Goal: Information Seeking & Learning: Learn about a topic

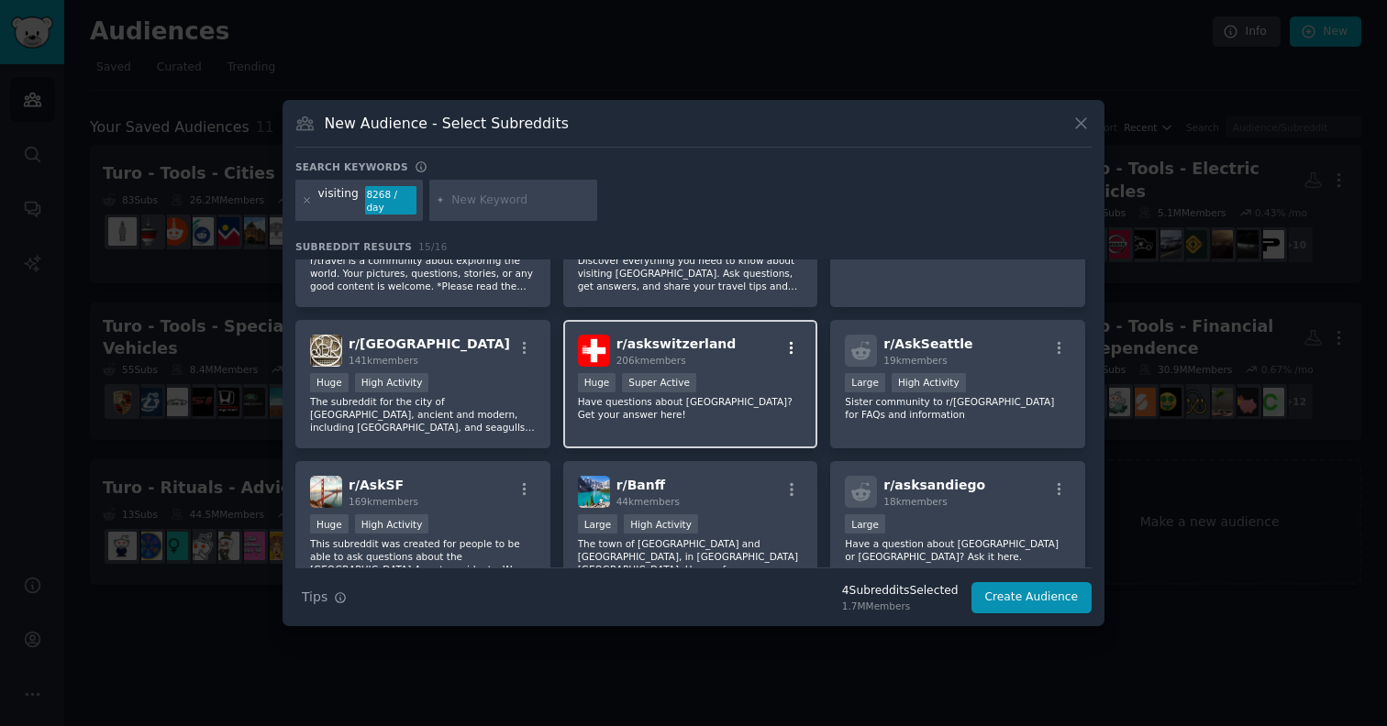
scroll to position [451, 0]
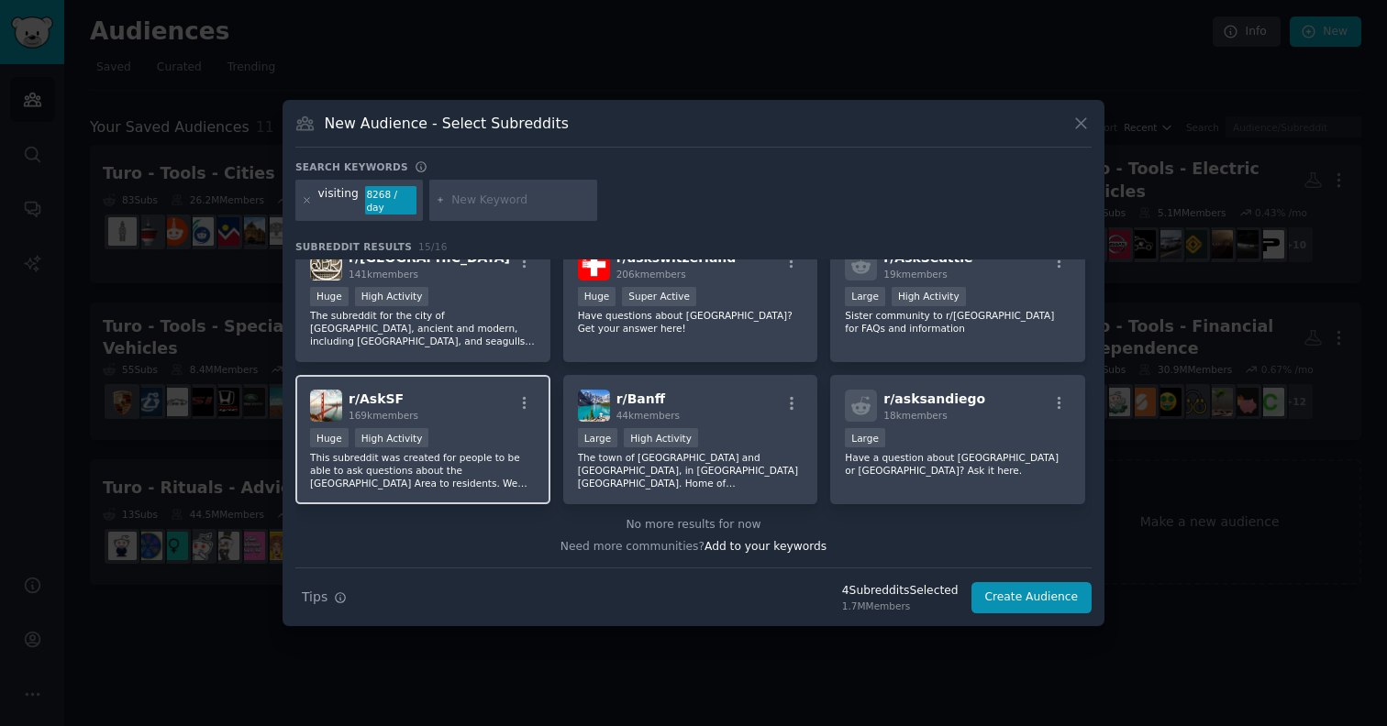
click at [464, 394] on div "r/ AskSF 169k members" at bounding box center [423, 406] width 226 height 32
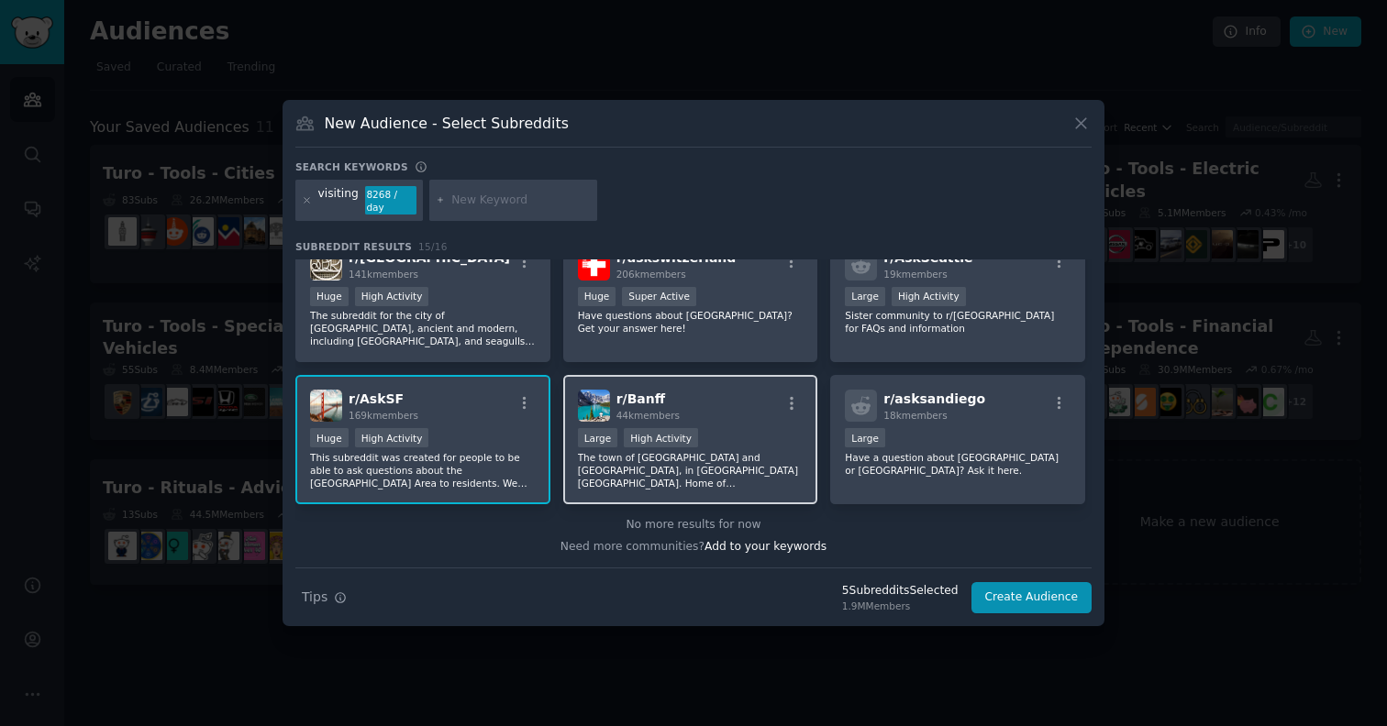
scroll to position [416, 0]
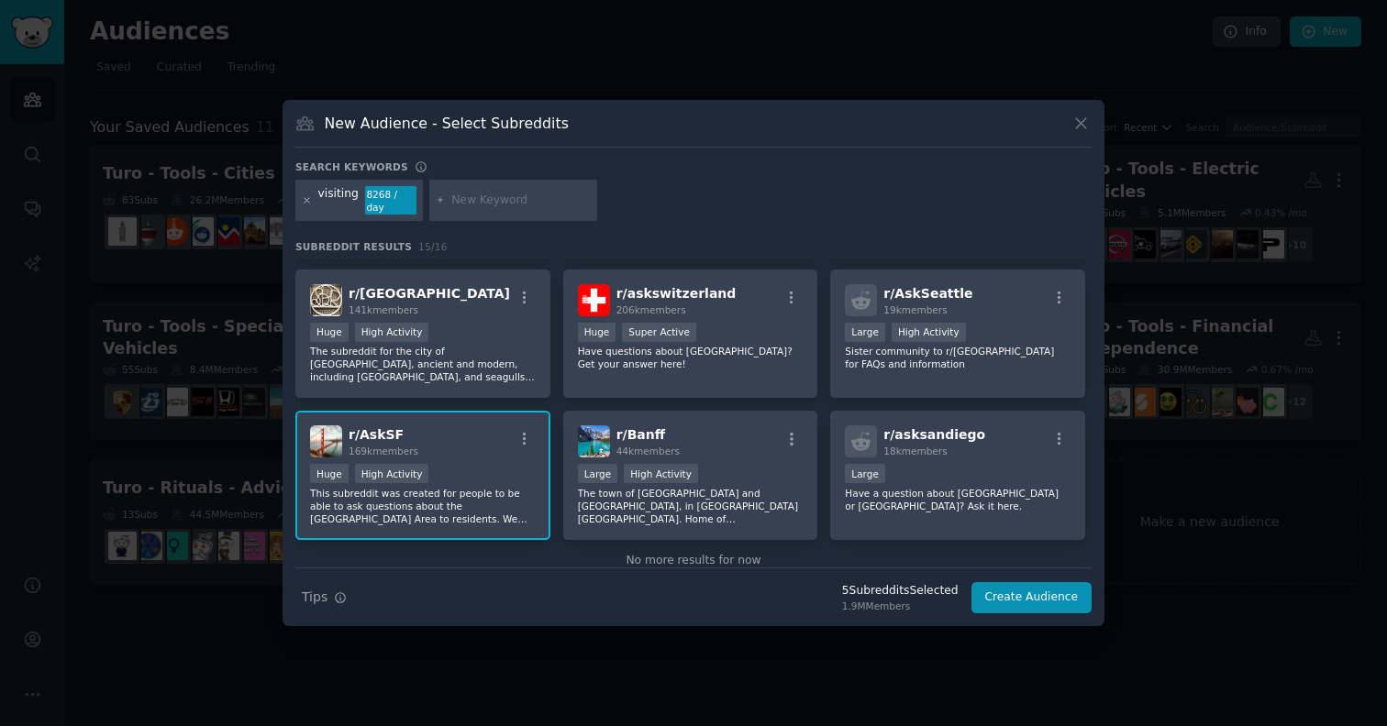
click at [307, 202] on icon at bounding box center [307, 200] width 10 height 10
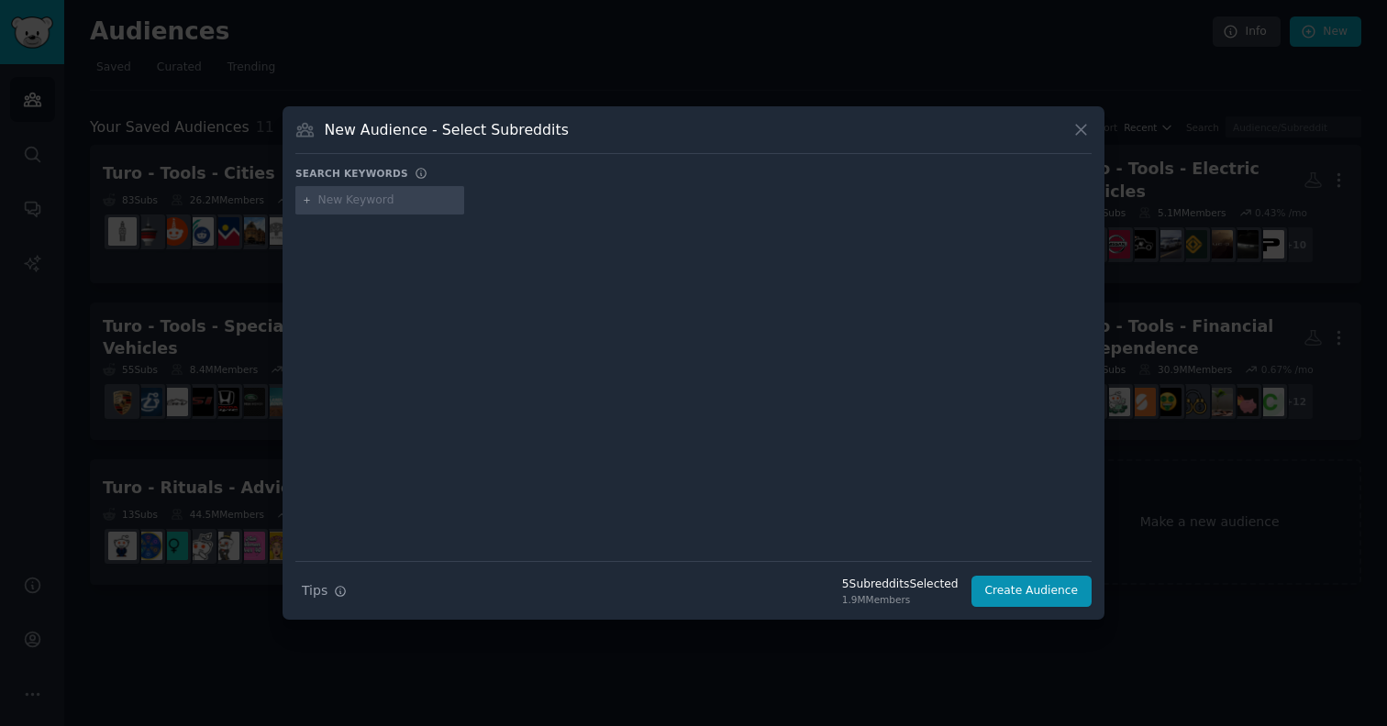
click at [363, 202] on input "text" at bounding box center [387, 201] width 139 height 17
type input "ask"
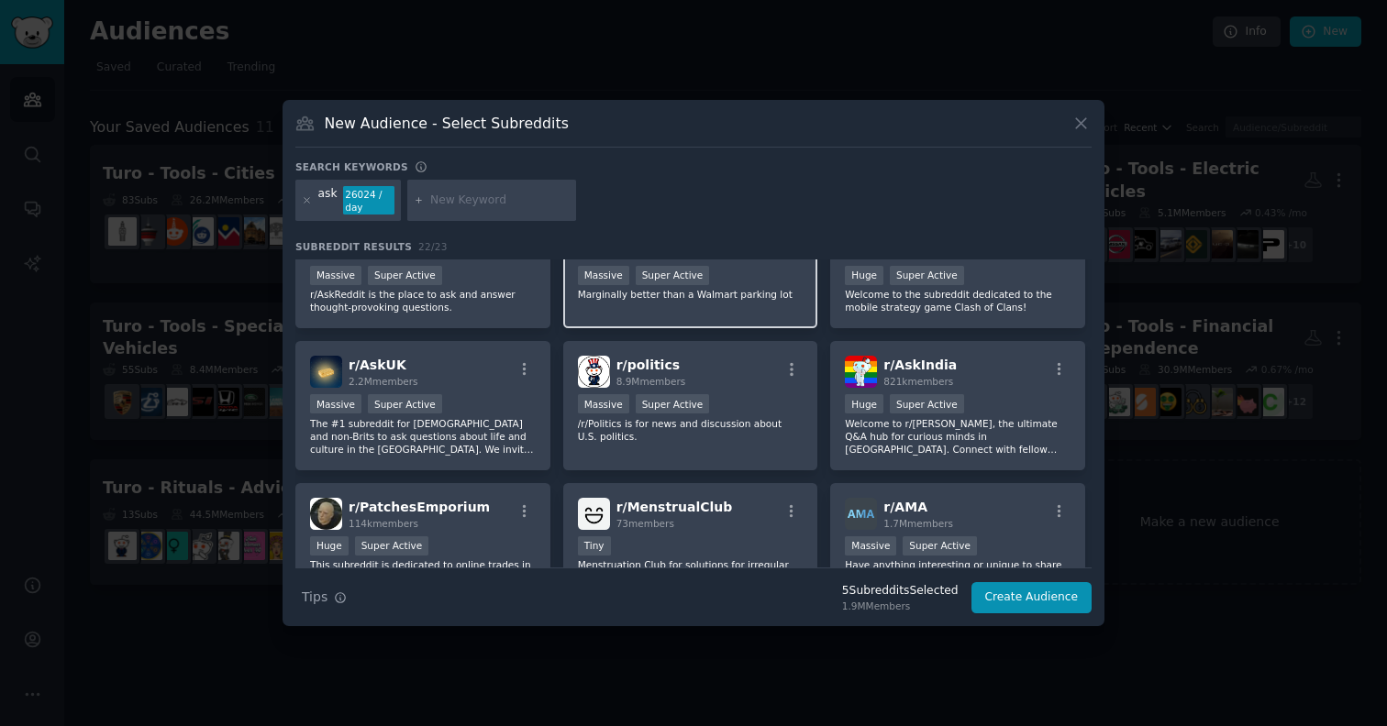
scroll to position [190, 0]
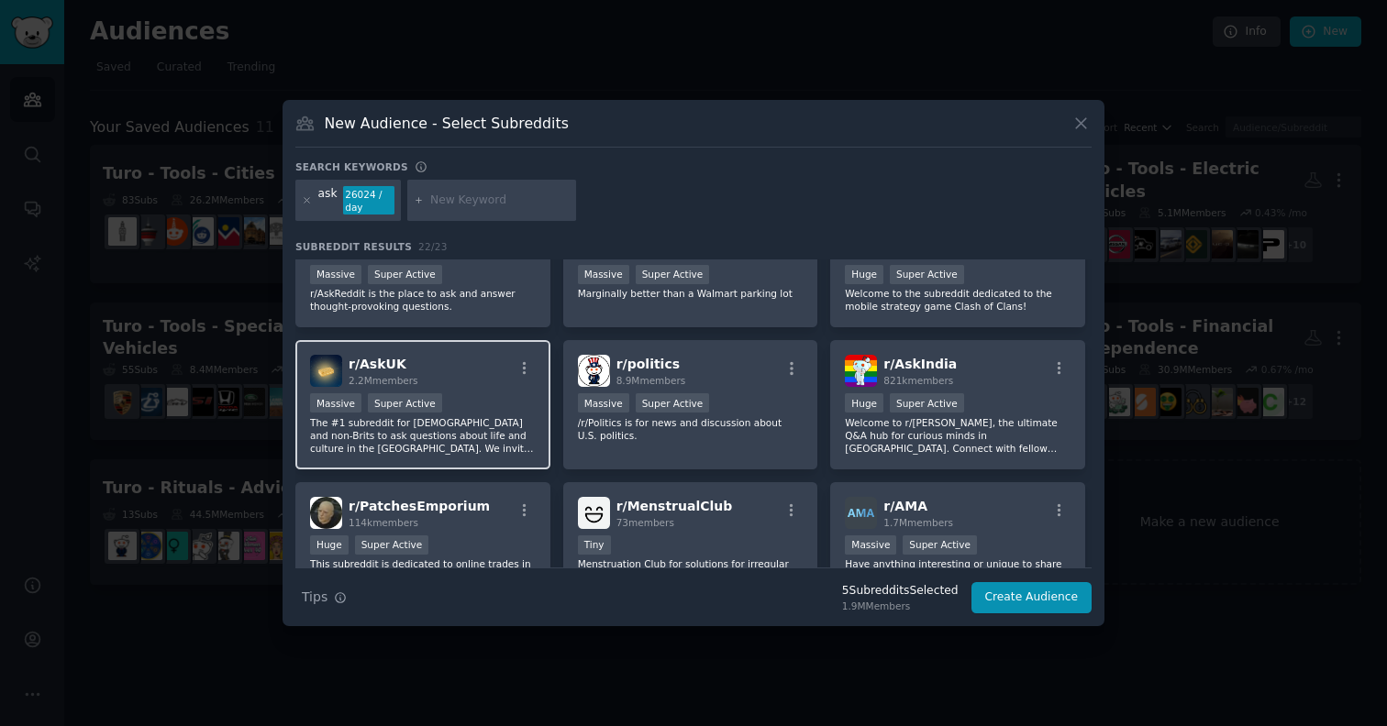
click at [465, 431] on p "The #1 subreddit for [DEMOGRAPHIC_DATA] and non-Brits to ask questions about li…" at bounding box center [423, 435] width 226 height 39
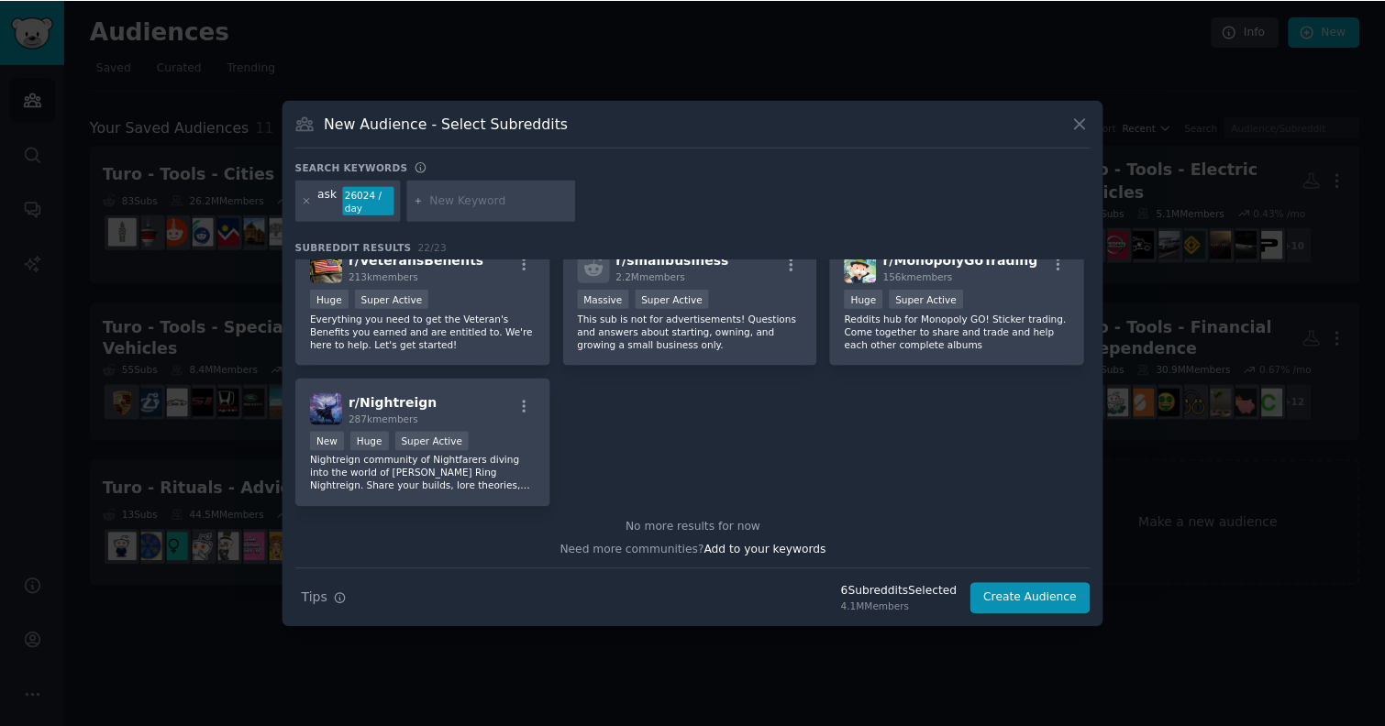
scroll to position [851, 0]
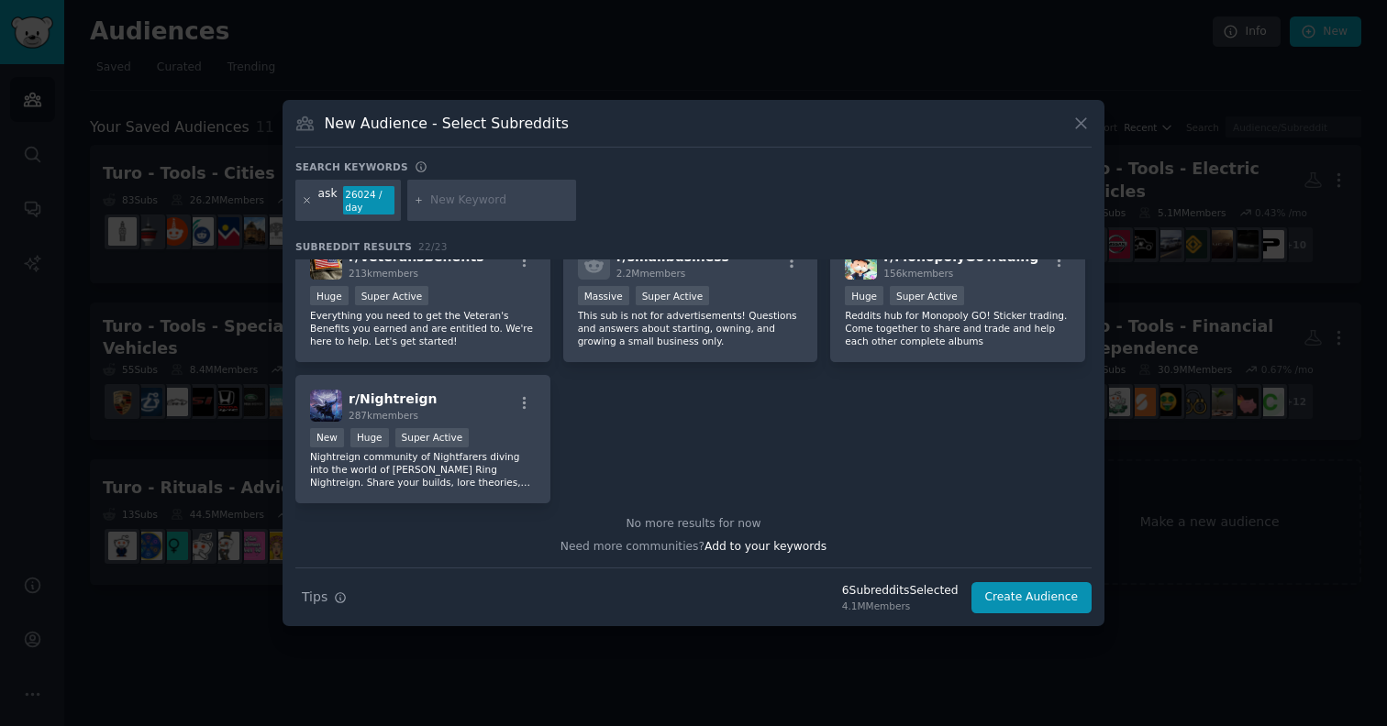
click at [305, 203] on icon at bounding box center [307, 200] width 10 height 10
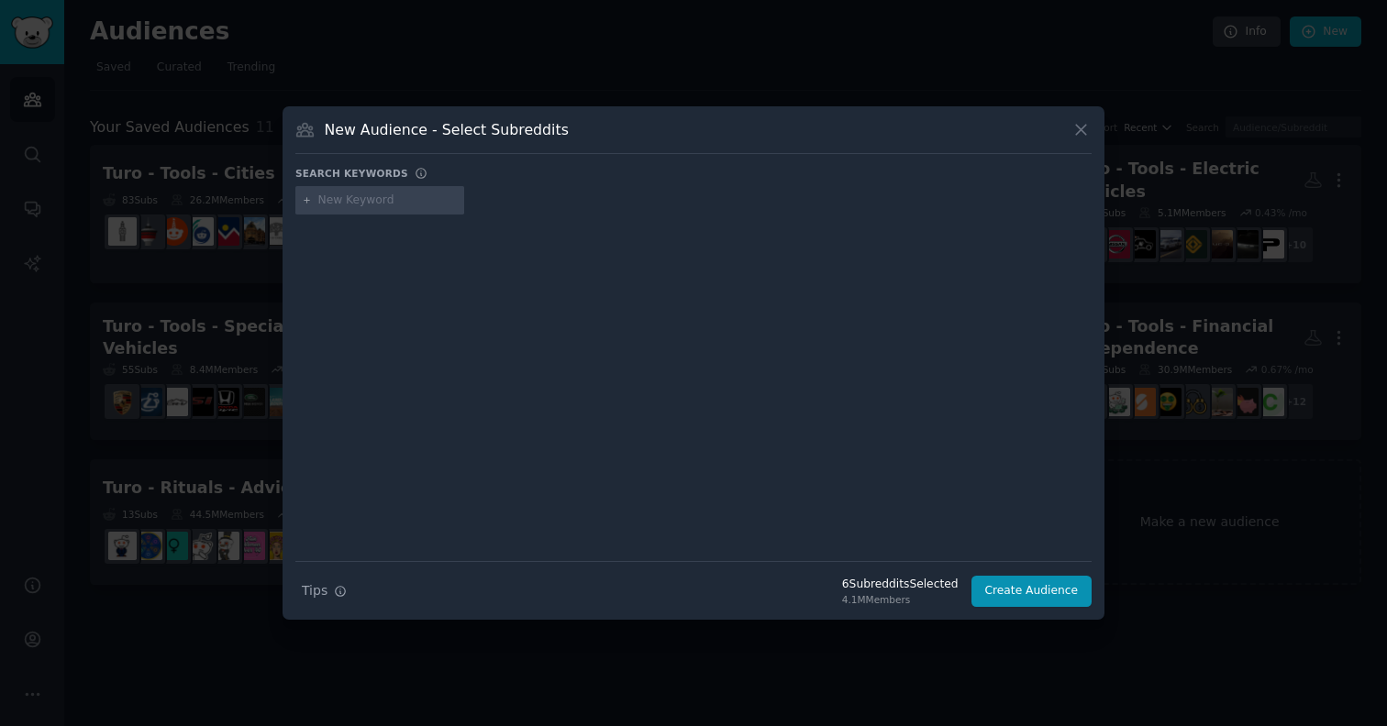
click at [365, 204] on input "text" at bounding box center [387, 201] width 139 height 17
type input "asksf"
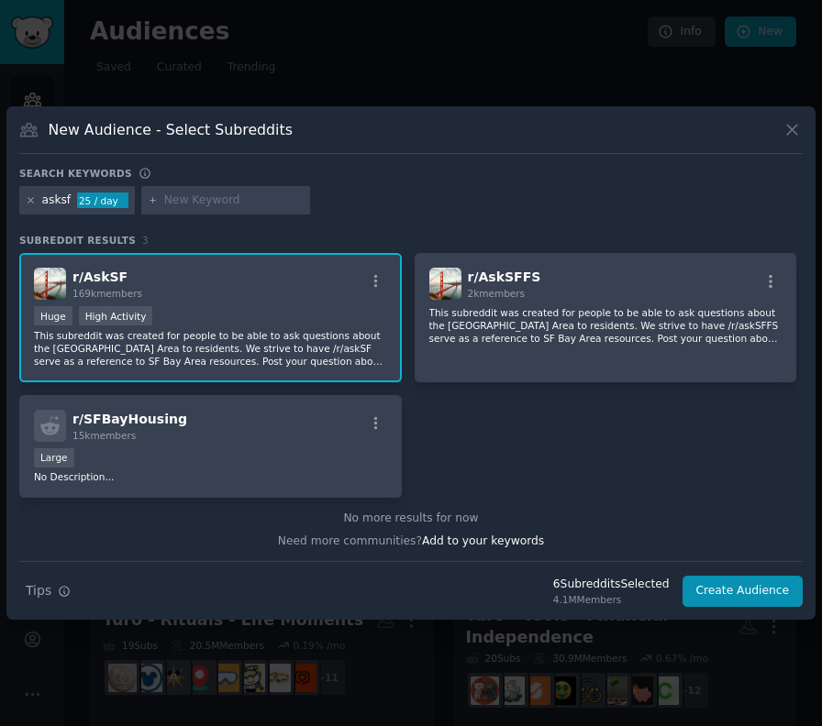
click at [27, 200] on icon at bounding box center [31, 200] width 10 height 10
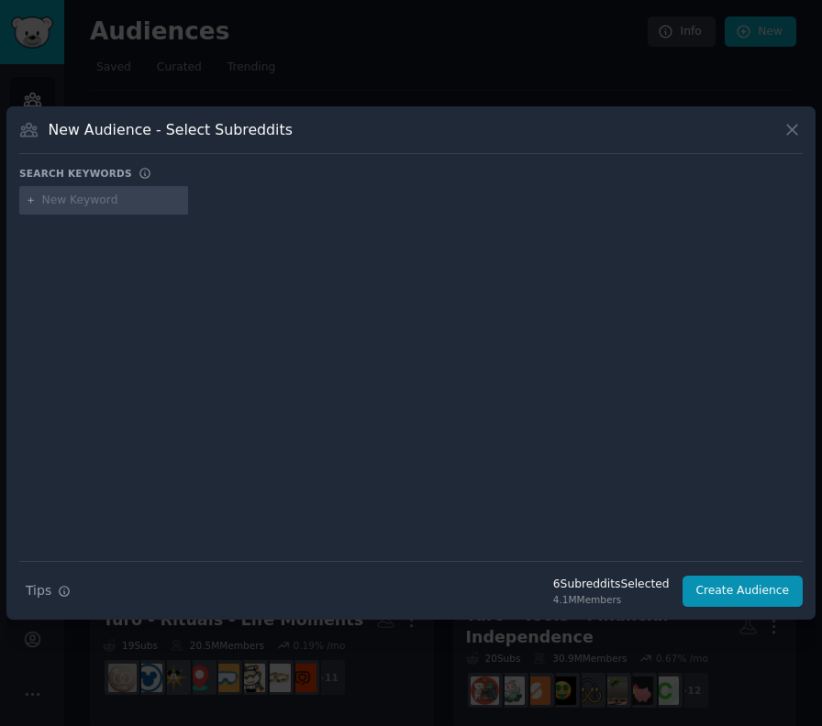
click at [80, 204] on input "text" at bounding box center [111, 201] width 139 height 17
type input "asklosangeles"
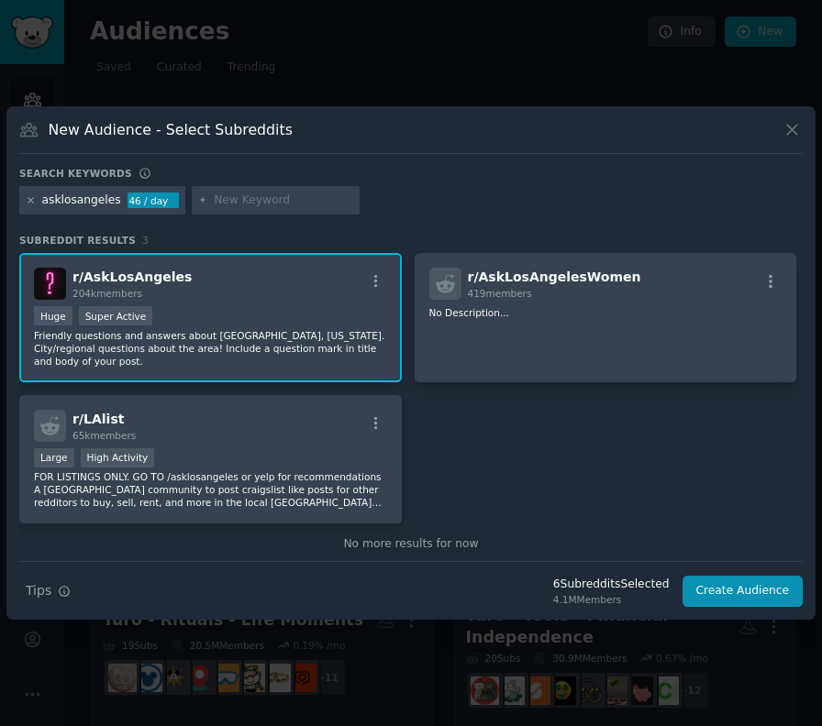
click at [28, 202] on icon at bounding box center [30, 200] width 5 height 5
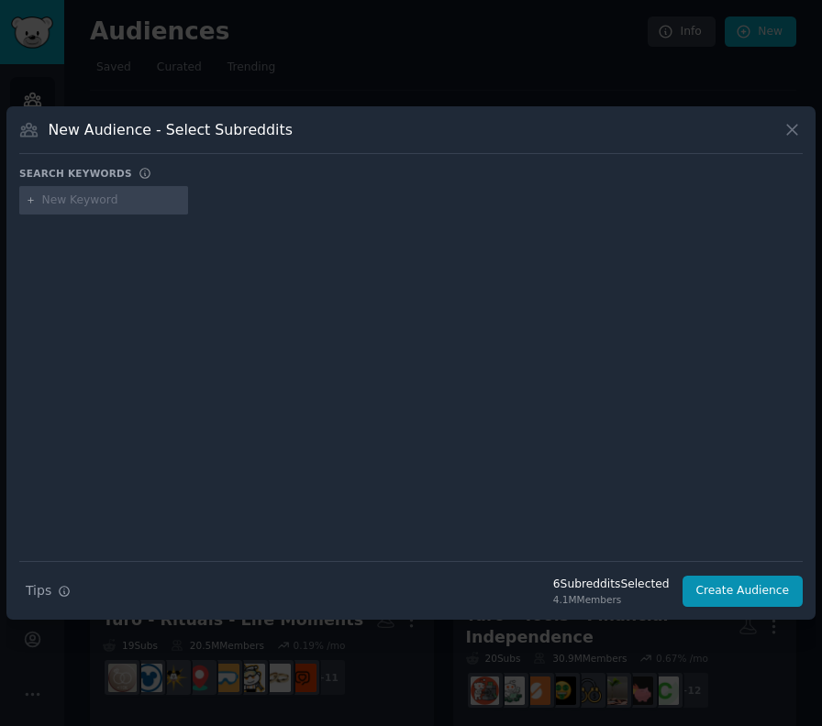
click at [62, 202] on input "text" at bounding box center [111, 201] width 139 height 17
type input "phillywiki"
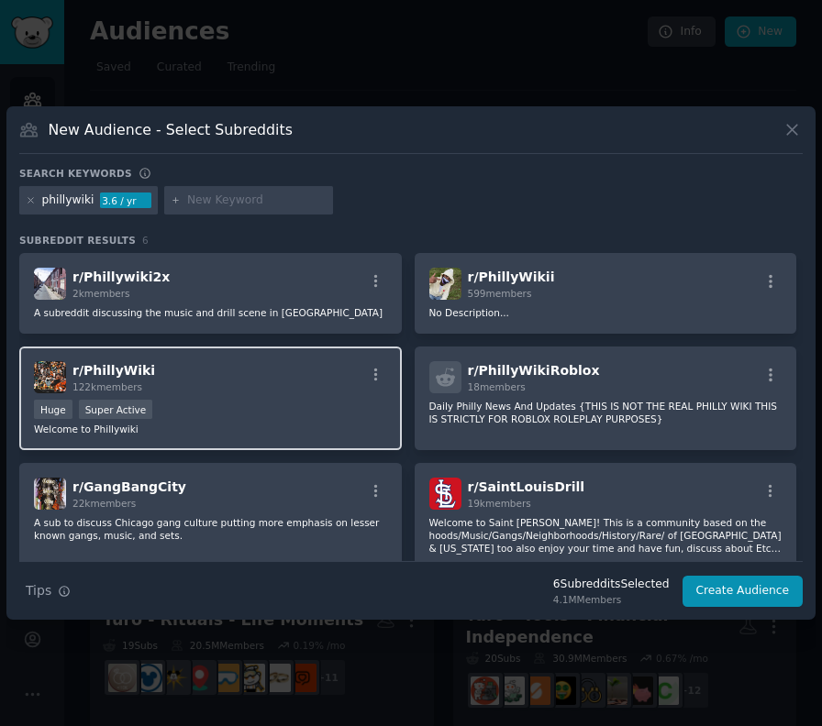
click at [238, 381] on div "r/ PhillyWiki 122k members" at bounding box center [210, 377] width 353 height 32
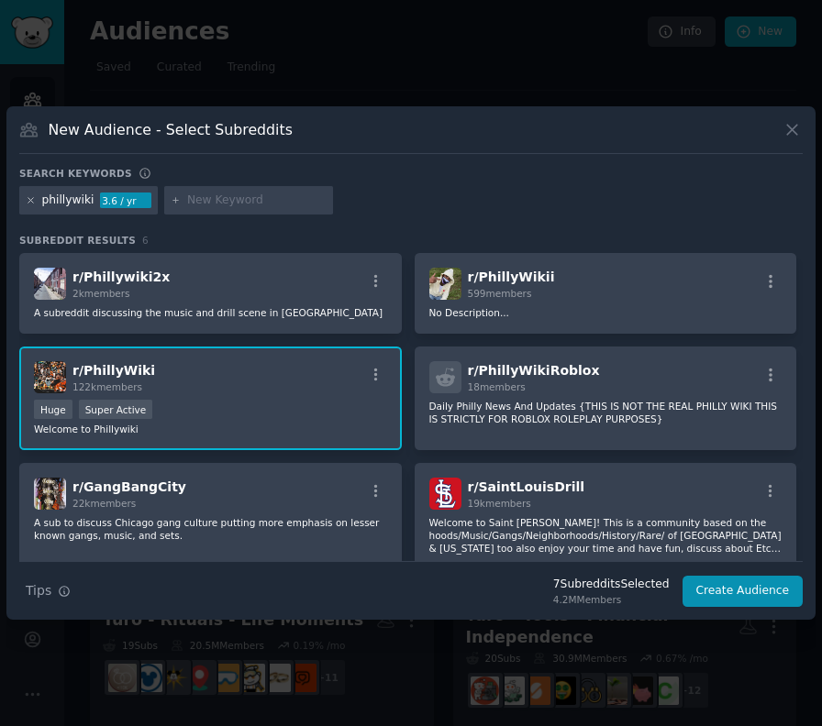
click at [32, 199] on icon at bounding box center [31, 200] width 10 height 10
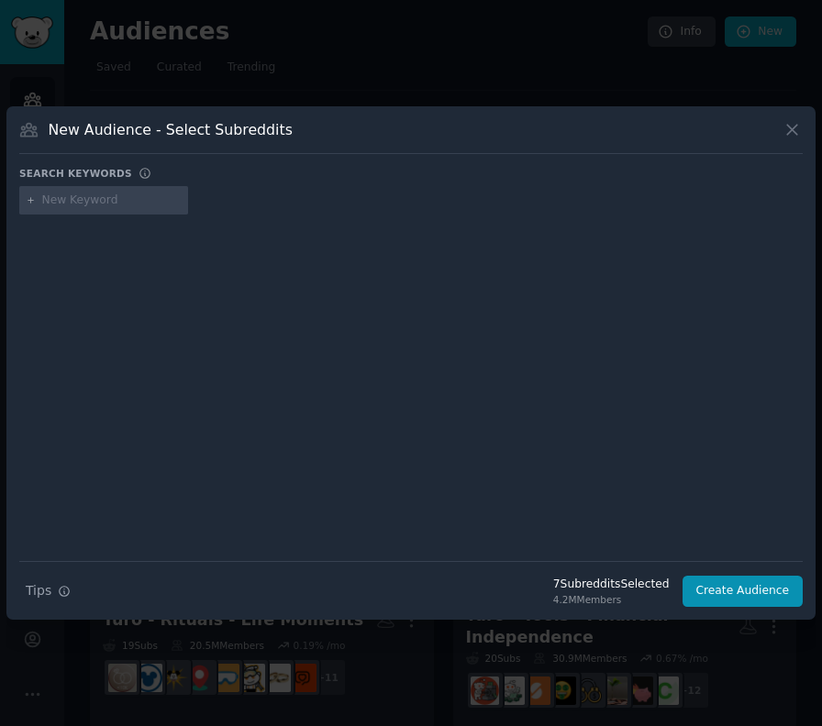
click at [80, 201] on input "text" at bounding box center [111, 201] width 139 height 17
type input "askchicago"
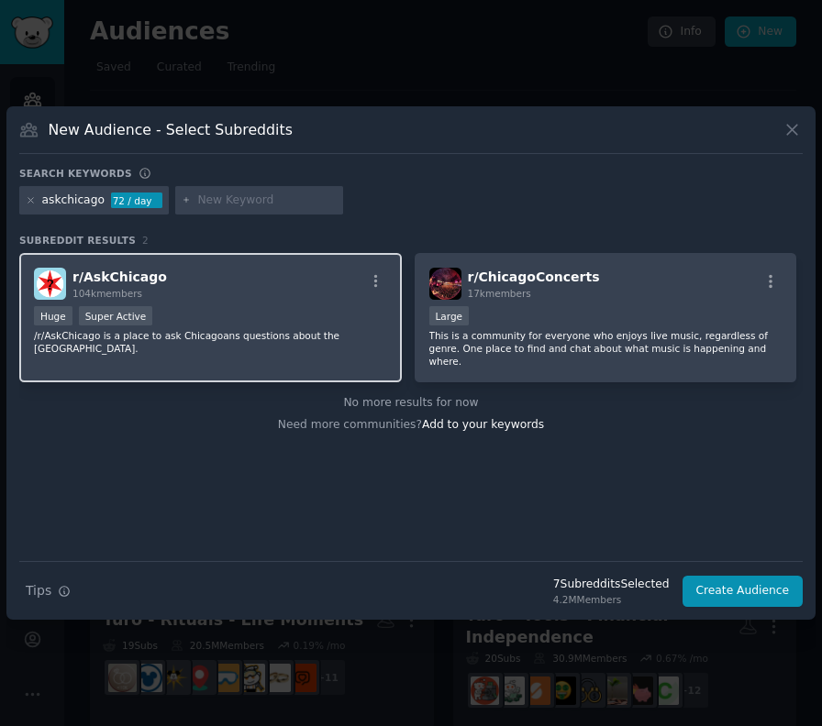
click at [254, 330] on p "/r/AskChicago is a place to ask Chicagoans questions about the [GEOGRAPHIC_DATA…" at bounding box center [210, 342] width 353 height 26
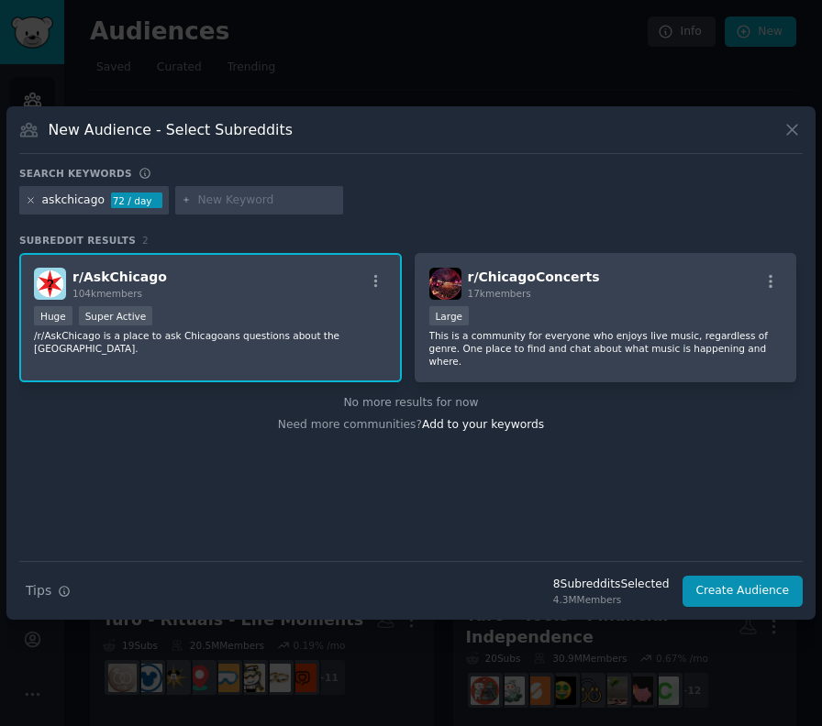
click at [32, 196] on icon at bounding box center [31, 200] width 10 height 10
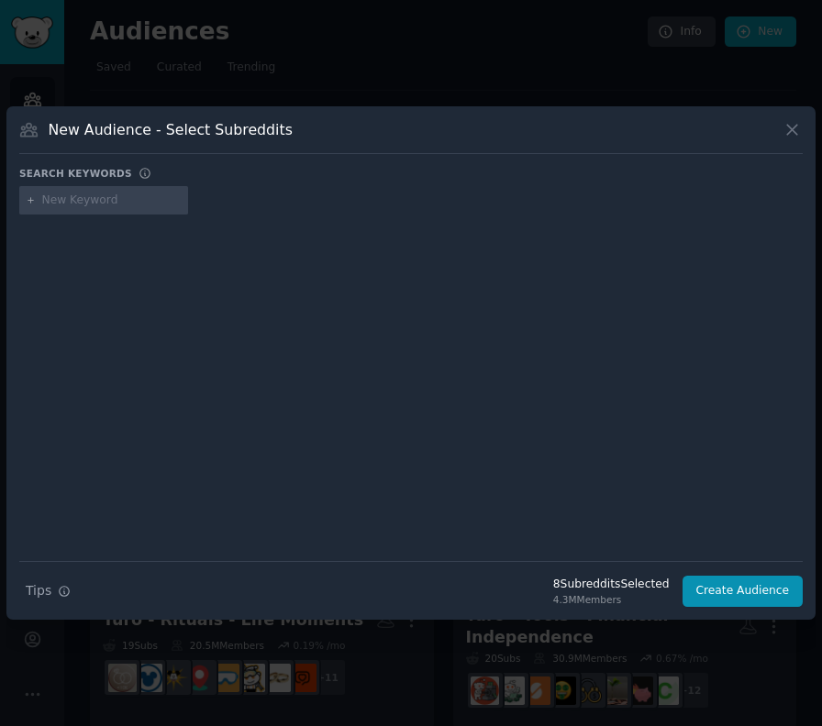
click at [92, 196] on input "text" at bounding box center [111, 201] width 139 height 17
type input "askaustin"
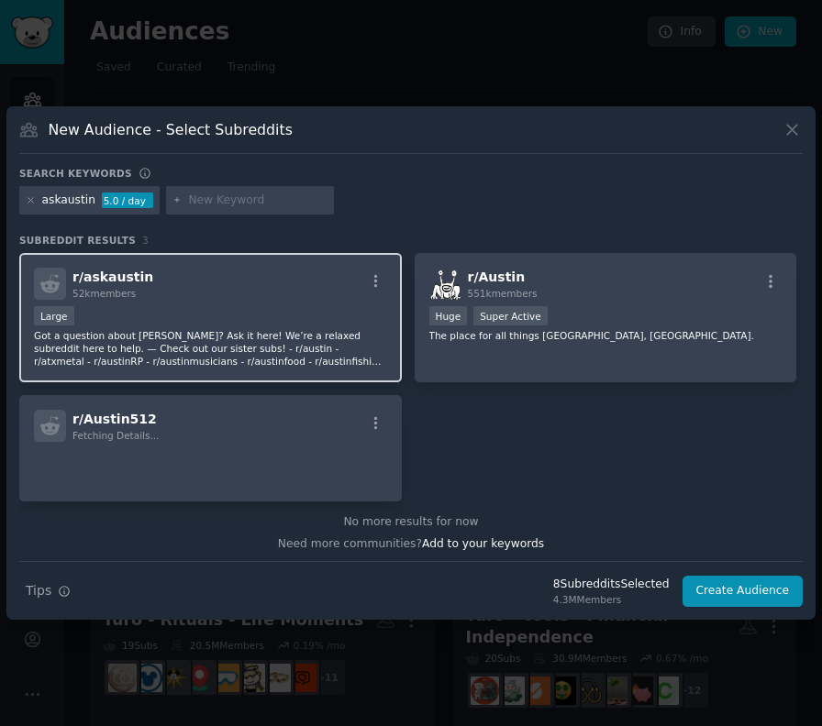
click at [238, 314] on div "Large" at bounding box center [210, 317] width 353 height 23
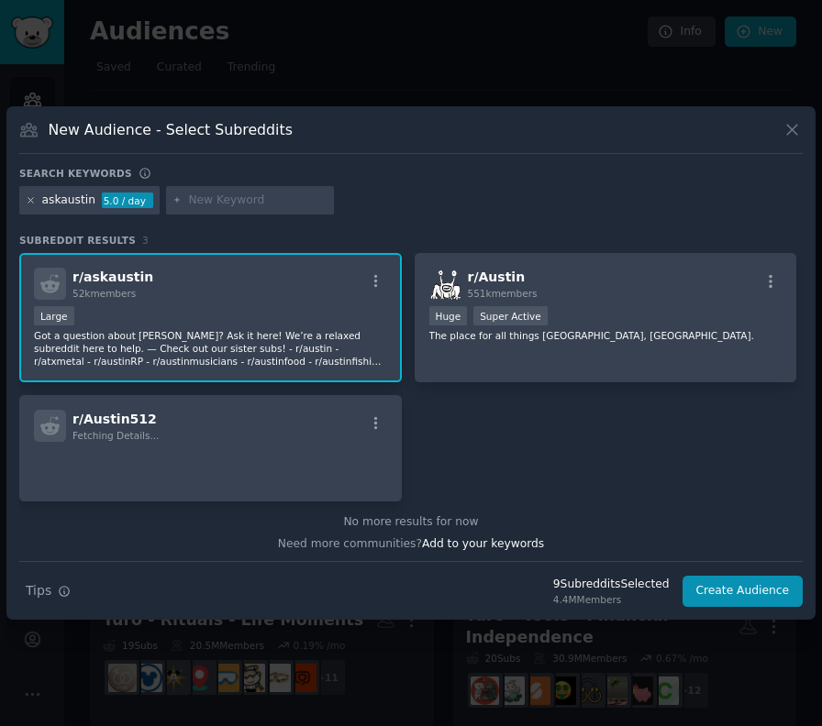
click at [30, 205] on icon at bounding box center [31, 200] width 10 height 10
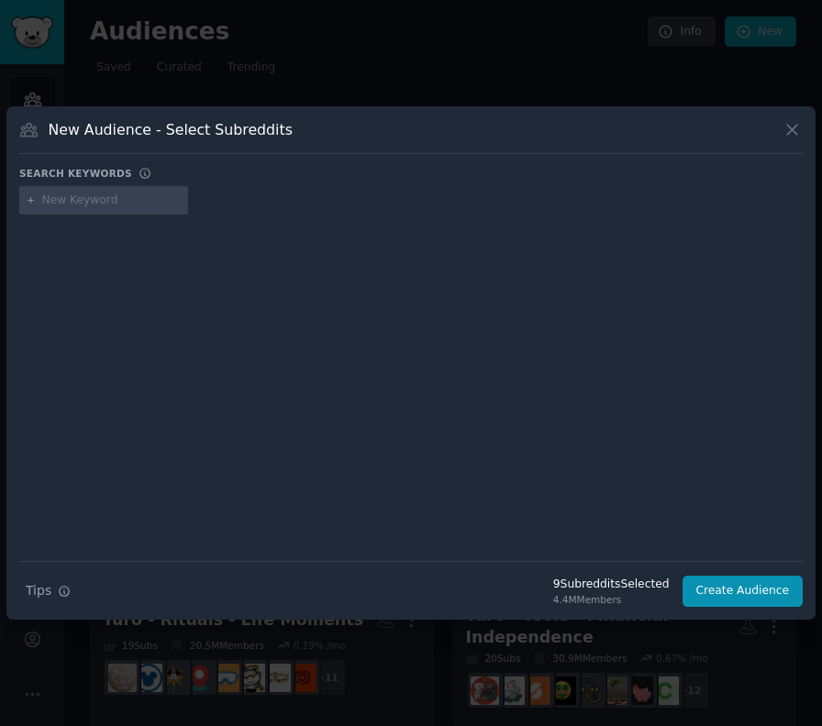
click at [81, 203] on input "text" at bounding box center [111, 201] width 139 height 17
type input "askseattle"
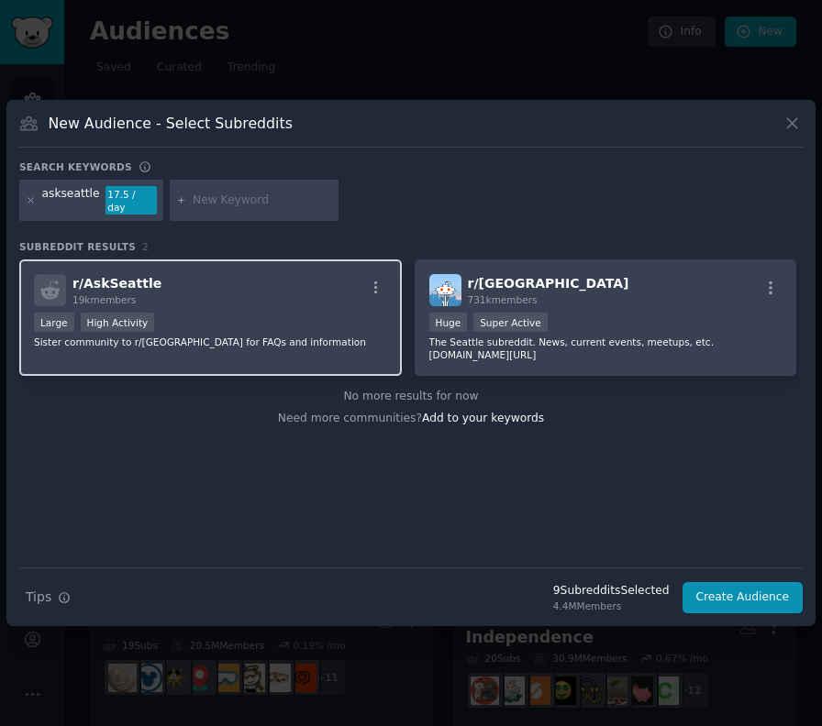
click at [307, 316] on div "Large High Activity" at bounding box center [210, 324] width 353 height 23
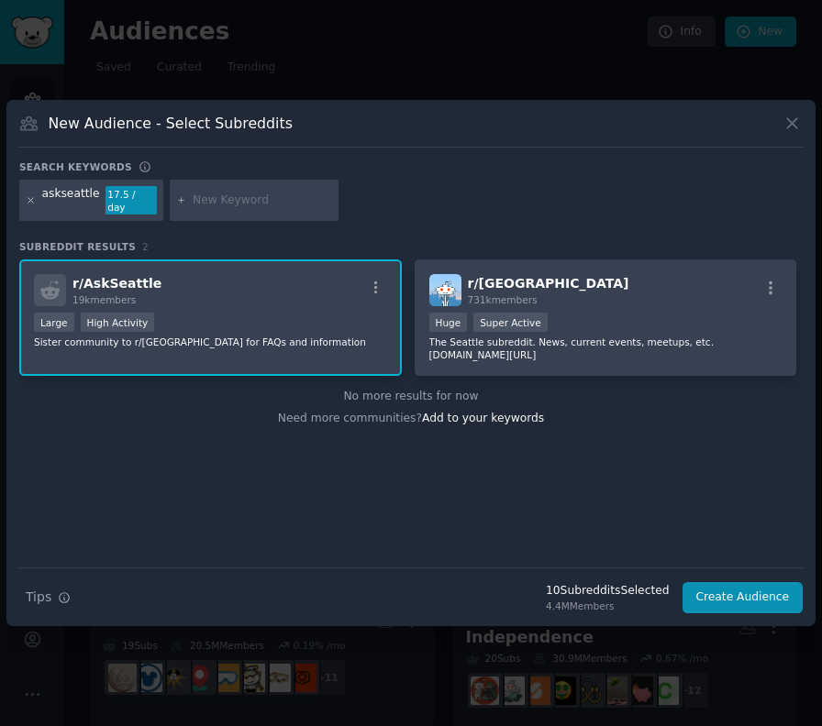
click at [31, 202] on icon at bounding box center [31, 200] width 10 height 10
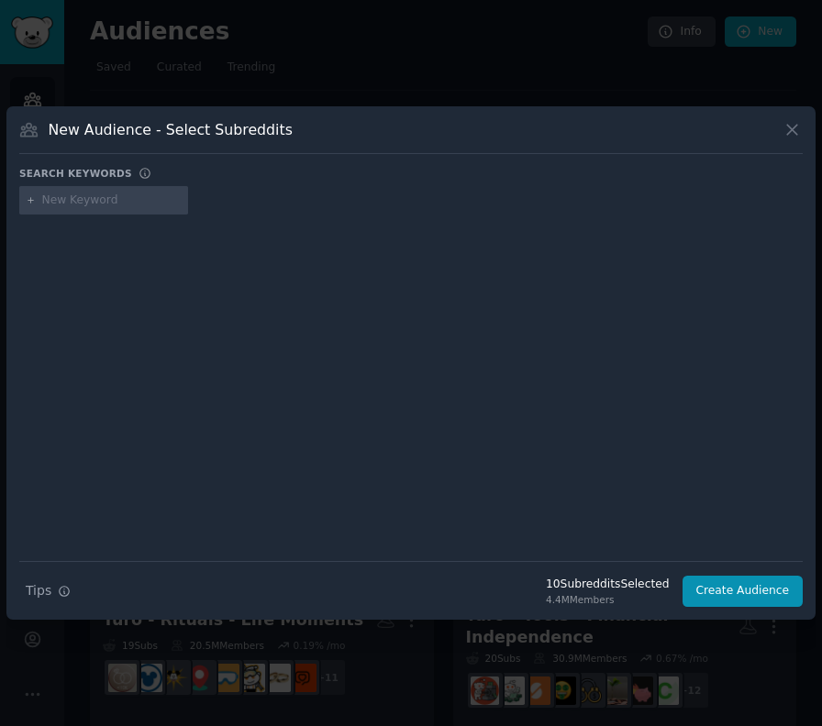
click at [96, 203] on input "text" at bounding box center [111, 201] width 139 height 17
type input "askphilly"
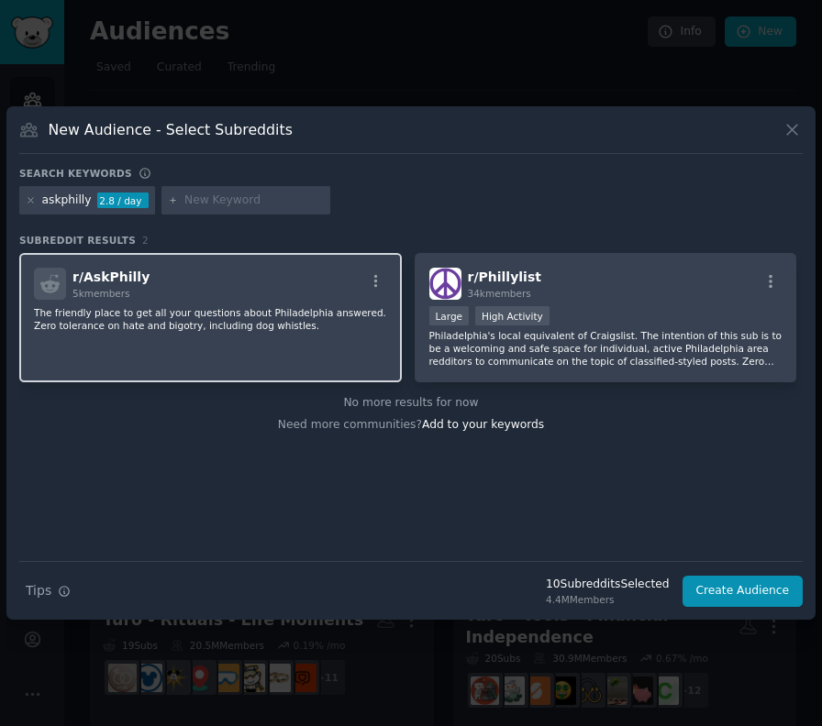
click at [429, 329] on p "The friendly place to get all your questions about Philadelphia answered. Zero …" at bounding box center [605, 348] width 353 height 39
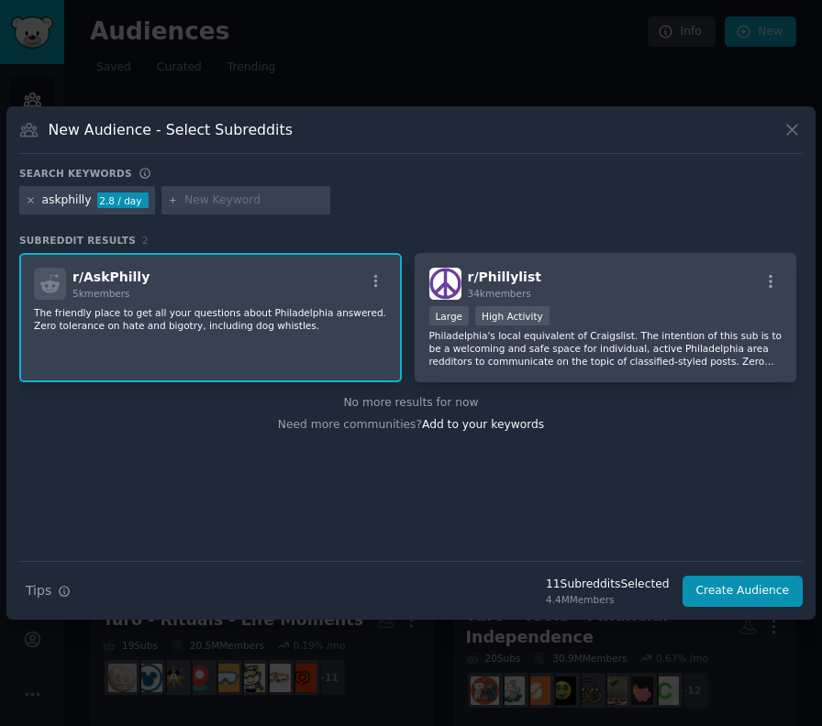
click at [27, 197] on icon at bounding box center [31, 200] width 10 height 10
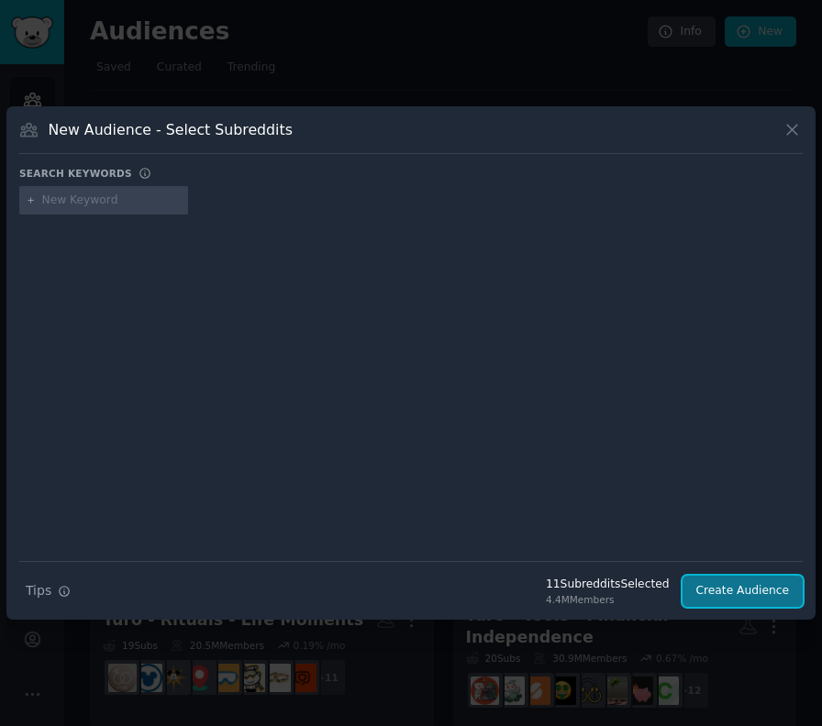
click at [759, 596] on button "Create Audience" at bounding box center [742, 591] width 121 height 31
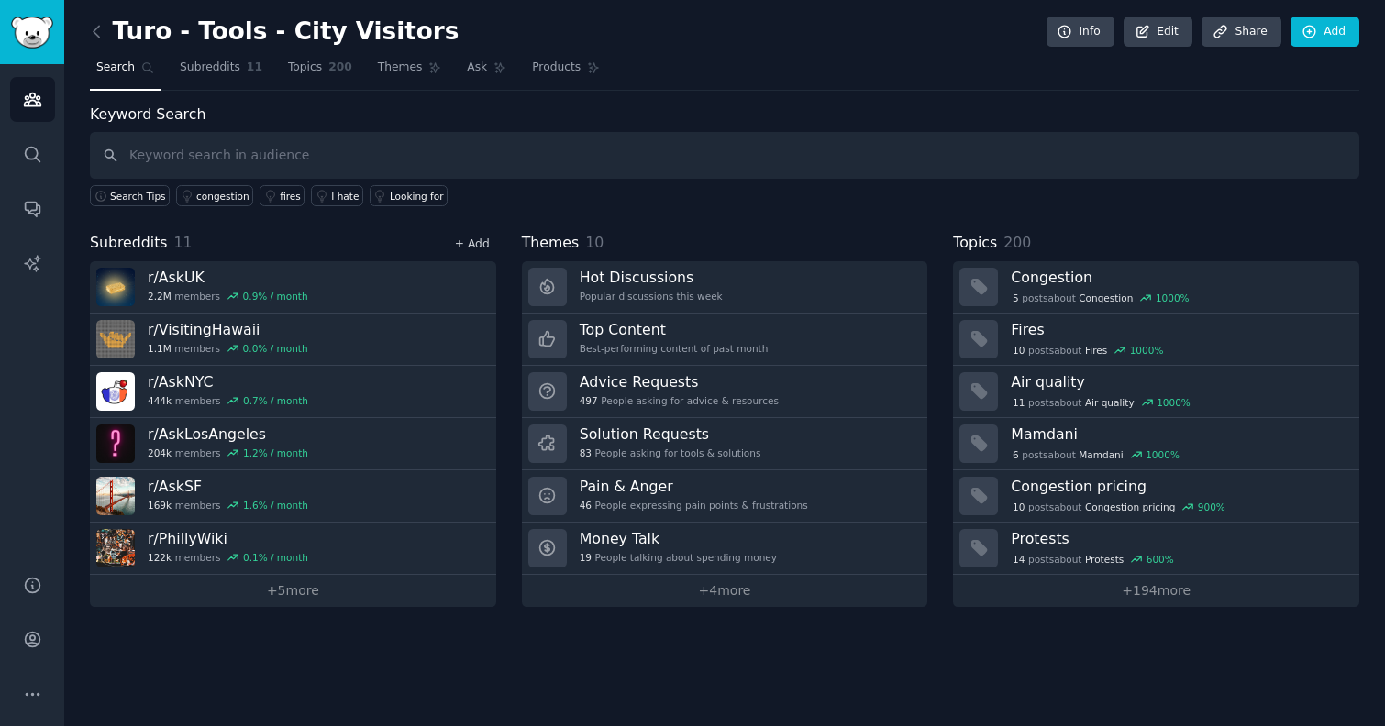
click at [465, 247] on link "+ Add" at bounding box center [472, 244] width 35 height 13
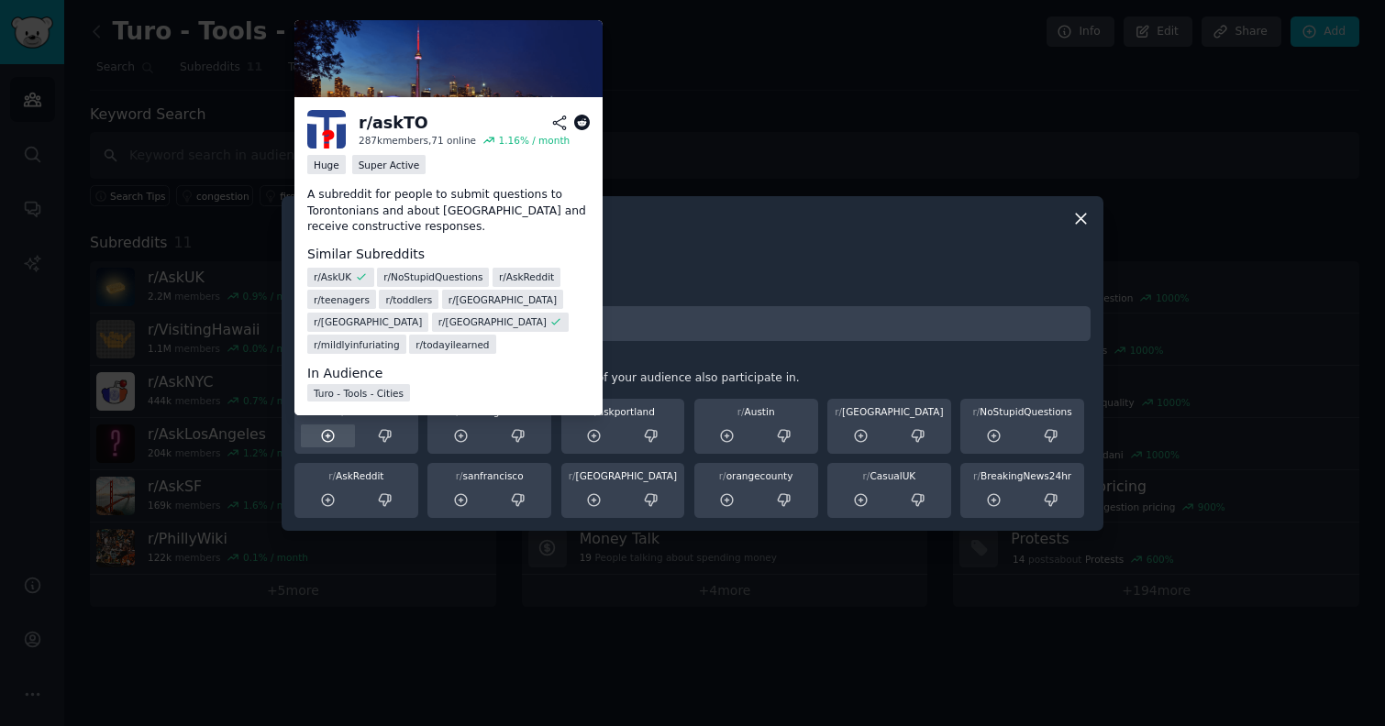
click at [332, 436] on icon at bounding box center [328, 436] width 17 height 17
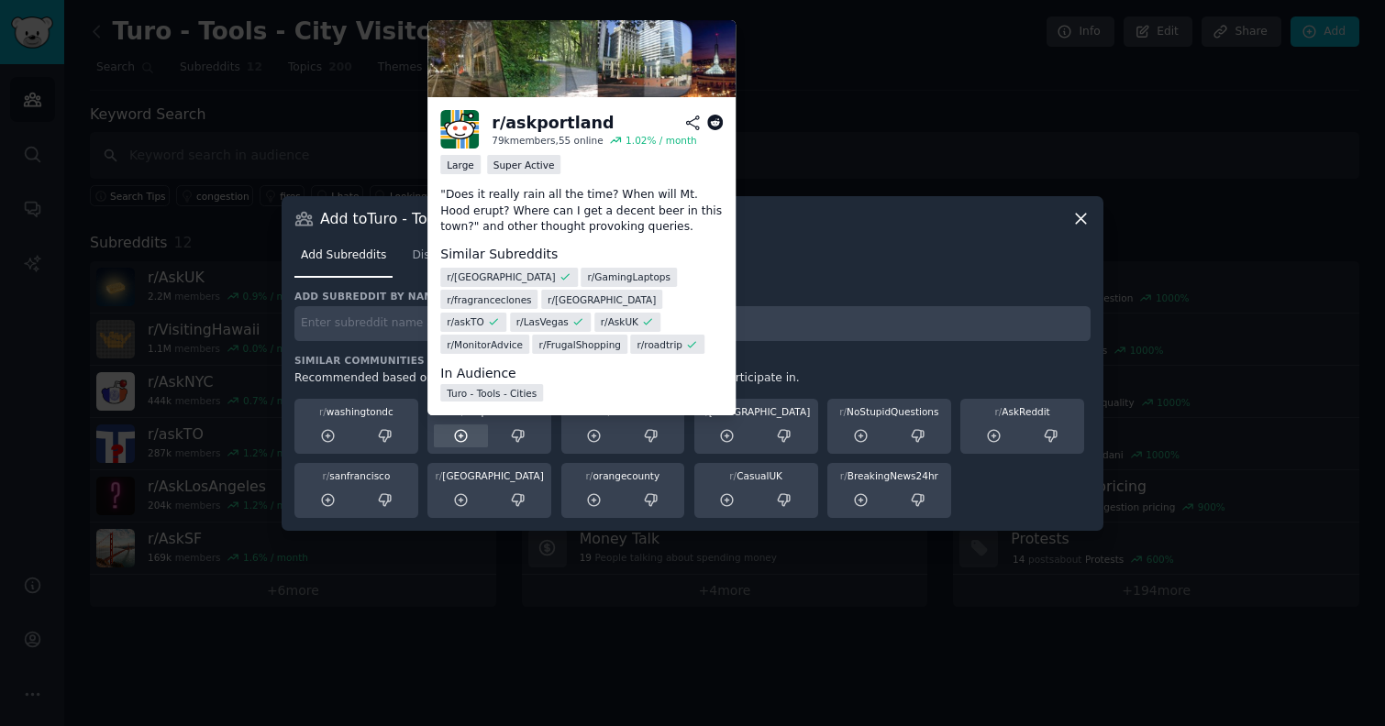
click at [457, 438] on icon at bounding box center [461, 436] width 17 height 17
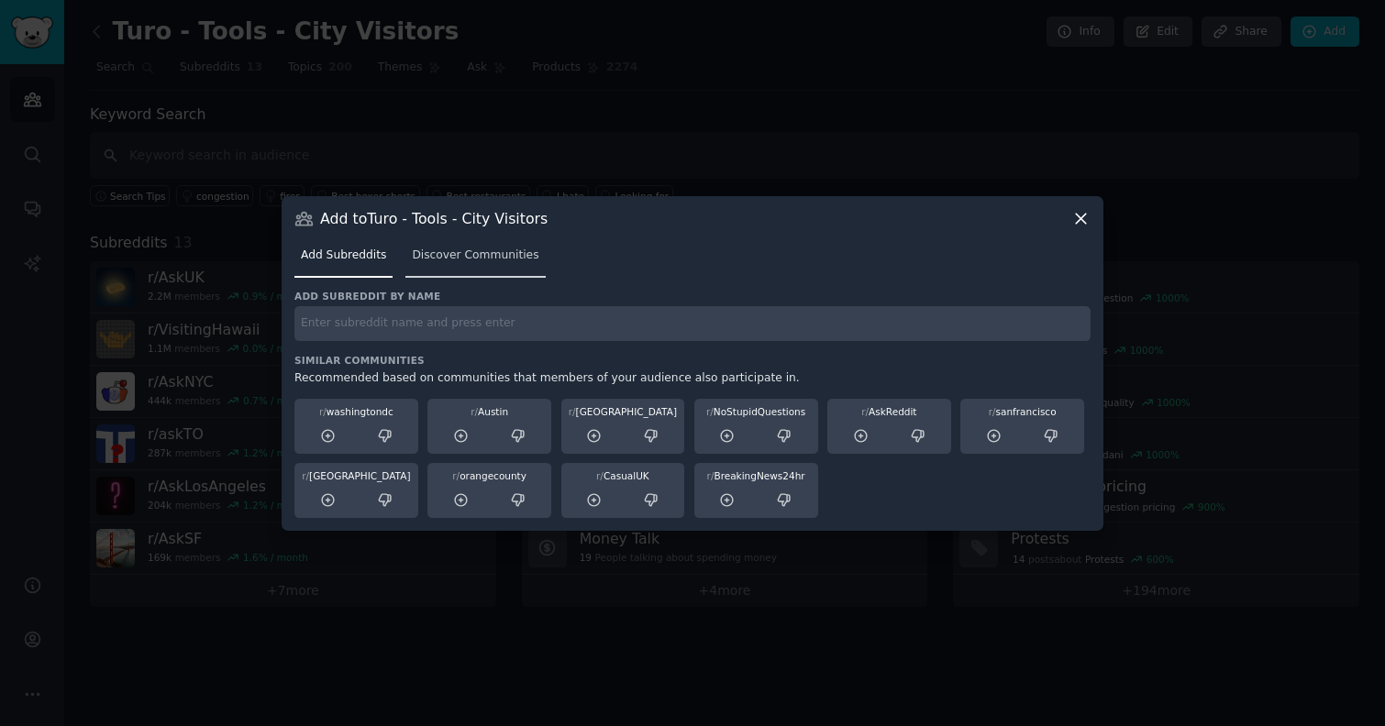
click at [493, 266] on link "Discover Communities" at bounding box center [474, 260] width 139 height 38
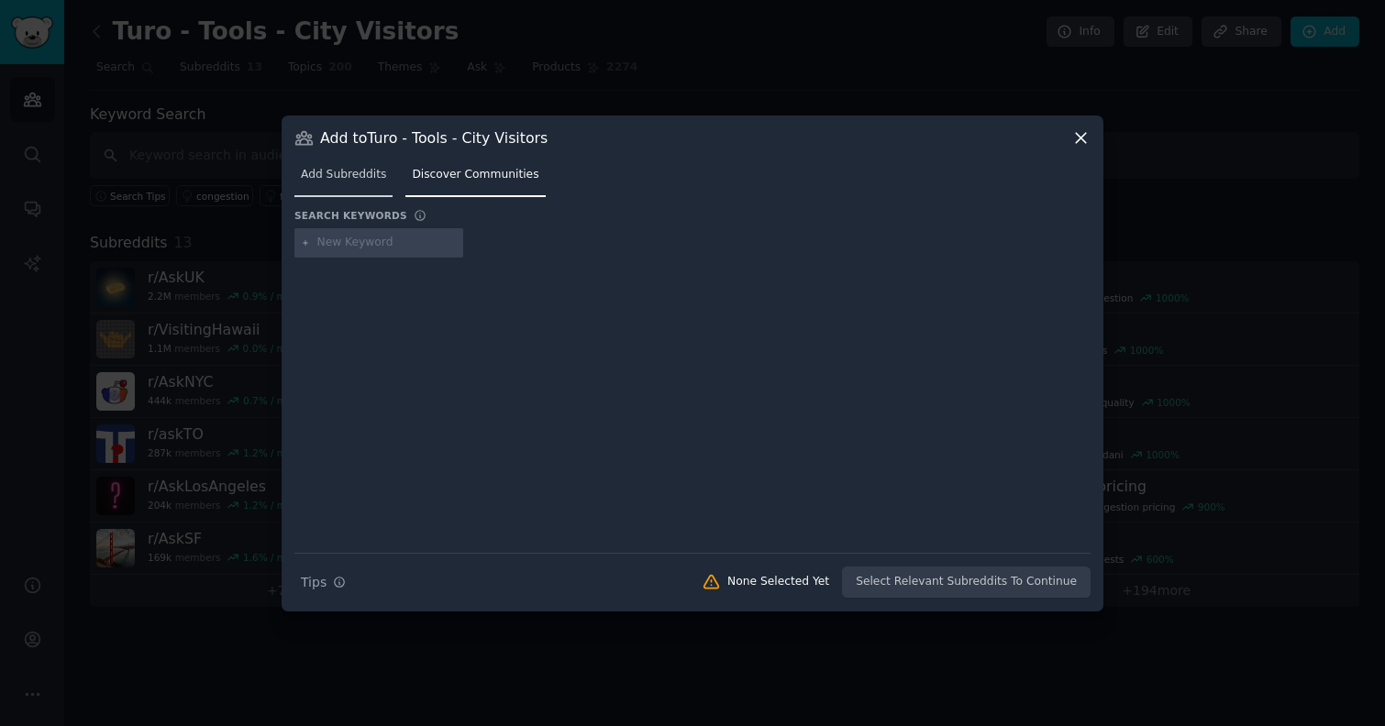
click at [332, 182] on span "Add Subreddits" at bounding box center [343, 175] width 85 height 17
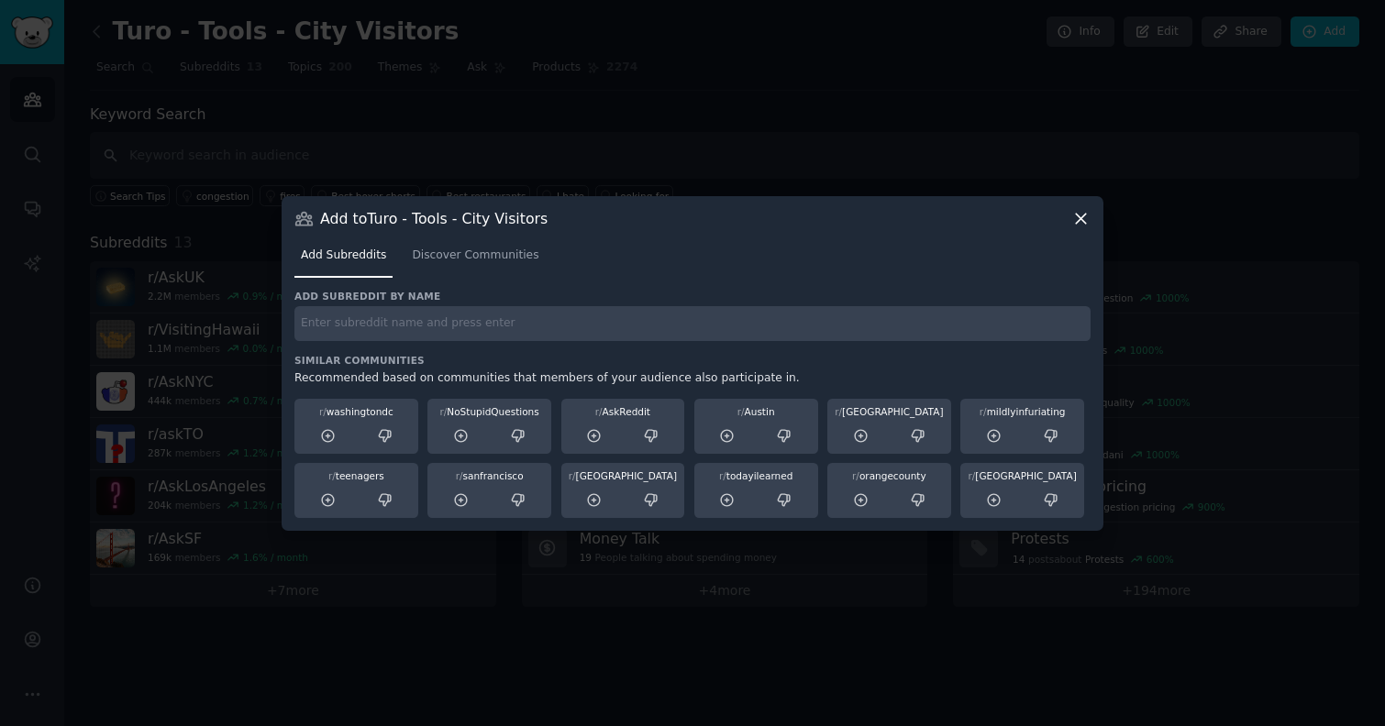
click at [1080, 221] on icon at bounding box center [1080, 218] width 19 height 19
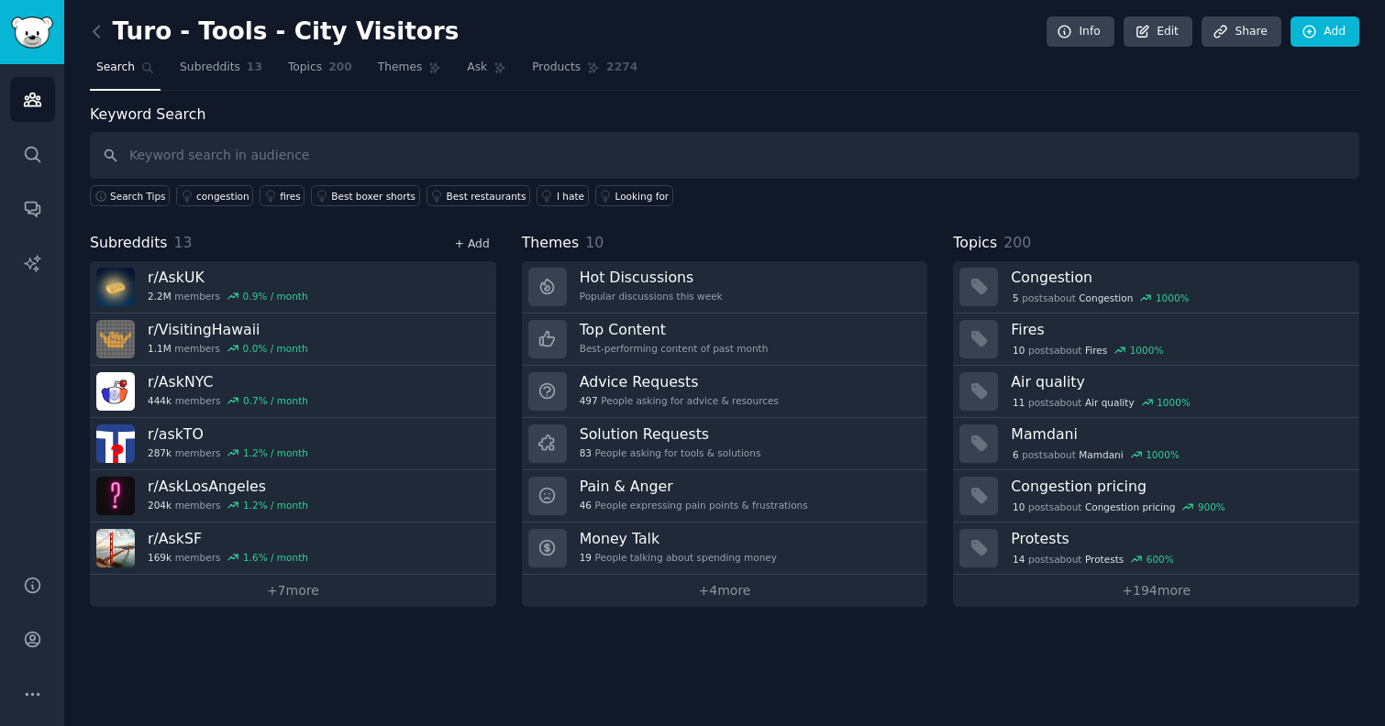
click at [487, 240] on link "+ Add" at bounding box center [472, 244] width 35 height 13
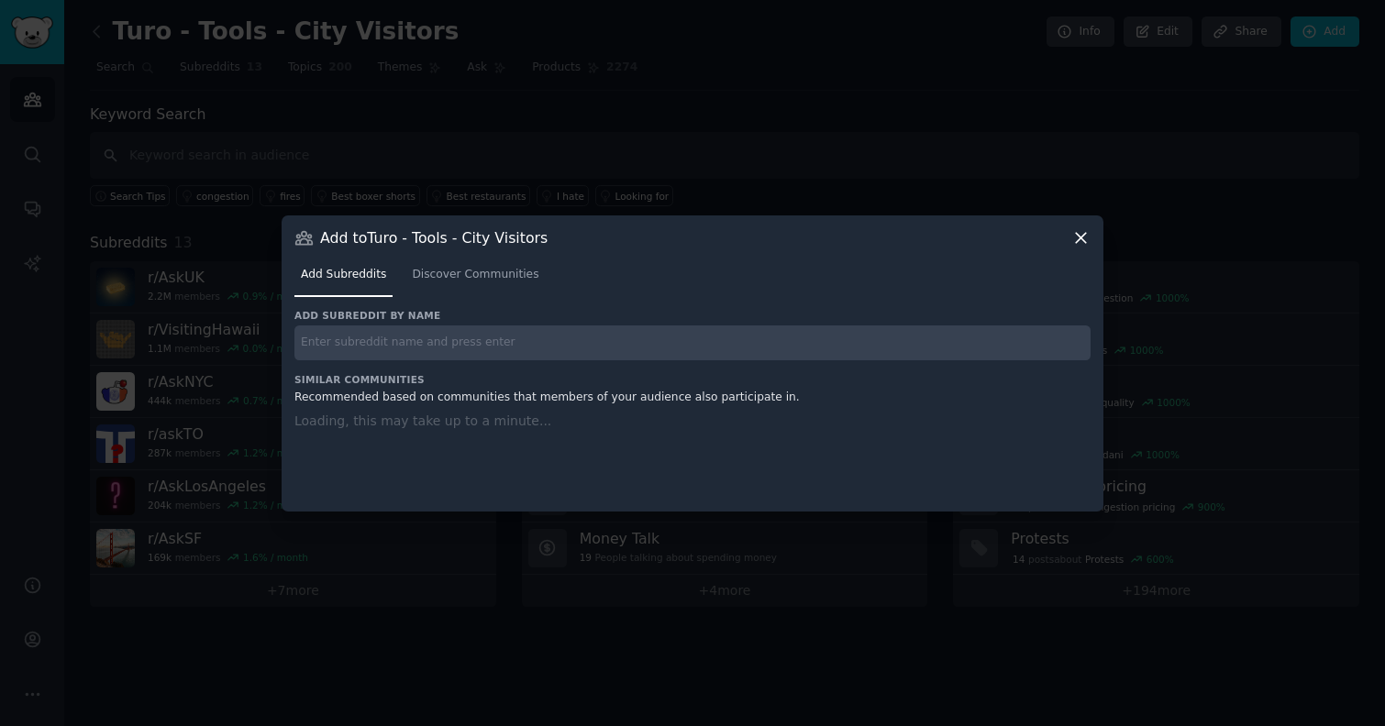
click at [441, 334] on input "text" at bounding box center [692, 344] width 796 height 36
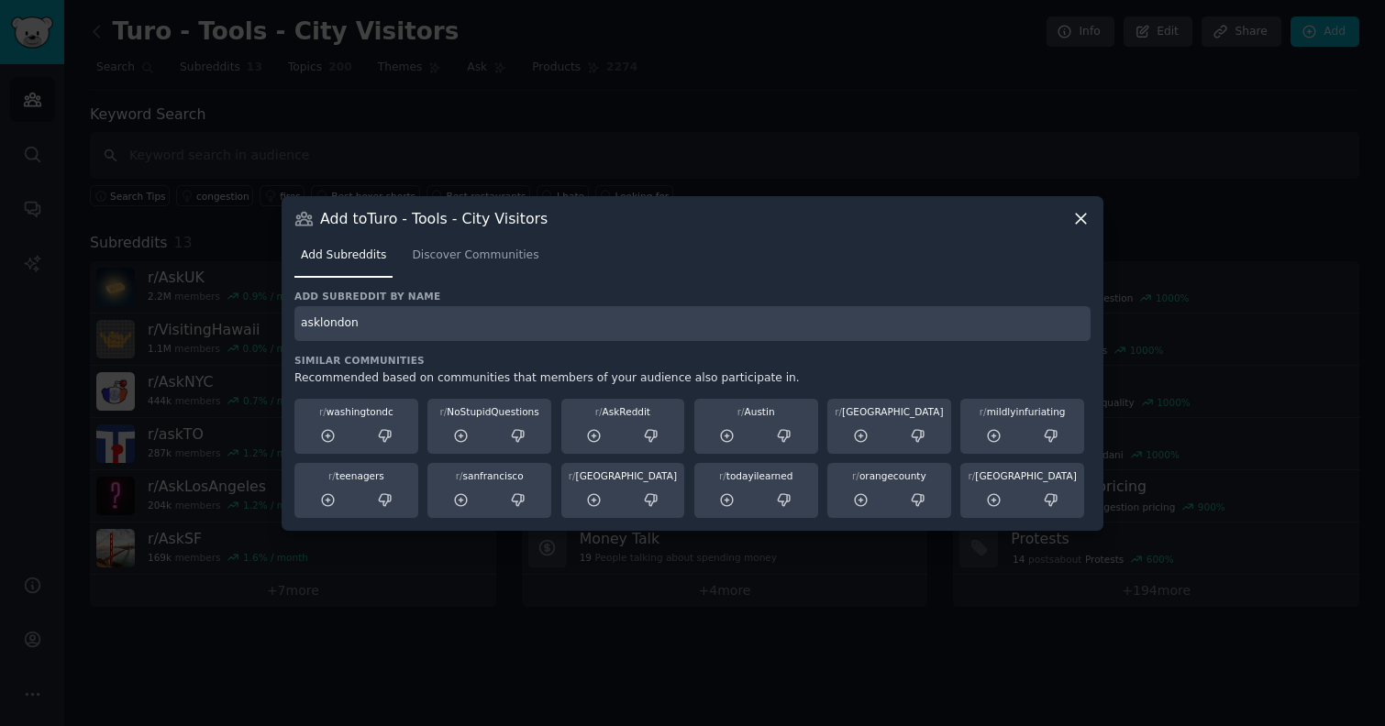
type input "asklondon"
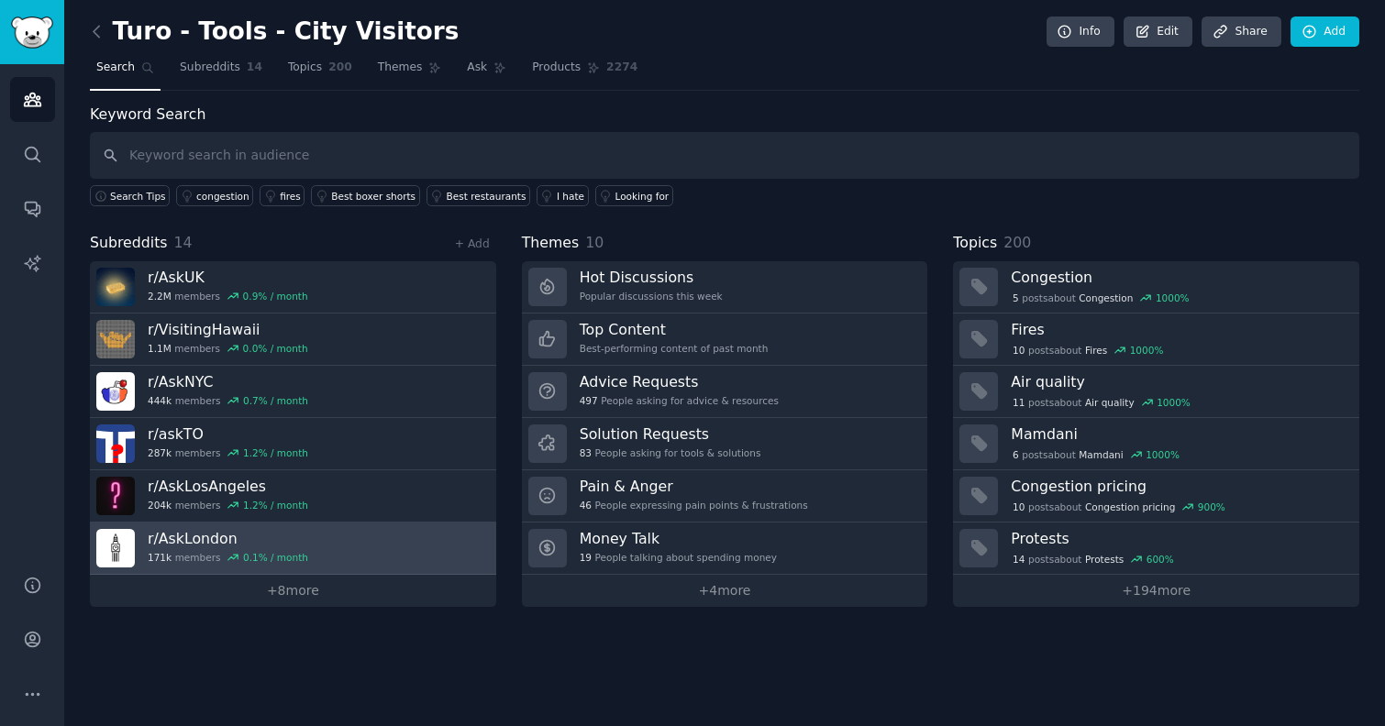
click at [298, 572] on link "r/ AskLondon 171k members 0.1 % / month" at bounding box center [293, 549] width 406 height 52
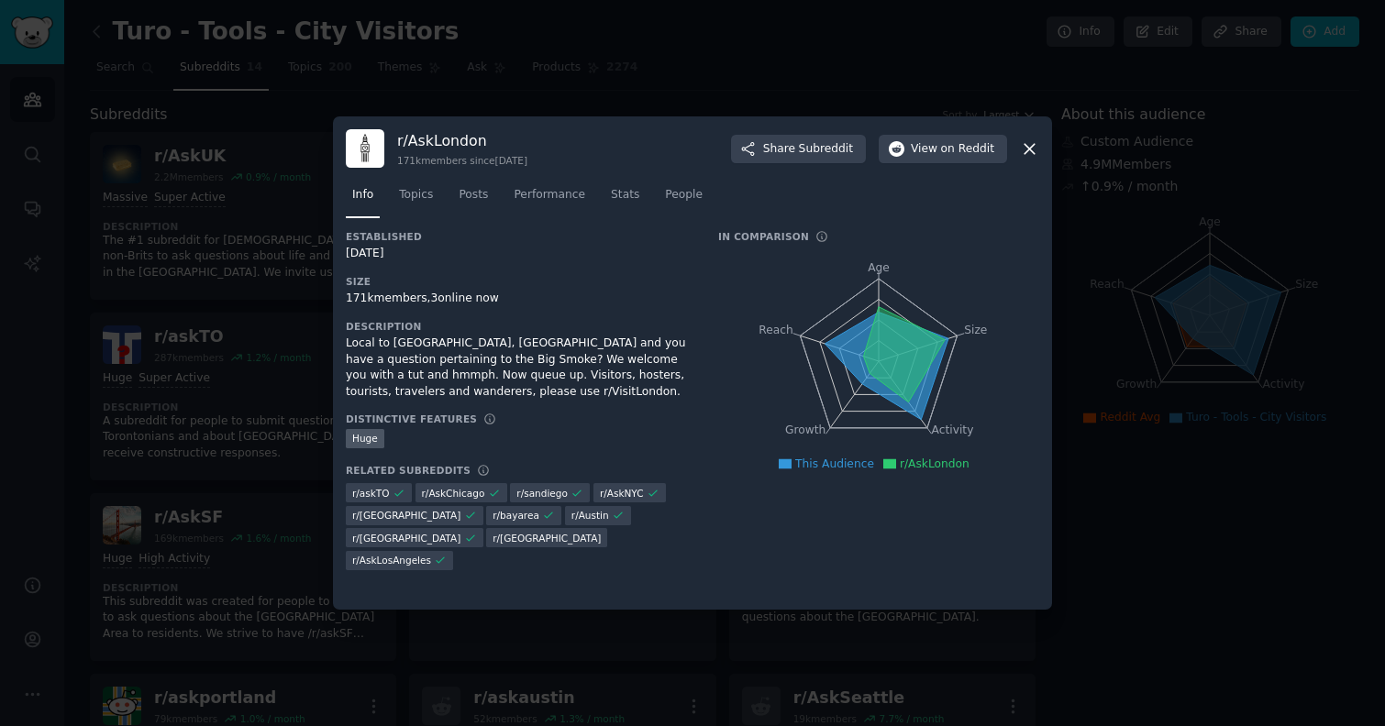
click at [1036, 150] on icon at bounding box center [1029, 148] width 19 height 19
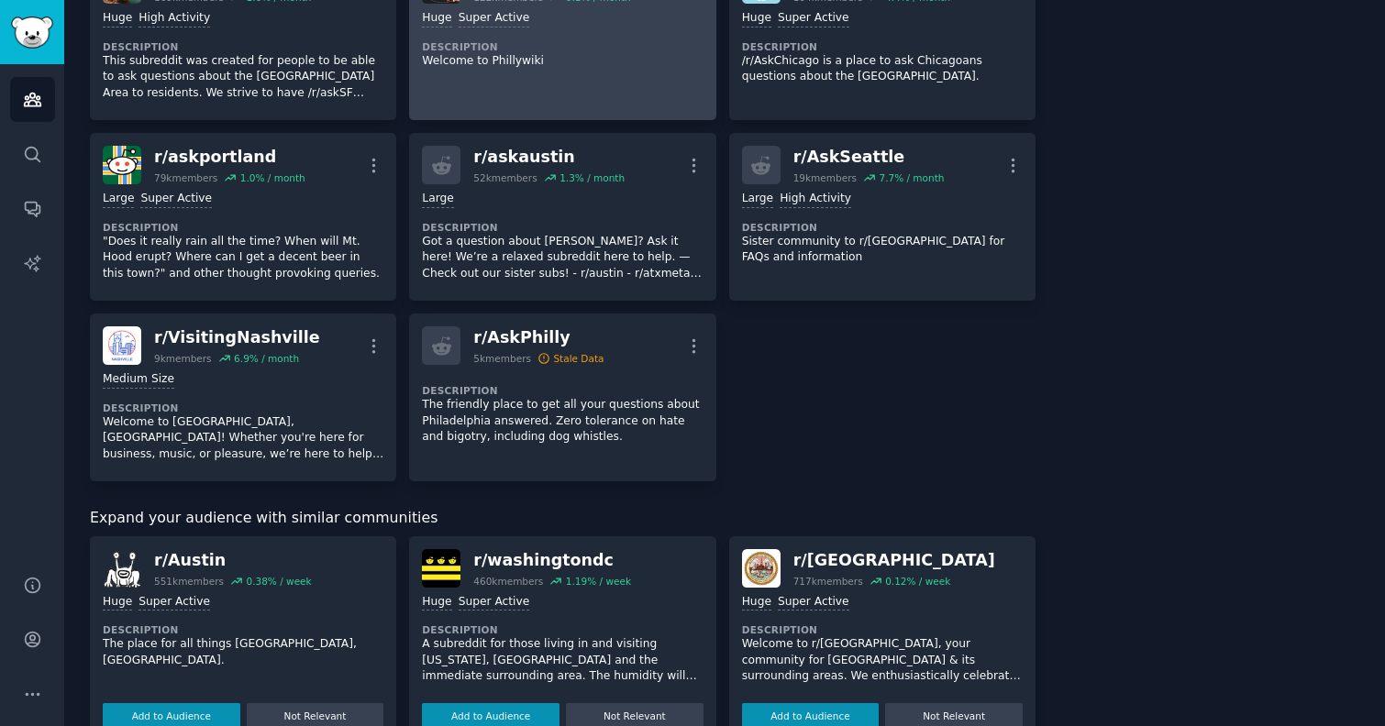
scroll to position [651, 0]
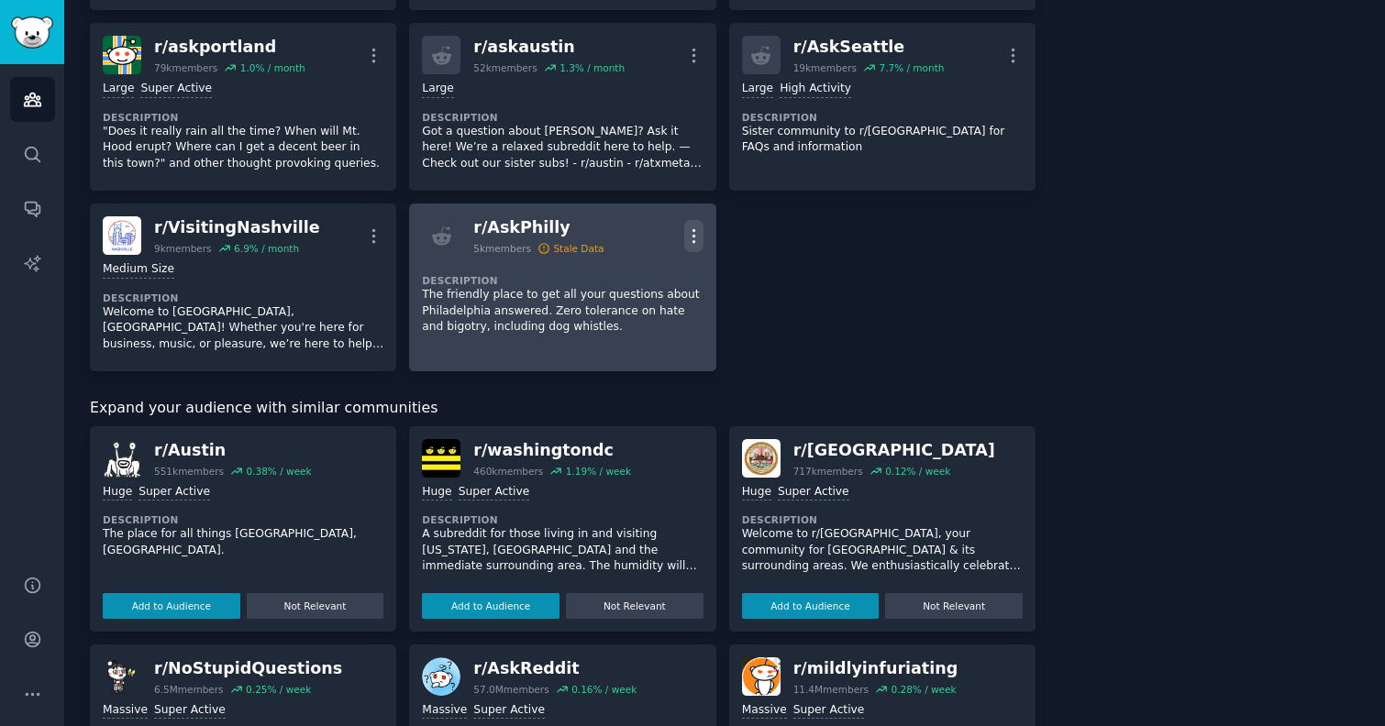
click at [693, 230] on icon "button" at bounding box center [694, 235] width 2 height 13
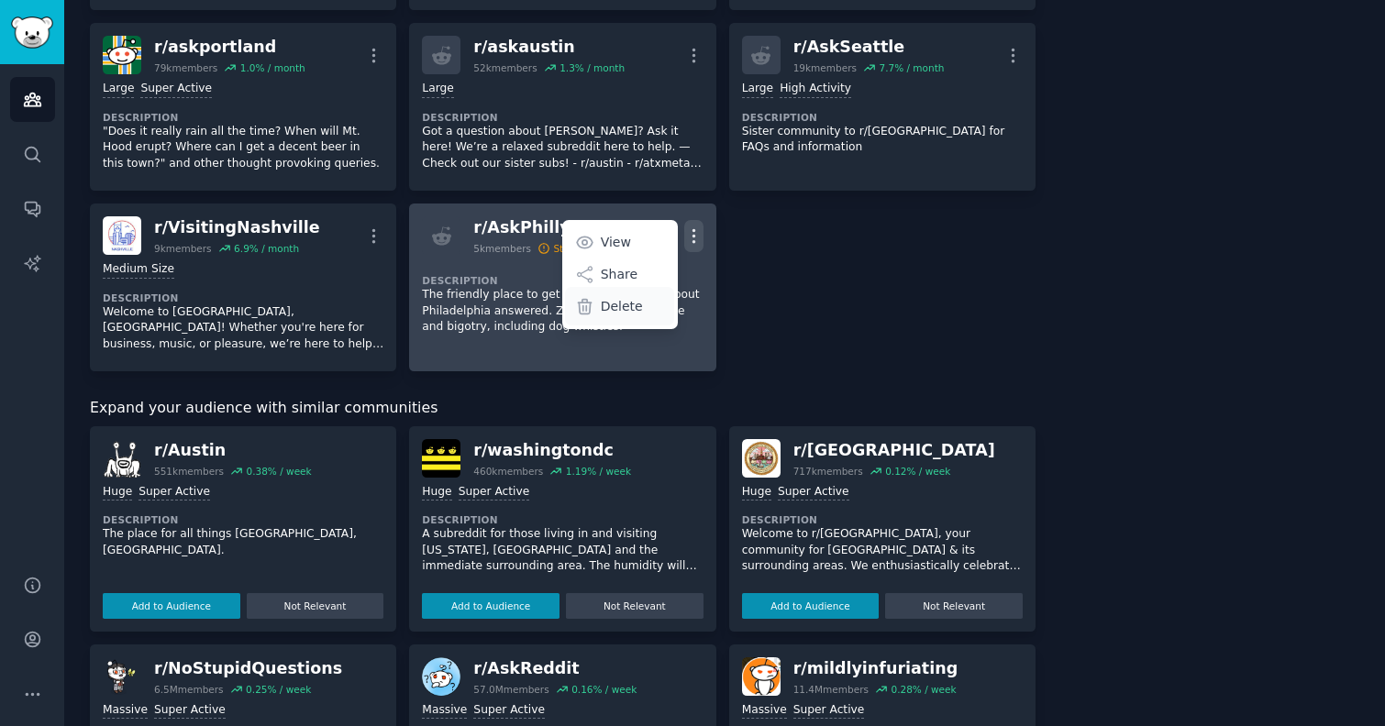
click at [627, 299] on p "Delete" at bounding box center [622, 306] width 42 height 19
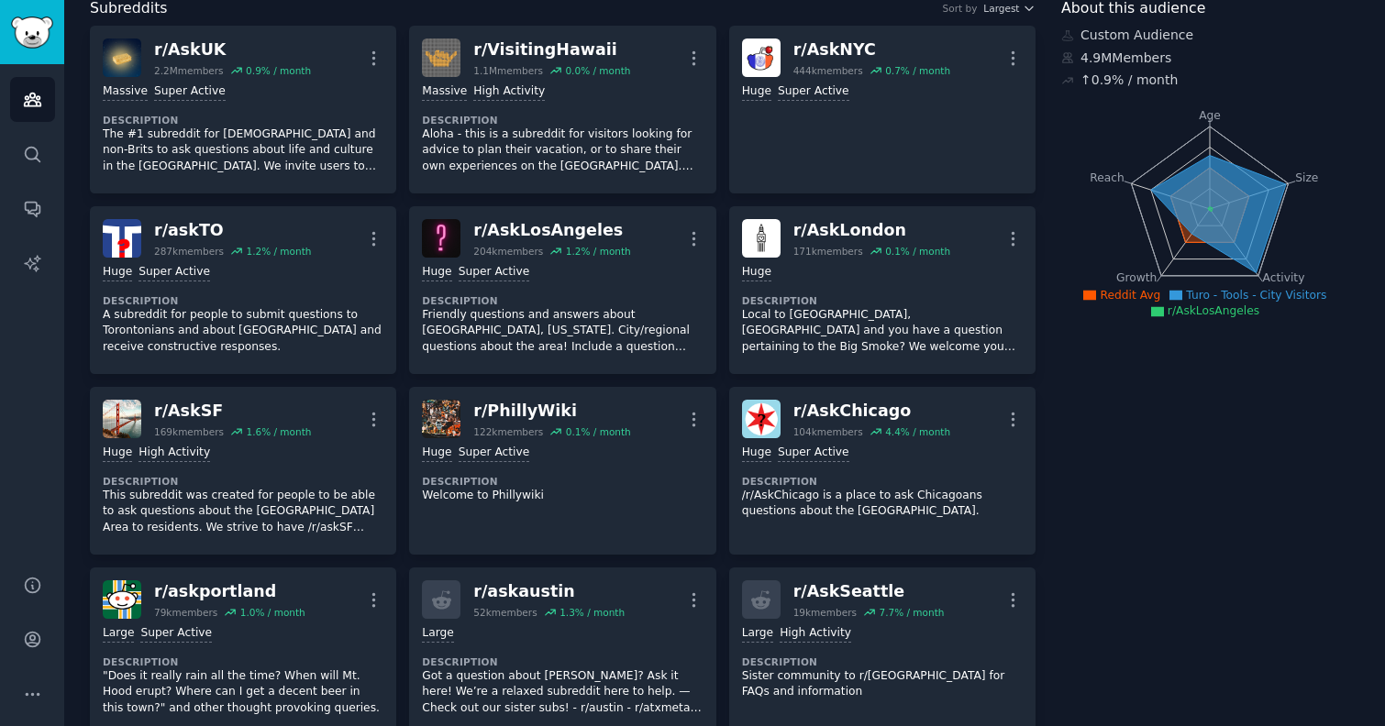
scroll to position [69, 0]
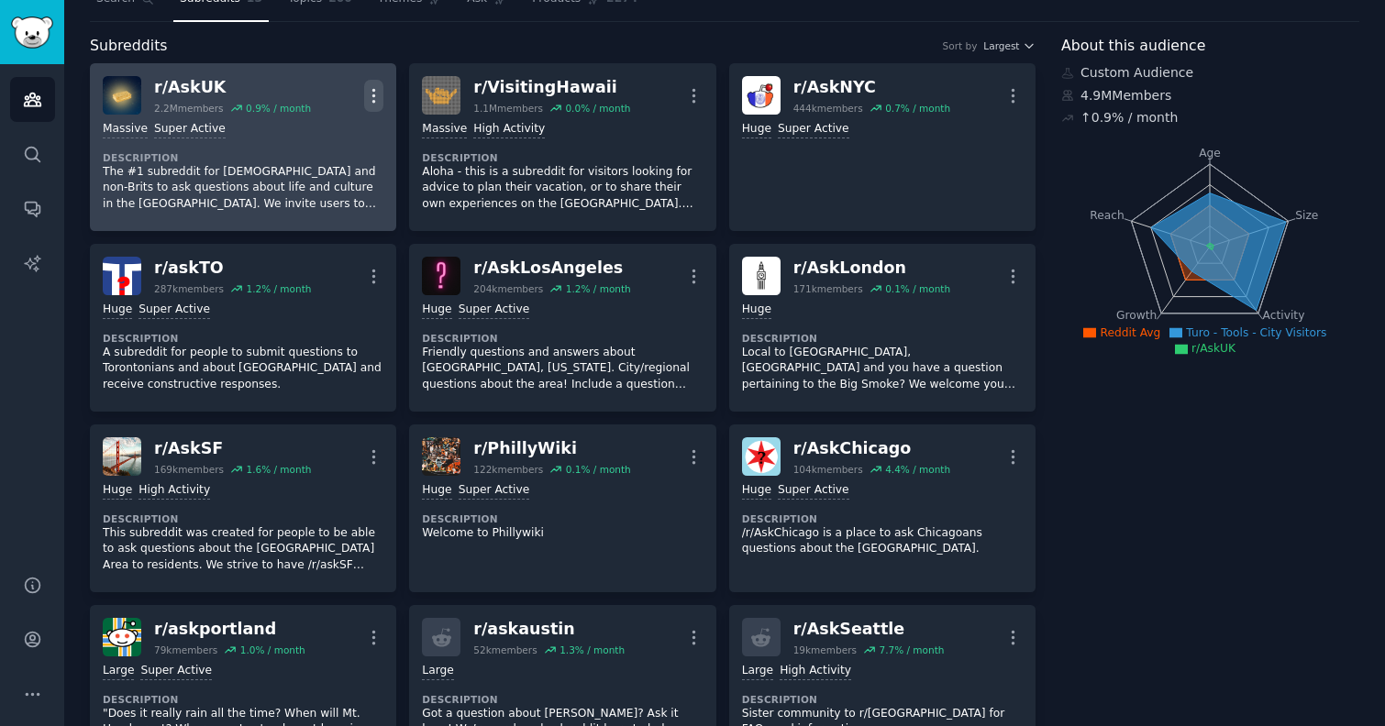
click at [370, 94] on icon "button" at bounding box center [373, 95] width 19 height 19
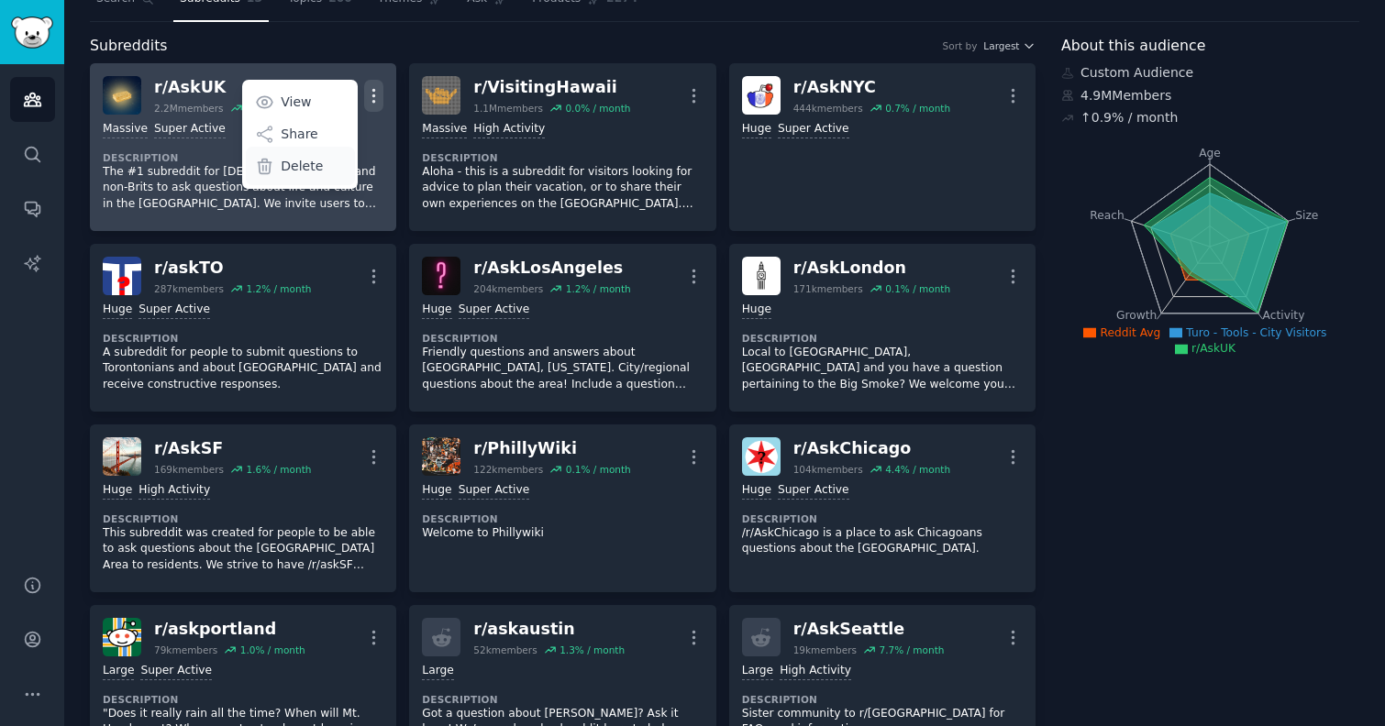
click at [303, 172] on p "Delete" at bounding box center [302, 166] width 42 height 19
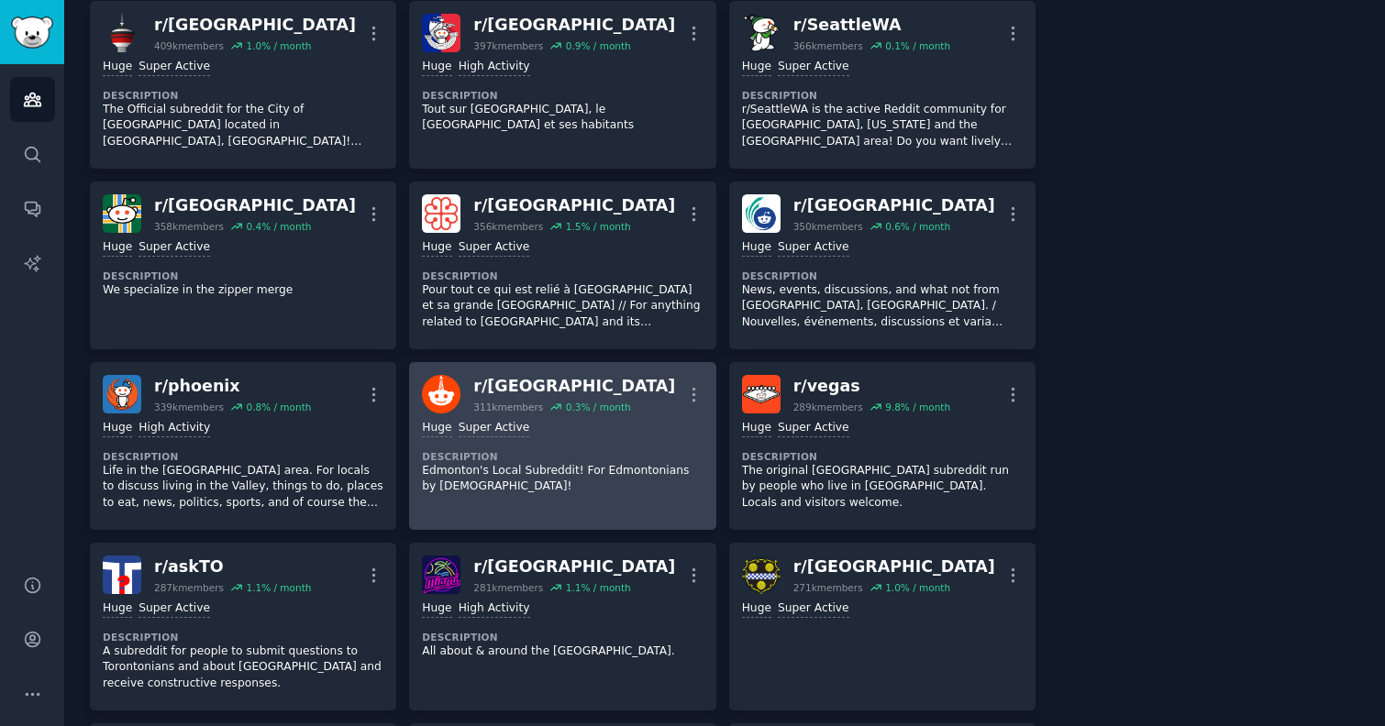
scroll to position [1401, 0]
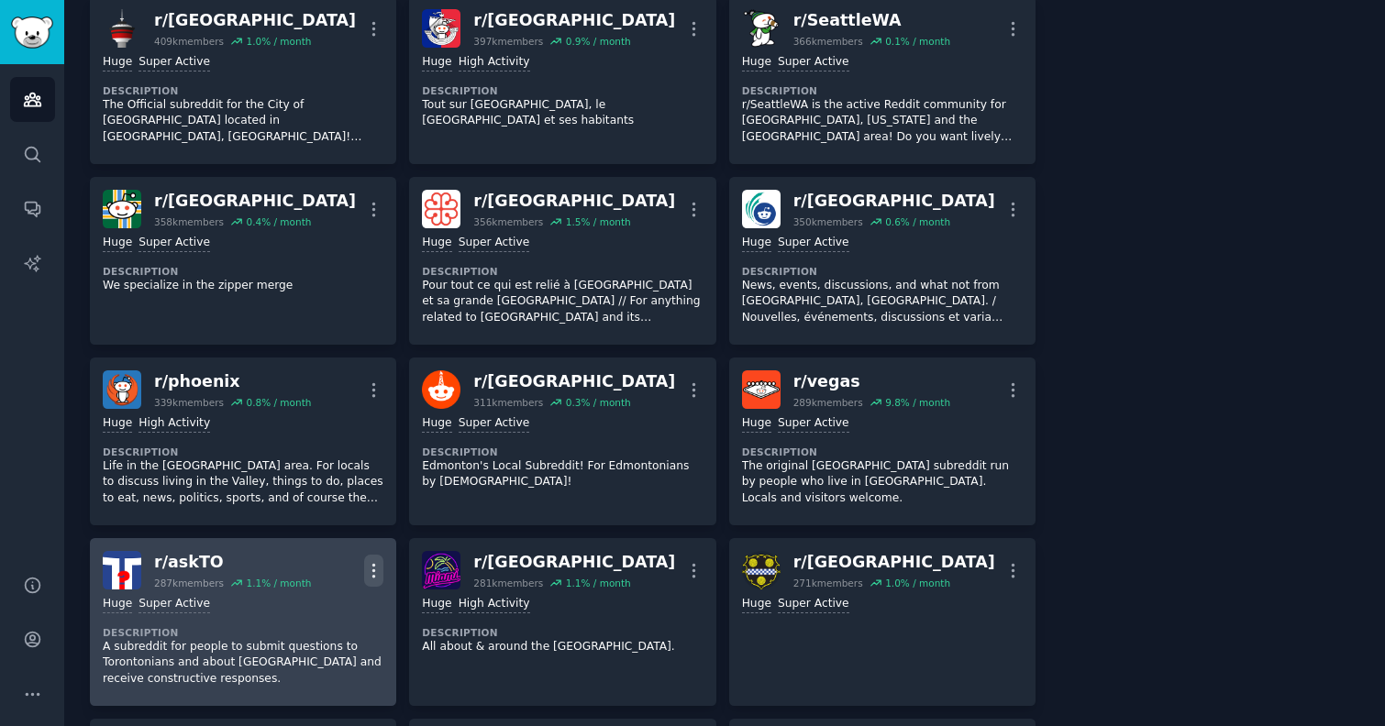
click at [371, 561] on icon "button" at bounding box center [373, 570] width 19 height 19
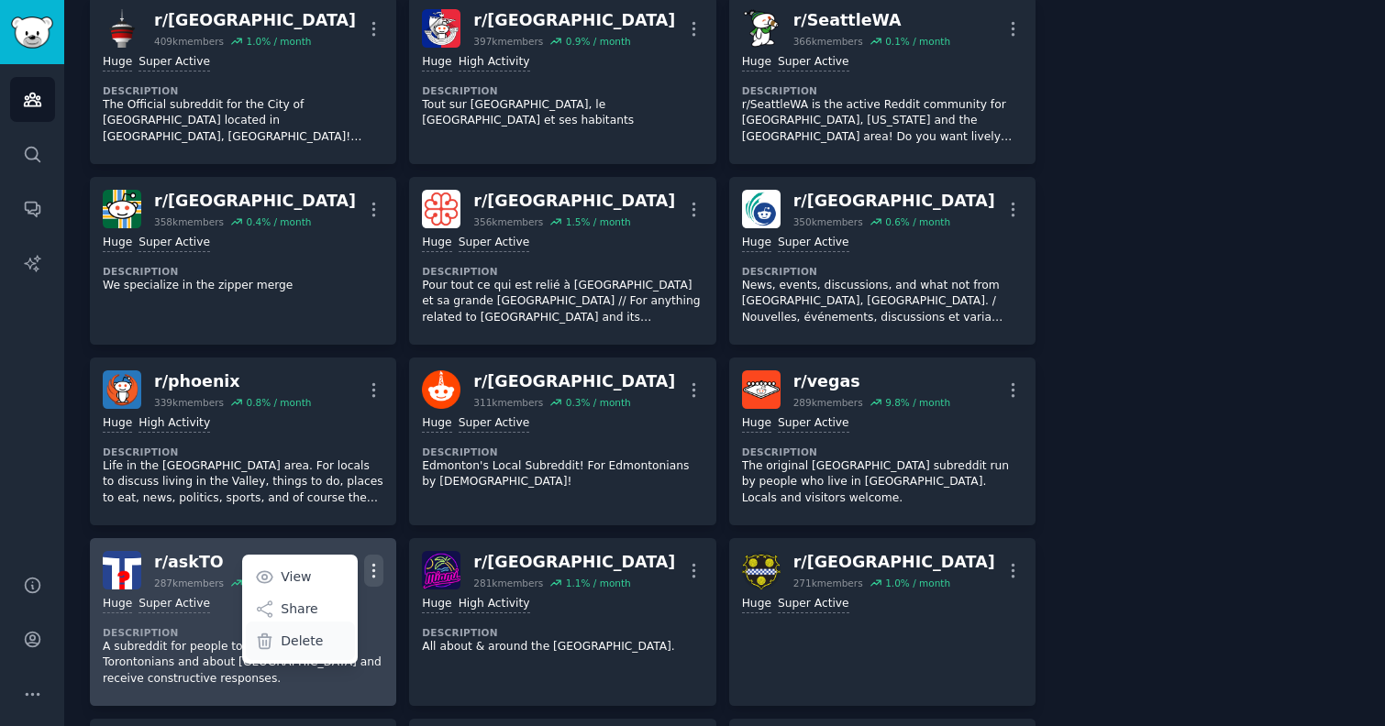
click at [325, 628] on div "Delete" at bounding box center [300, 641] width 109 height 39
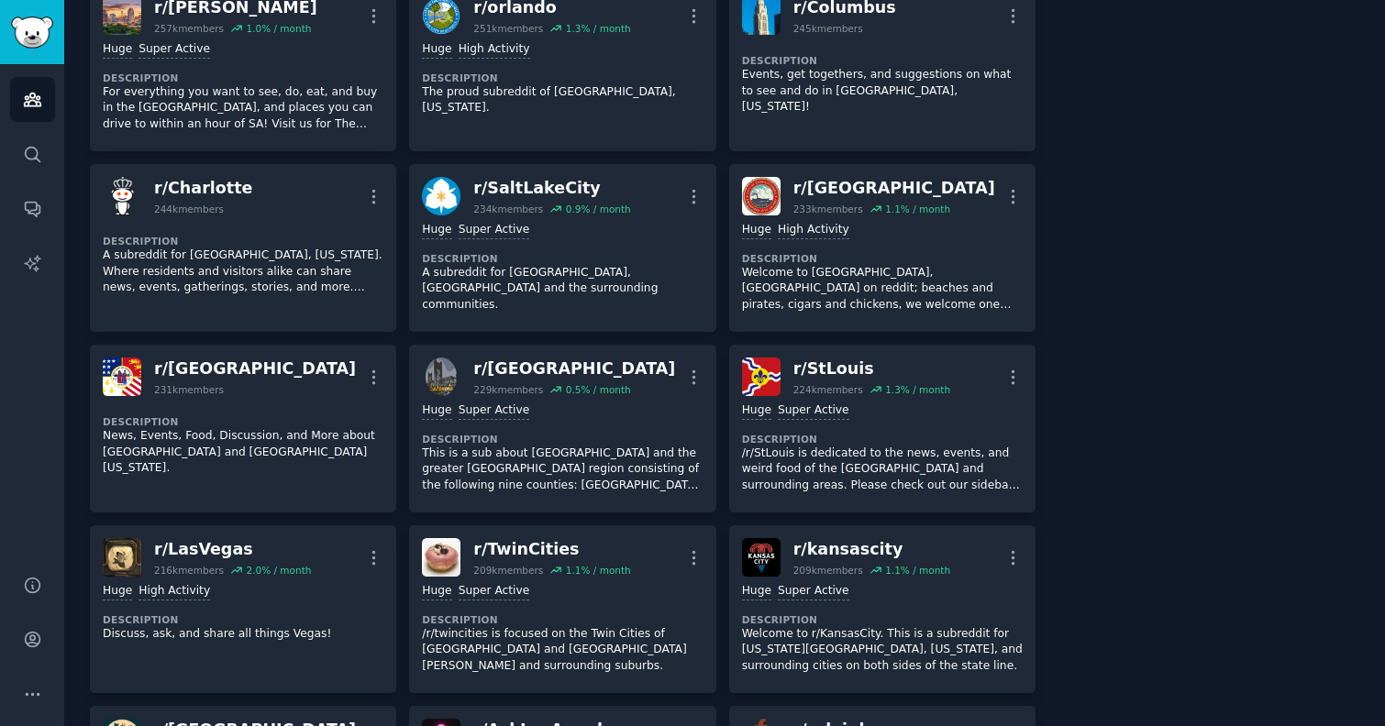
scroll to position [2295, 0]
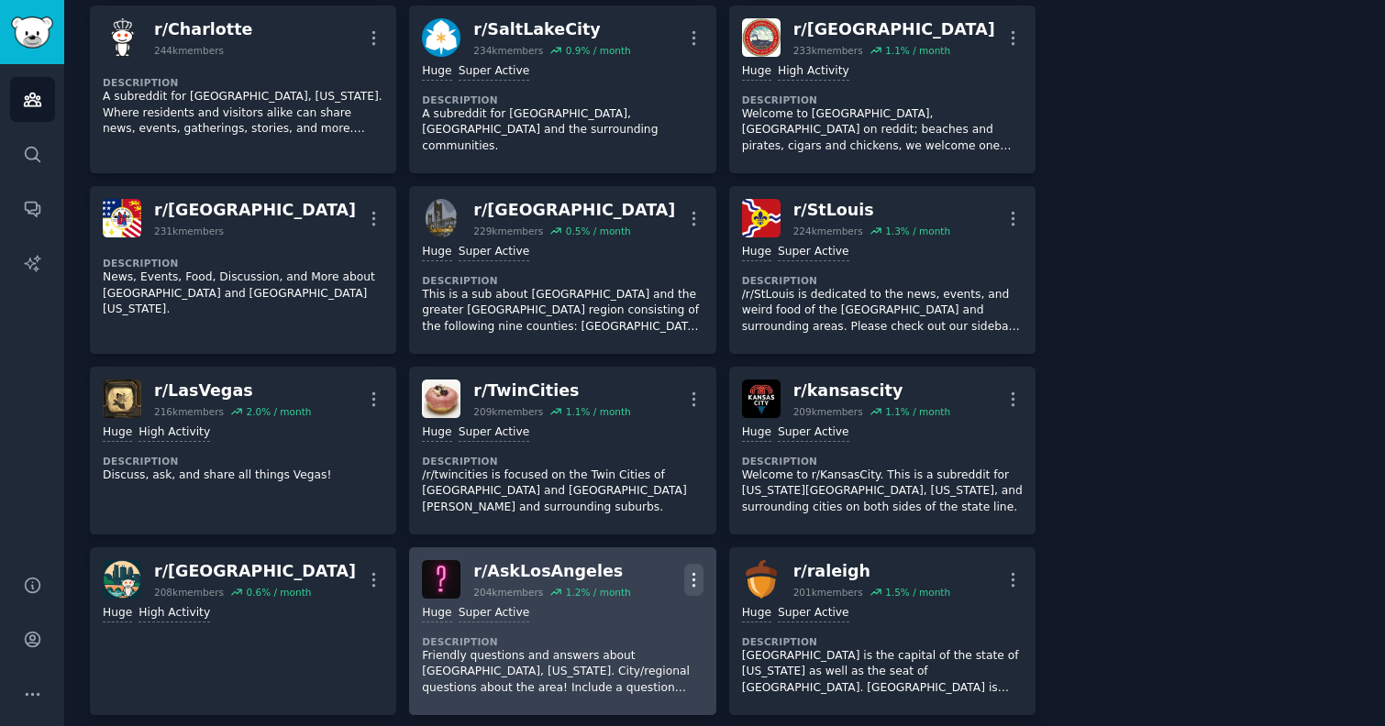
click at [693, 573] on icon "button" at bounding box center [694, 579] width 2 height 13
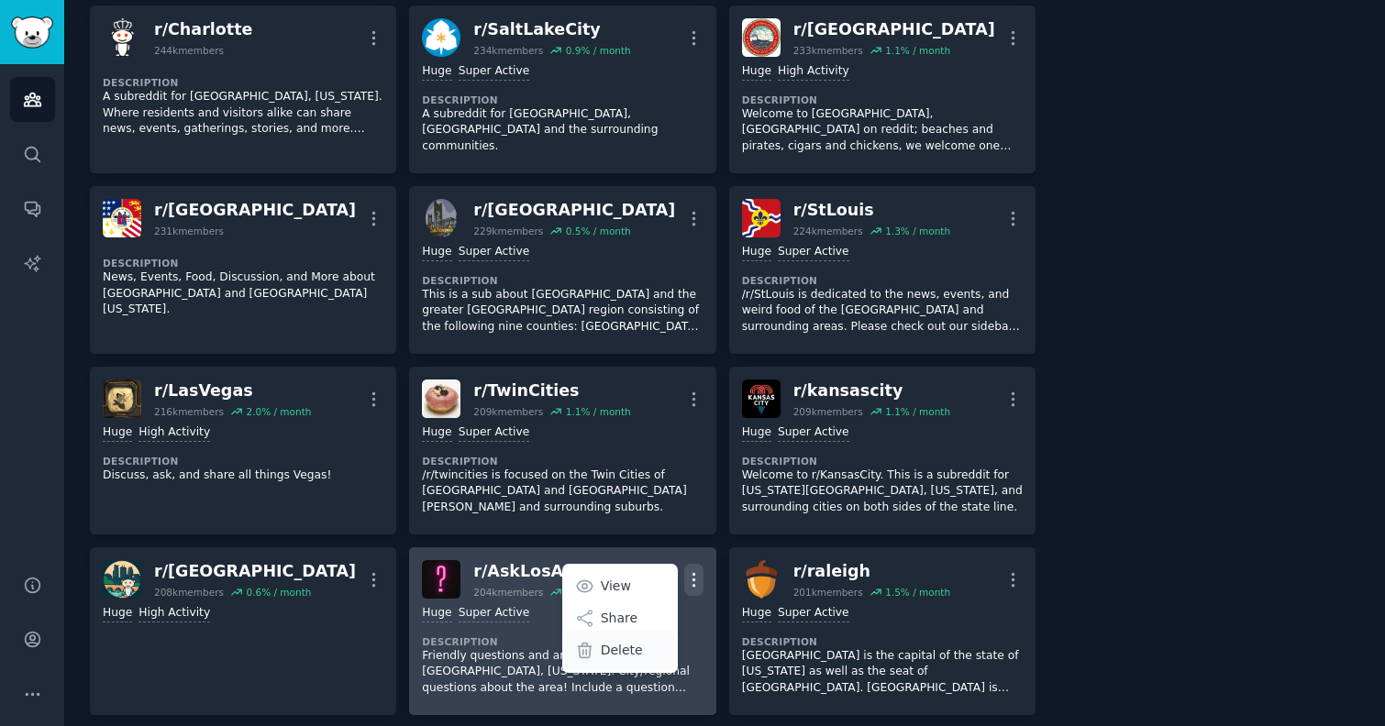
click at [632, 641] on p "Delete" at bounding box center [622, 650] width 42 height 19
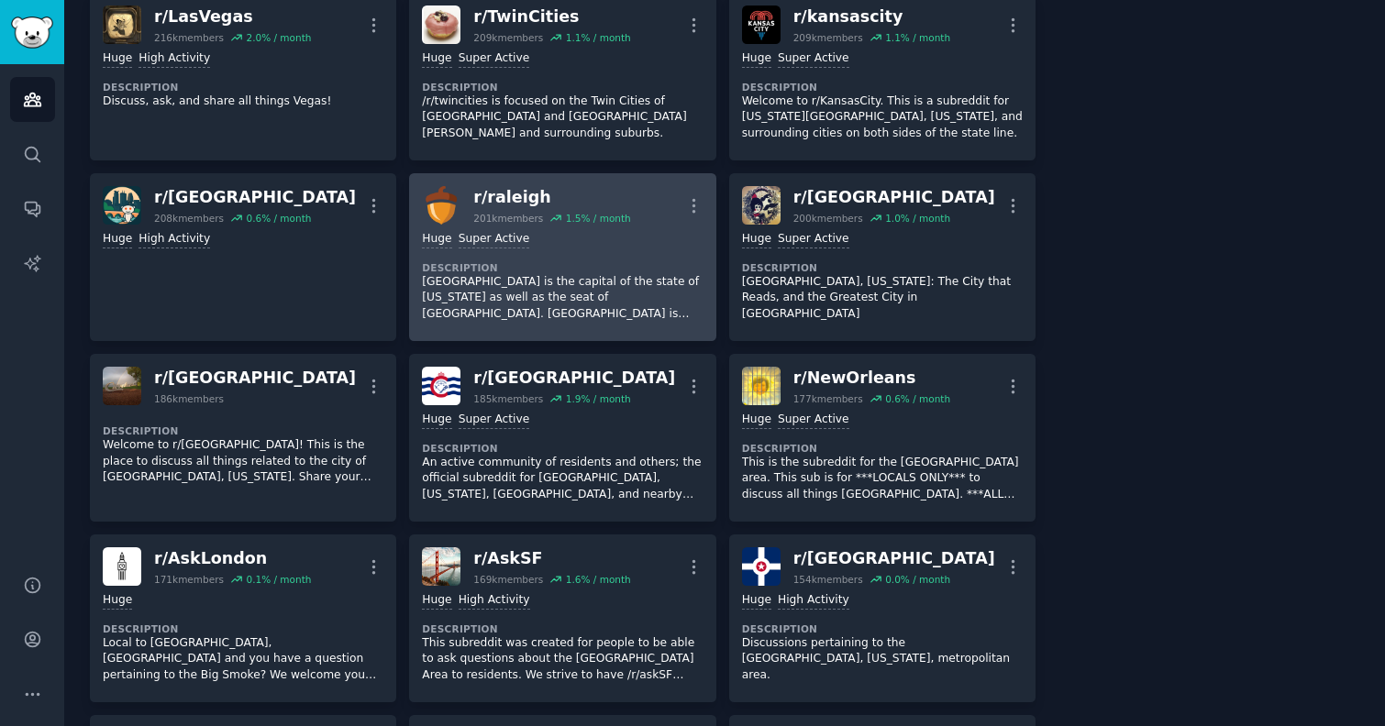
scroll to position [2674, 0]
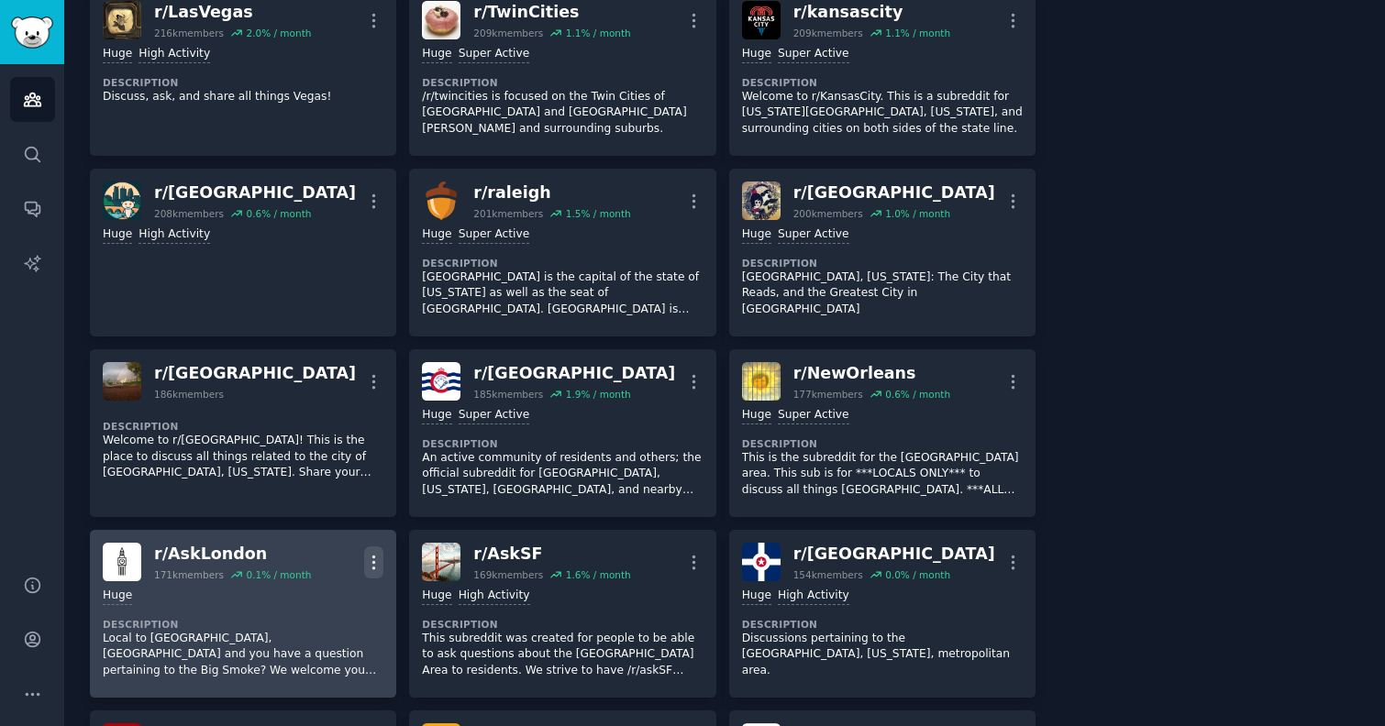
click at [373, 556] on icon "button" at bounding box center [374, 562] width 2 height 13
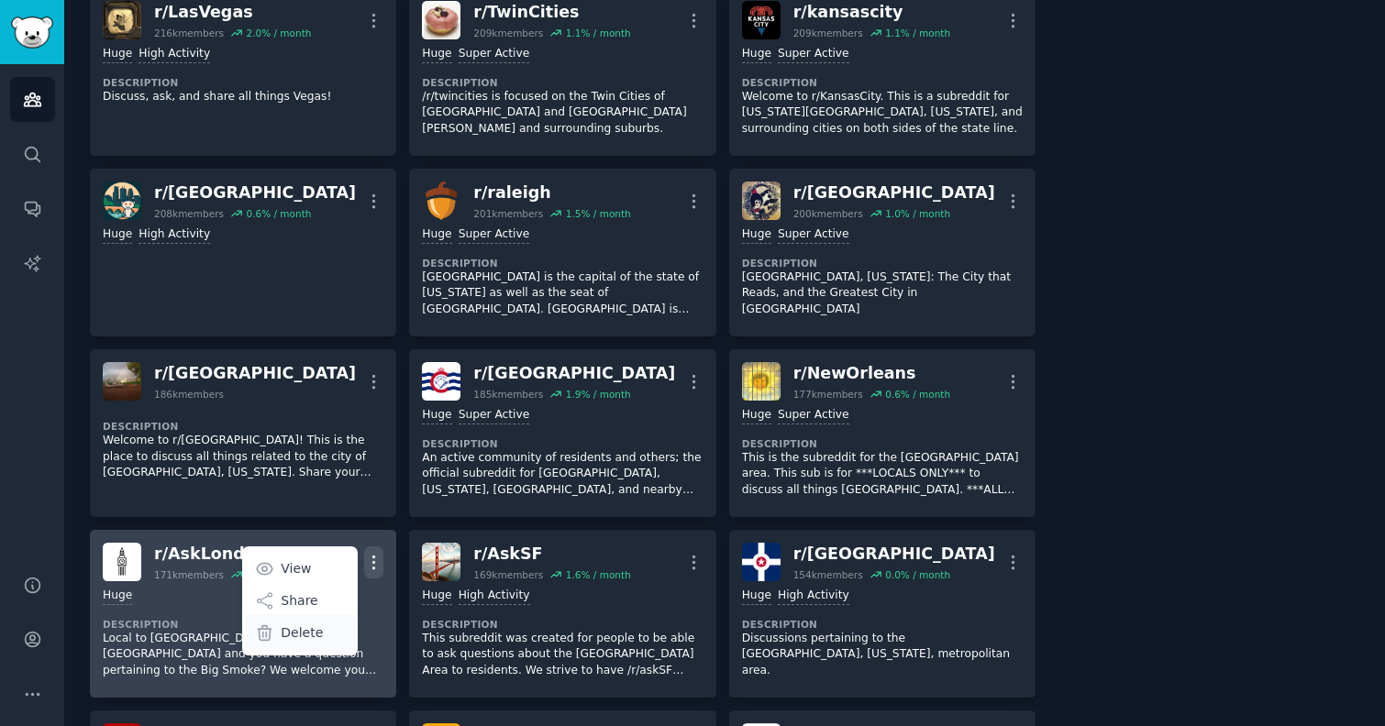
click at [325, 614] on div "Delete" at bounding box center [300, 633] width 109 height 39
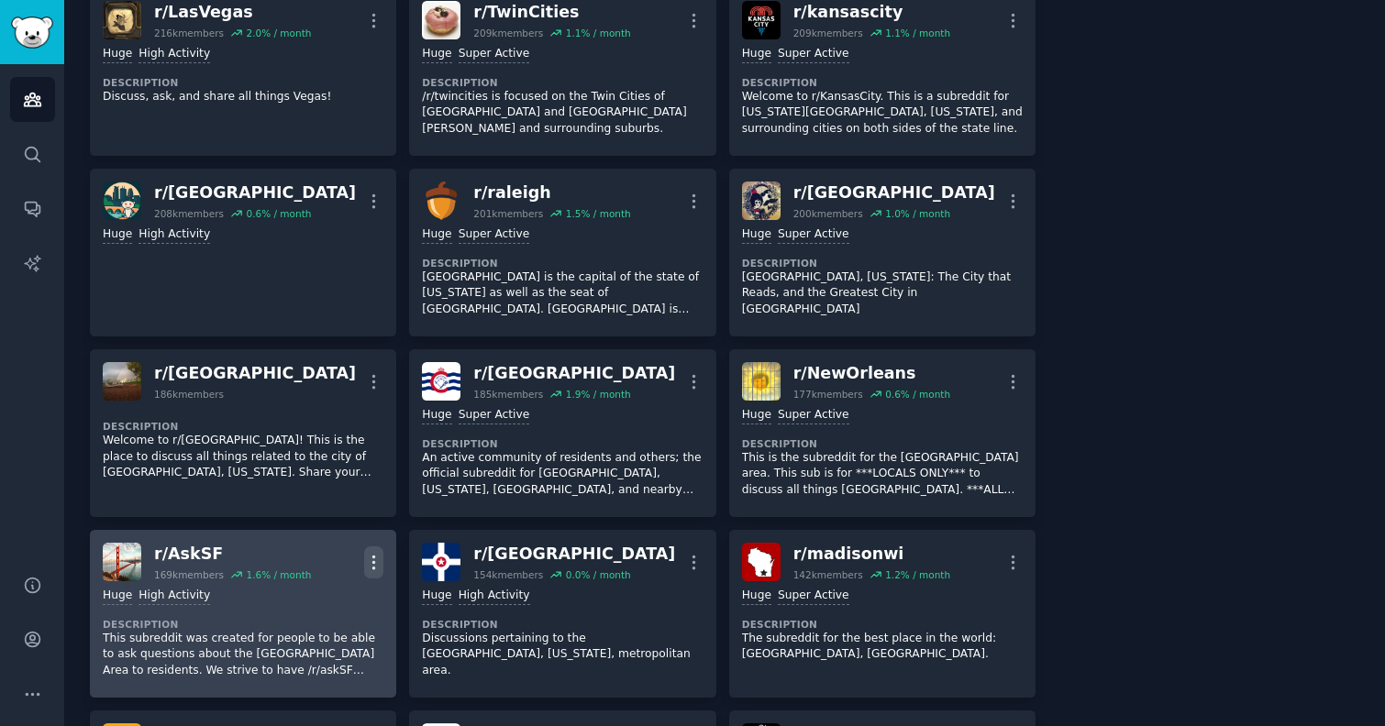
click at [371, 553] on icon "button" at bounding box center [373, 562] width 19 height 19
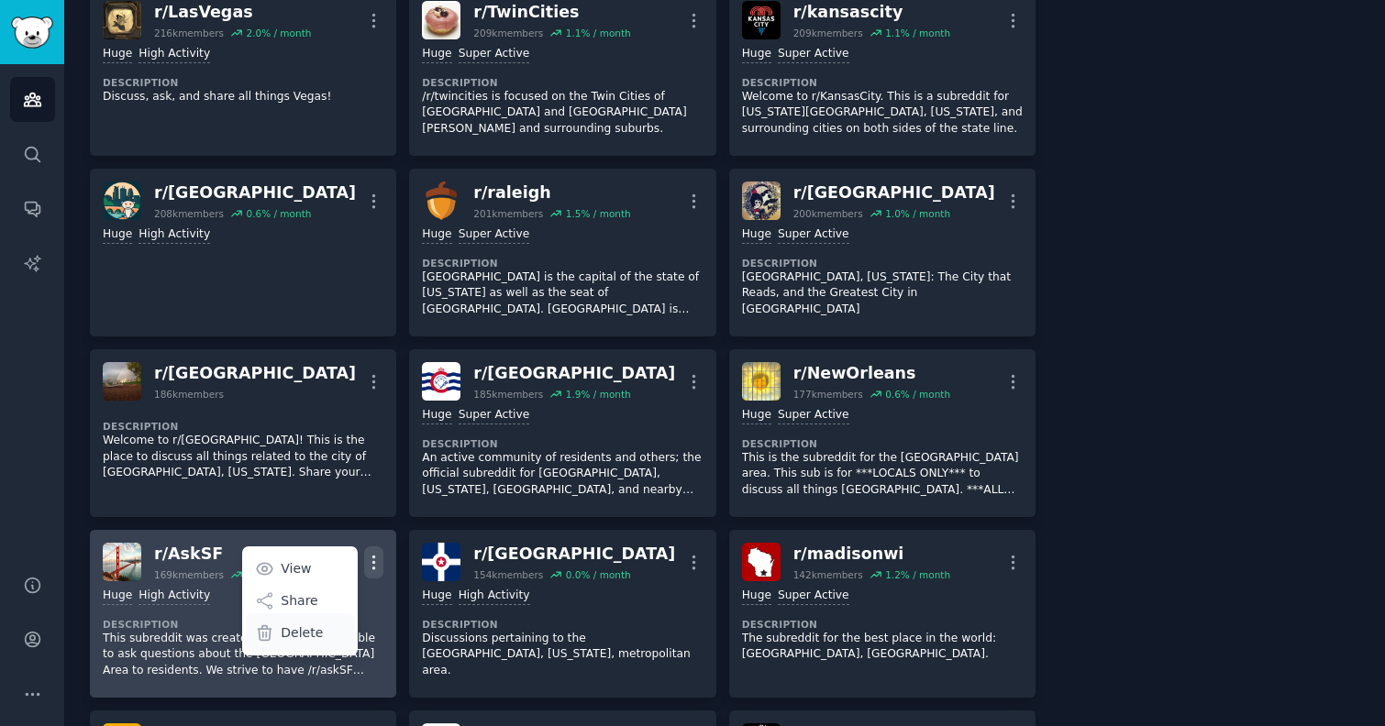
click at [316, 624] on p "Delete" at bounding box center [302, 633] width 42 height 19
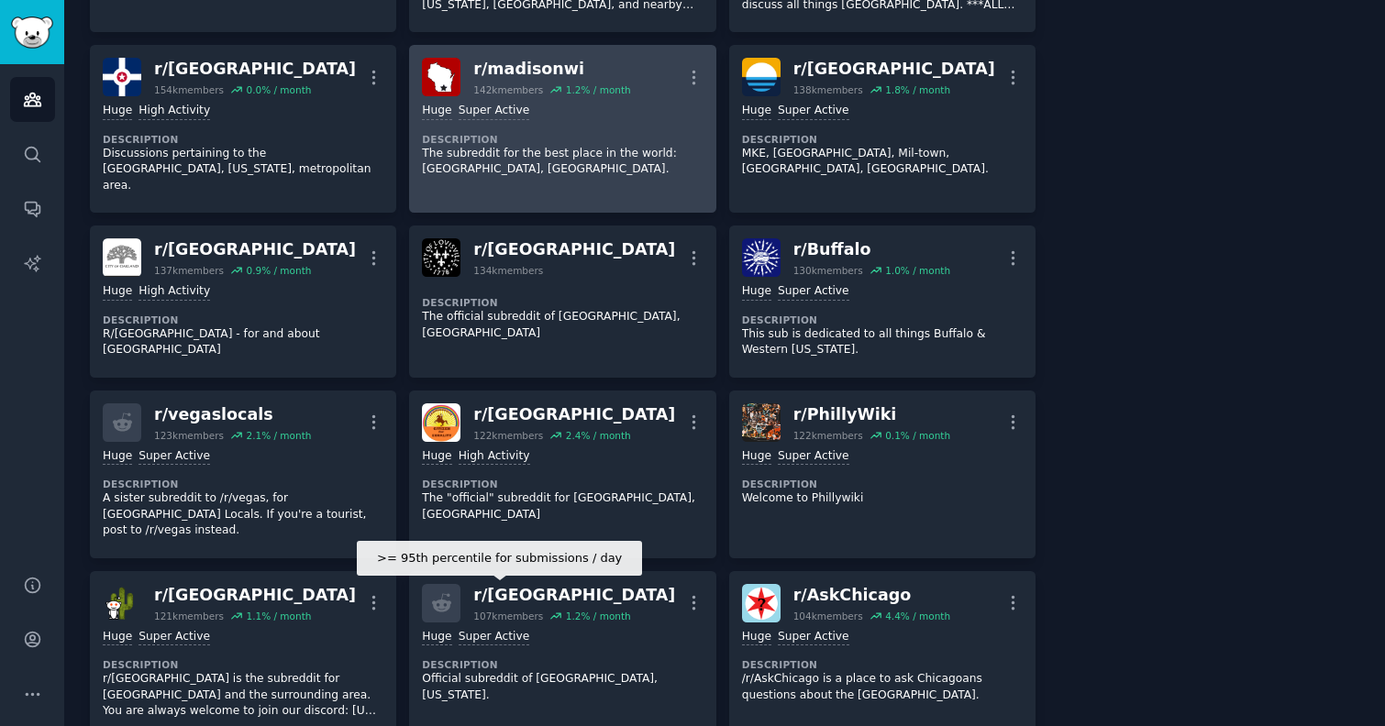
scroll to position [3163, 0]
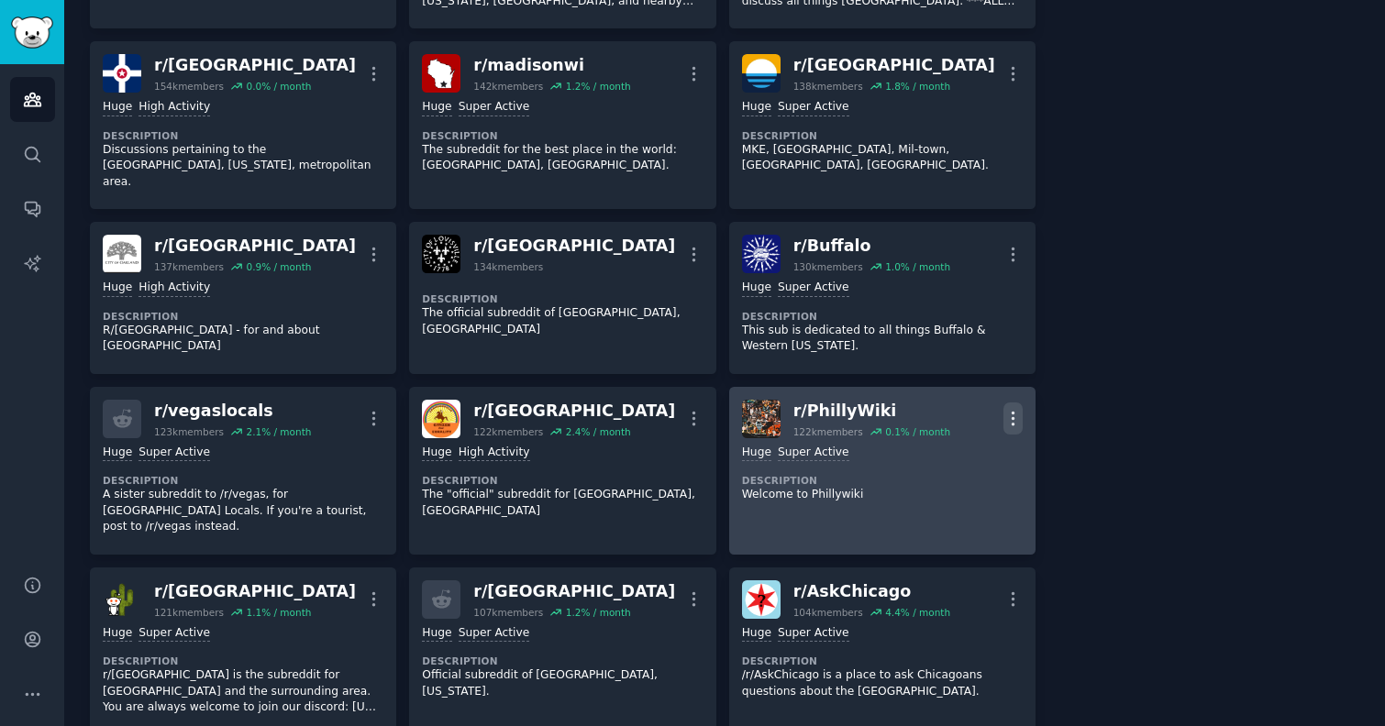
click at [1009, 409] on icon "button" at bounding box center [1012, 418] width 19 height 19
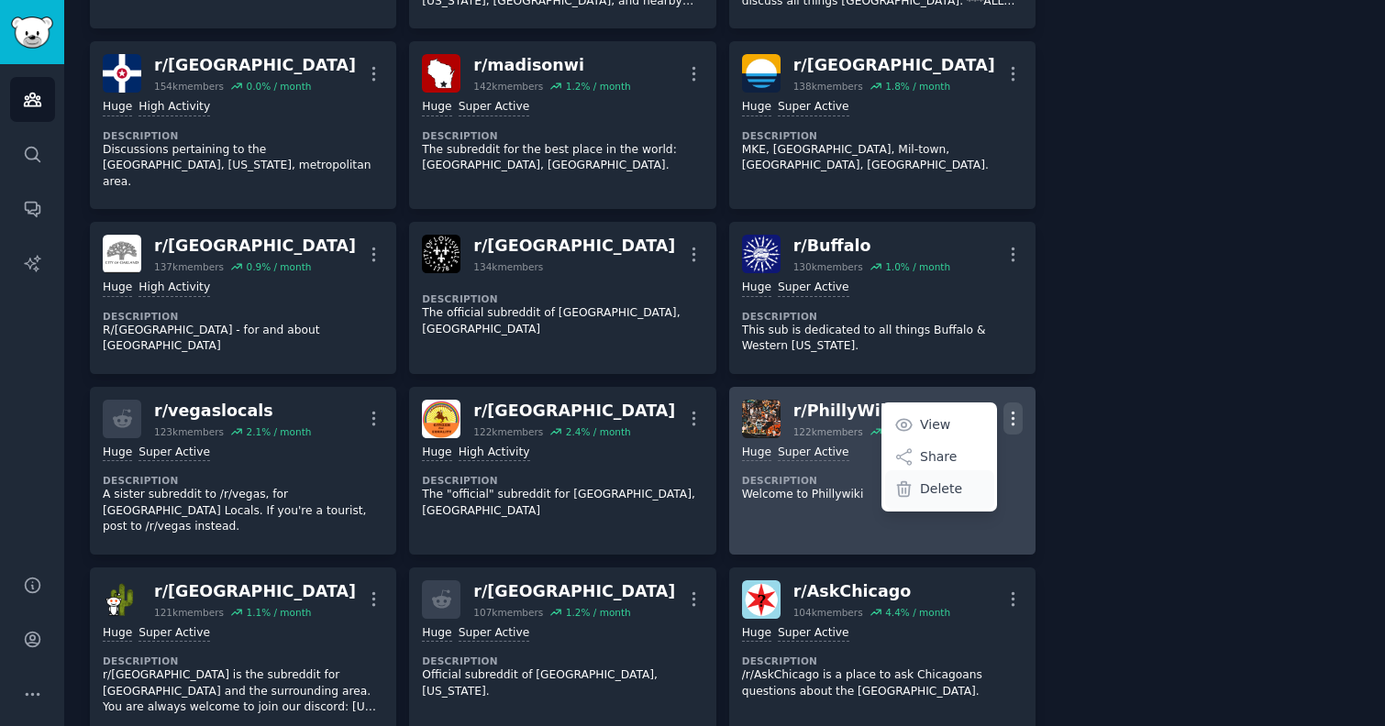
click at [945, 480] on p "Delete" at bounding box center [941, 489] width 42 height 19
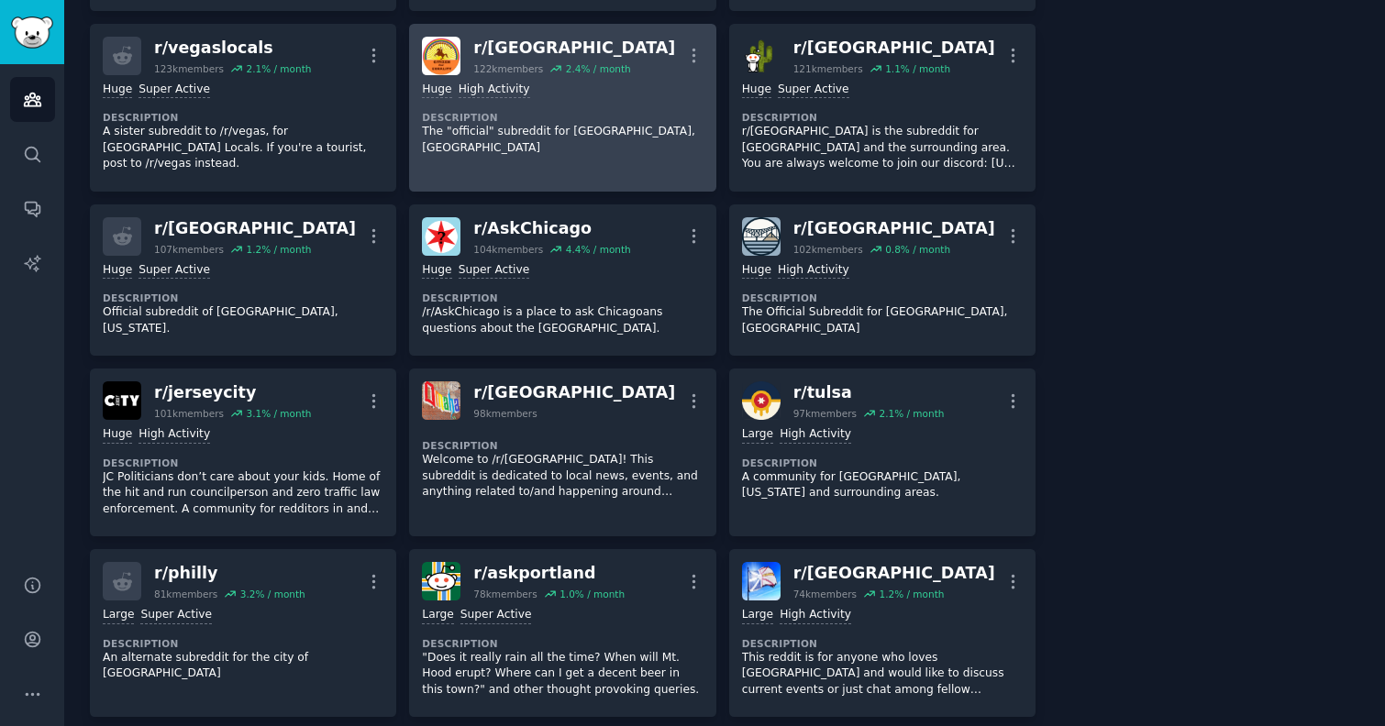
scroll to position [3552, 0]
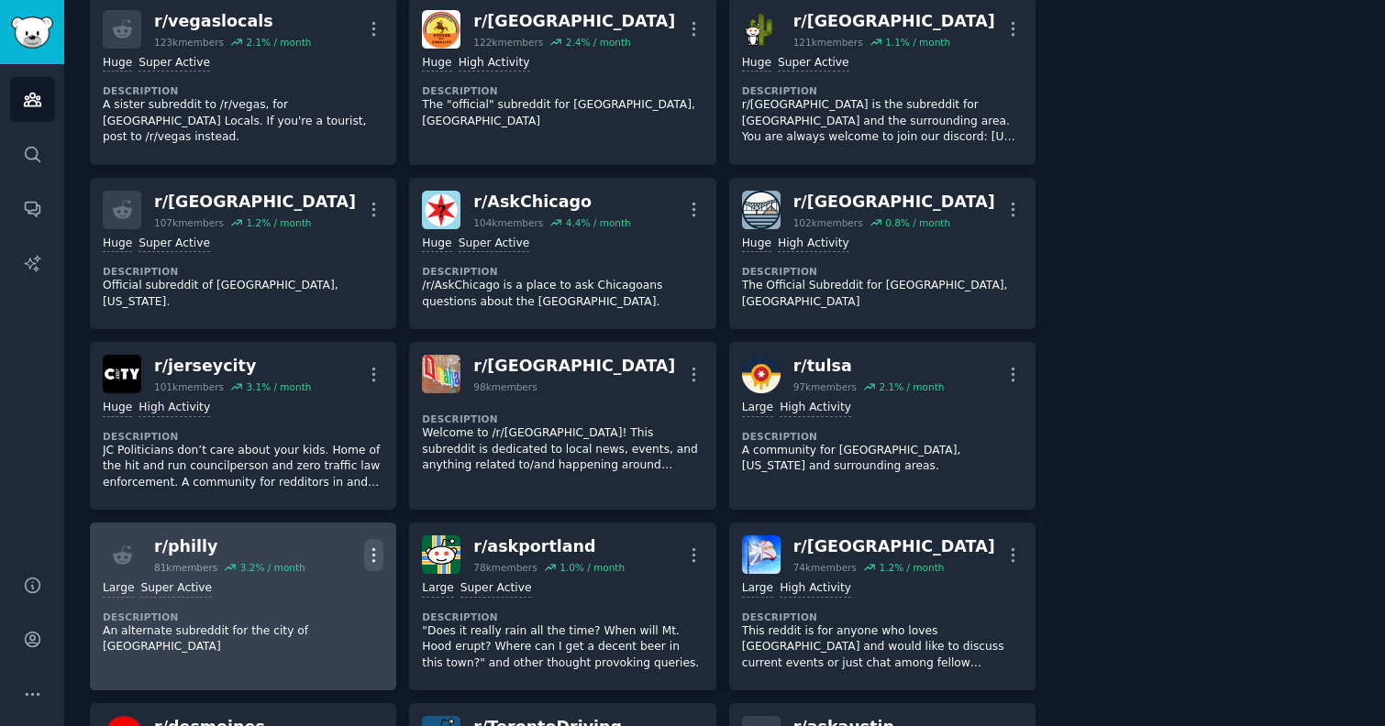
click at [374, 546] on icon "button" at bounding box center [373, 555] width 19 height 19
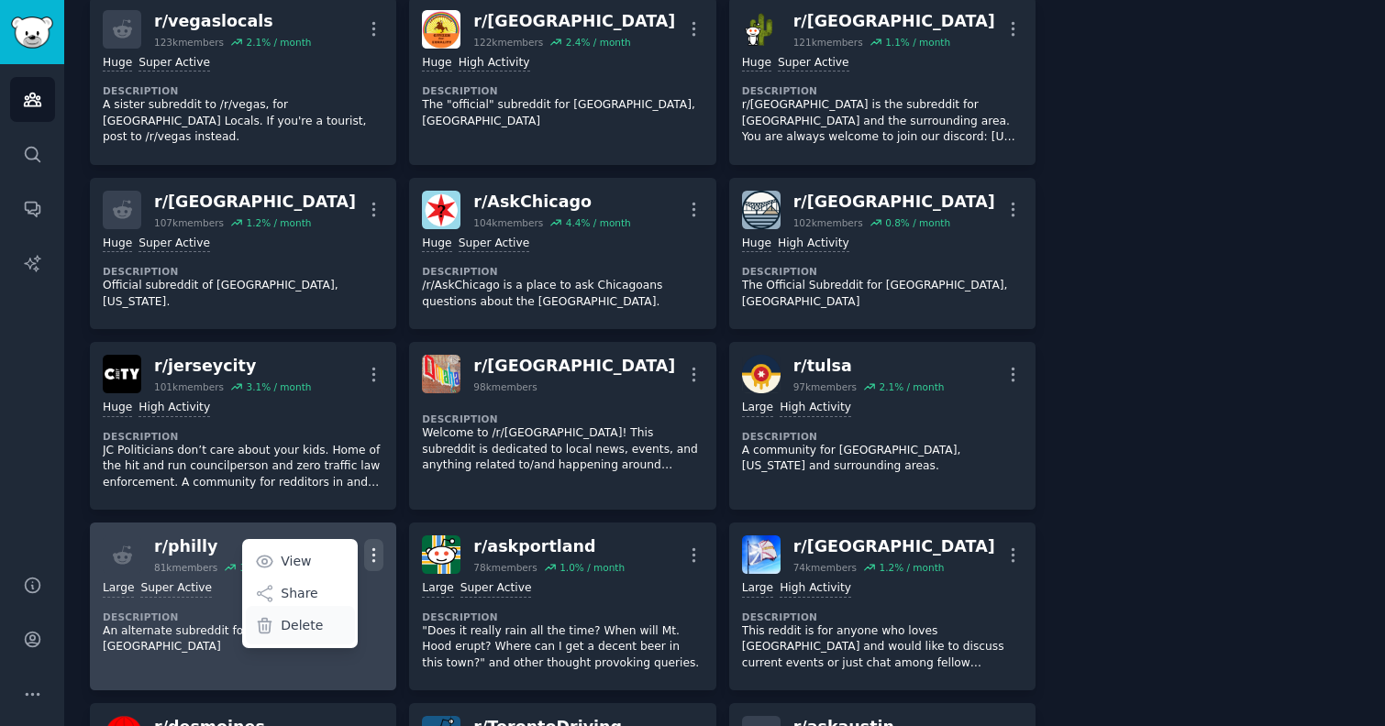
click at [330, 606] on div "Delete" at bounding box center [300, 625] width 109 height 39
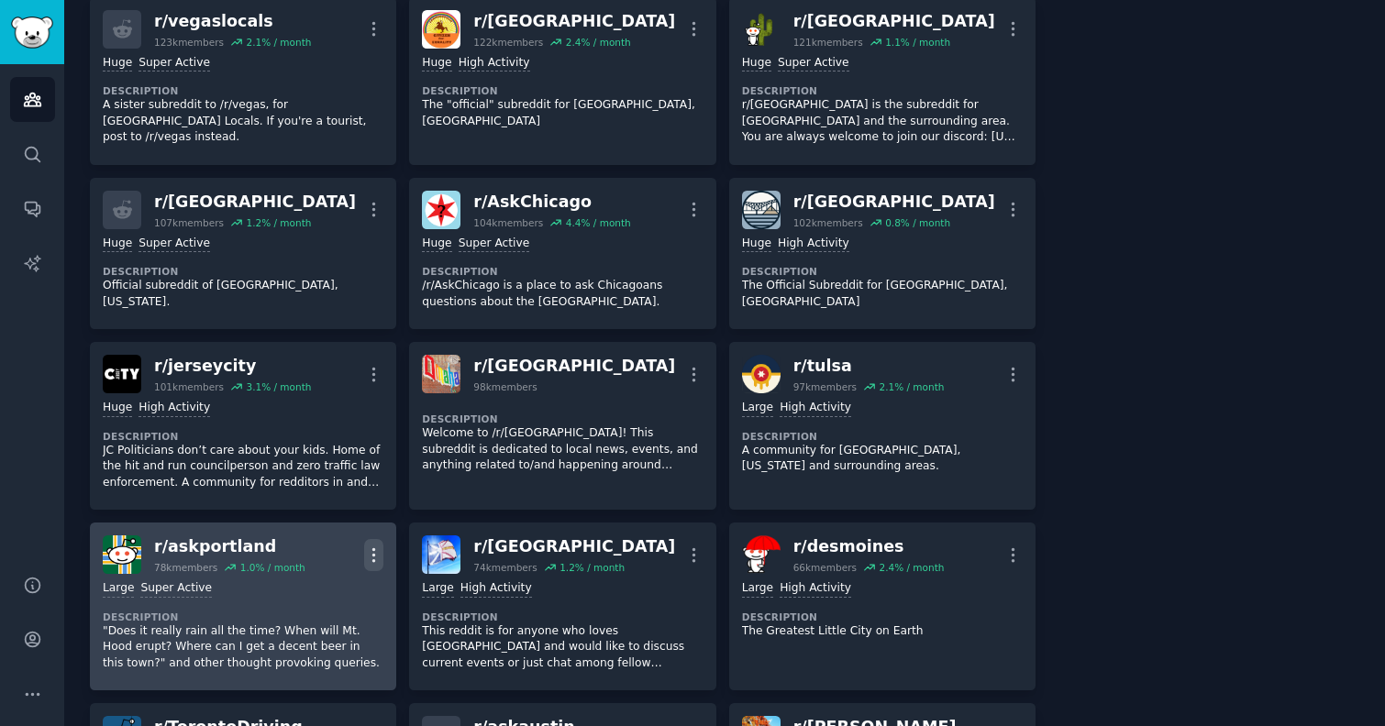
click at [378, 546] on icon "button" at bounding box center [373, 555] width 19 height 19
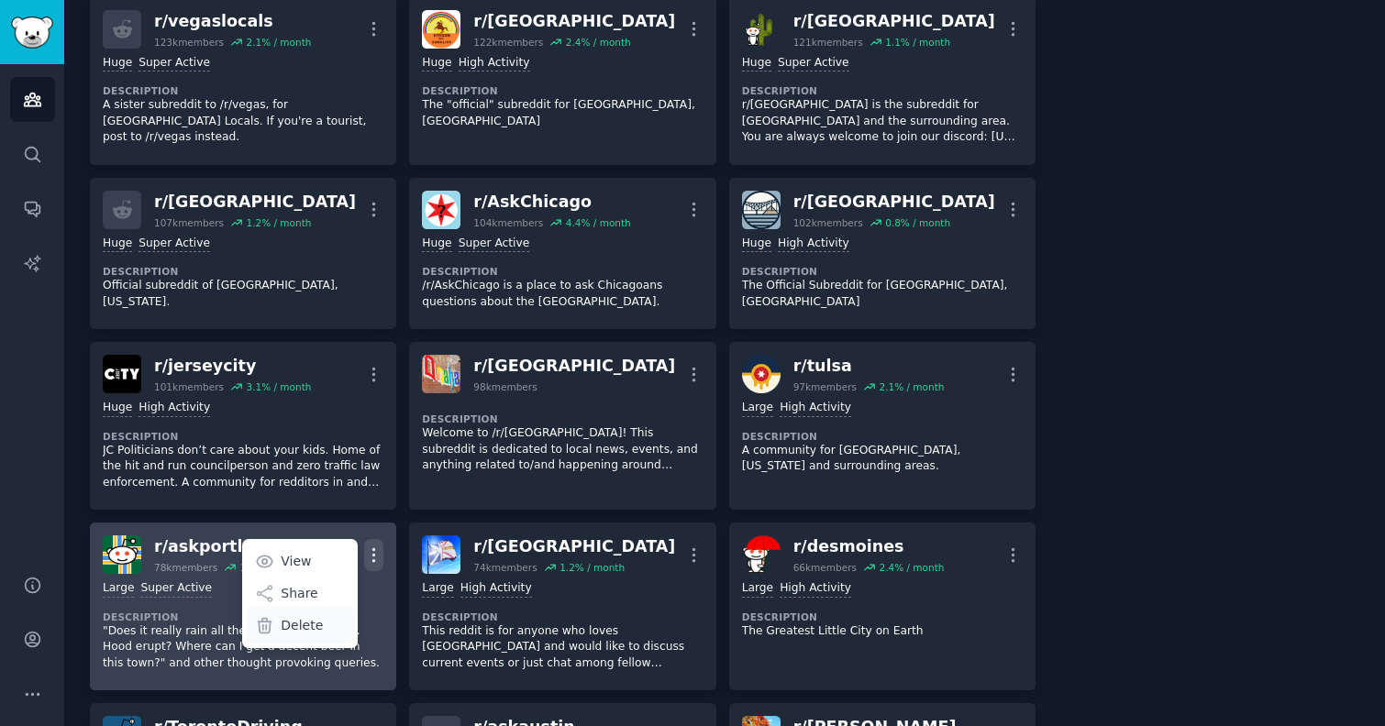
click at [319, 606] on div "Delete" at bounding box center [300, 625] width 109 height 39
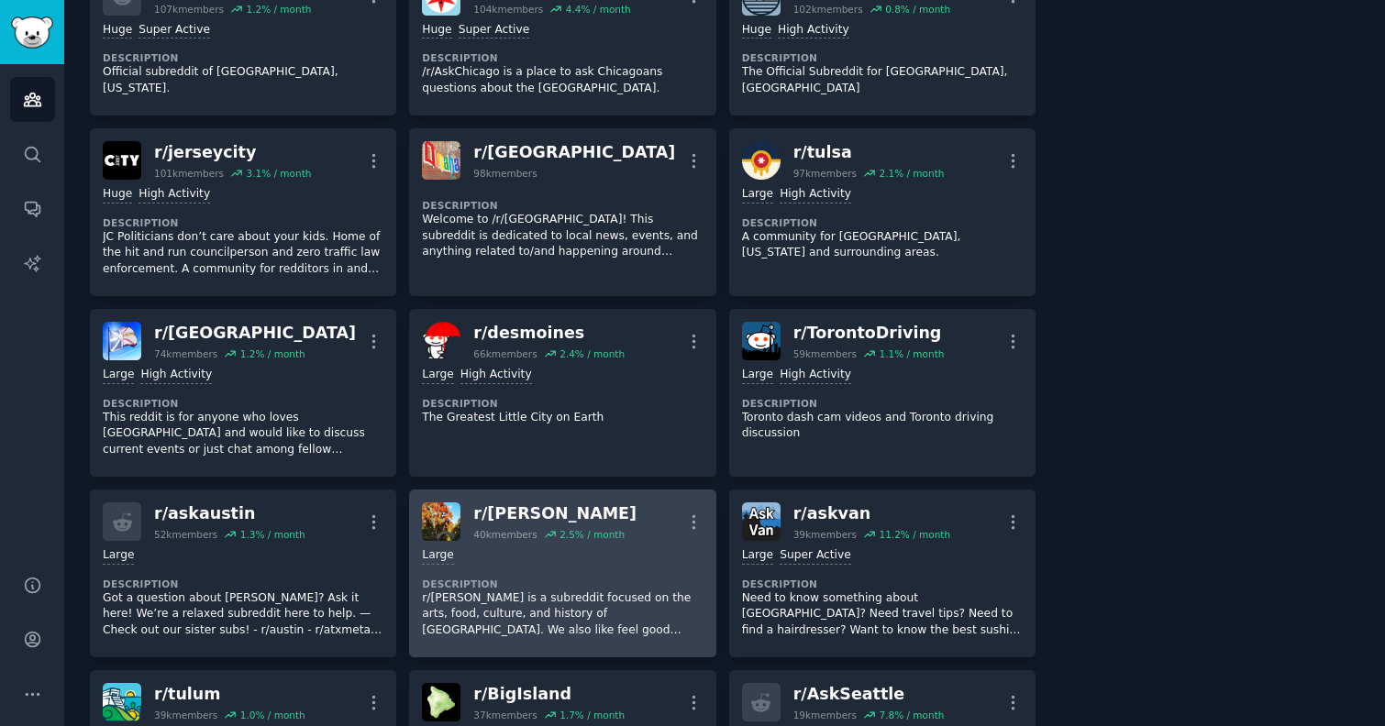
scroll to position [3767, 0]
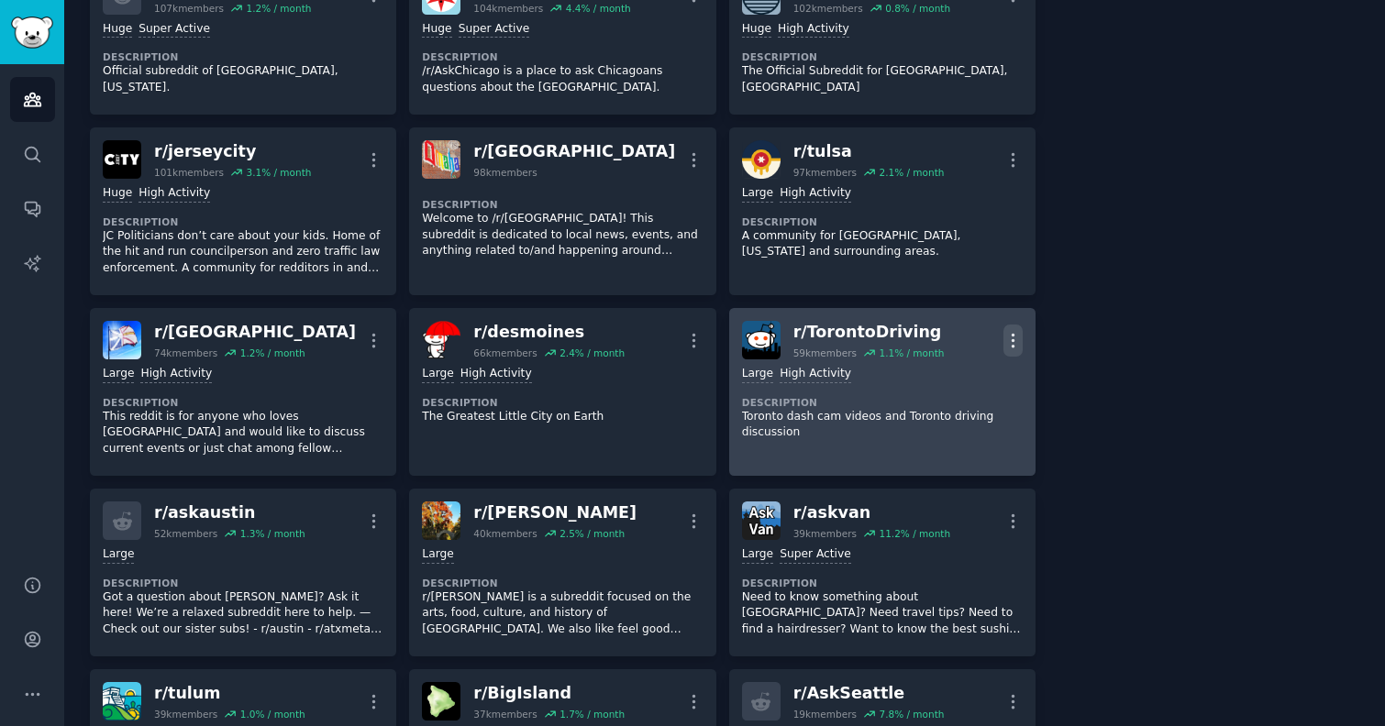
click at [1013, 334] on icon "button" at bounding box center [1014, 340] width 2 height 13
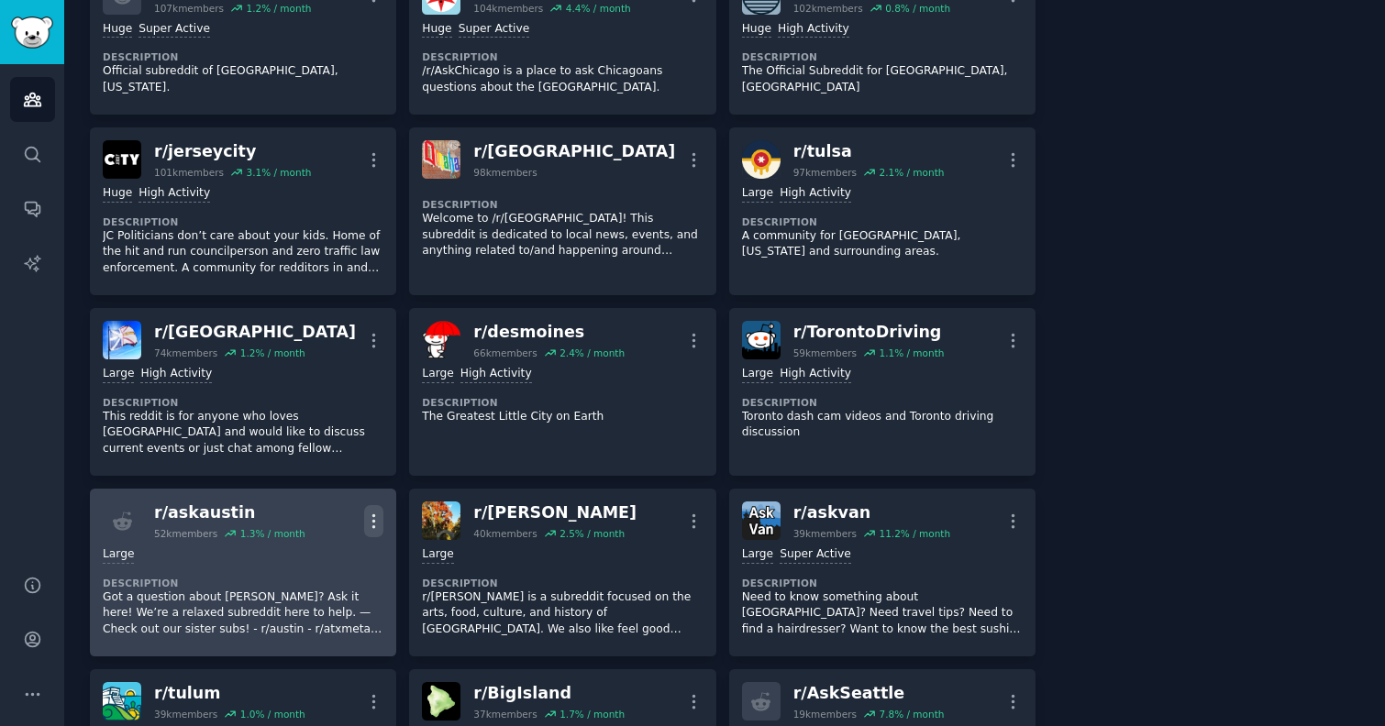
click at [370, 512] on icon "button" at bounding box center [373, 521] width 19 height 19
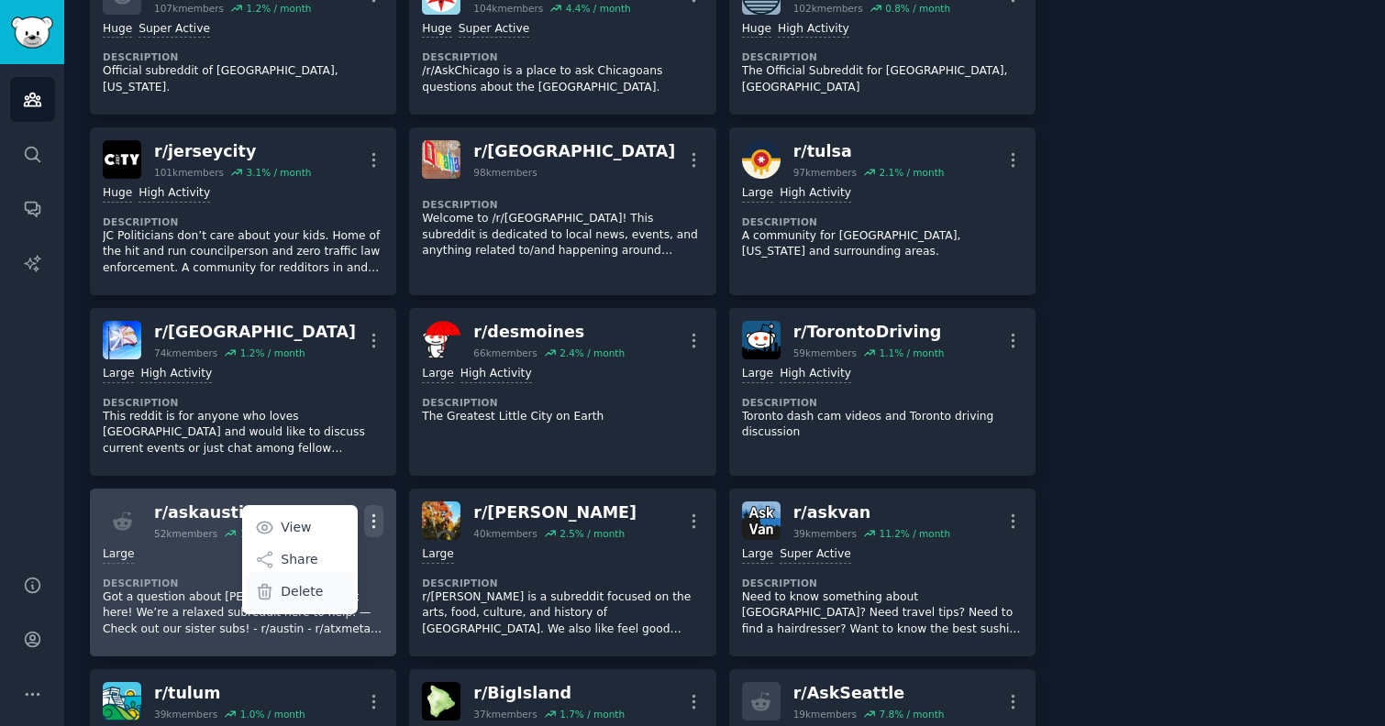
click at [302, 582] on p "Delete" at bounding box center [302, 591] width 42 height 19
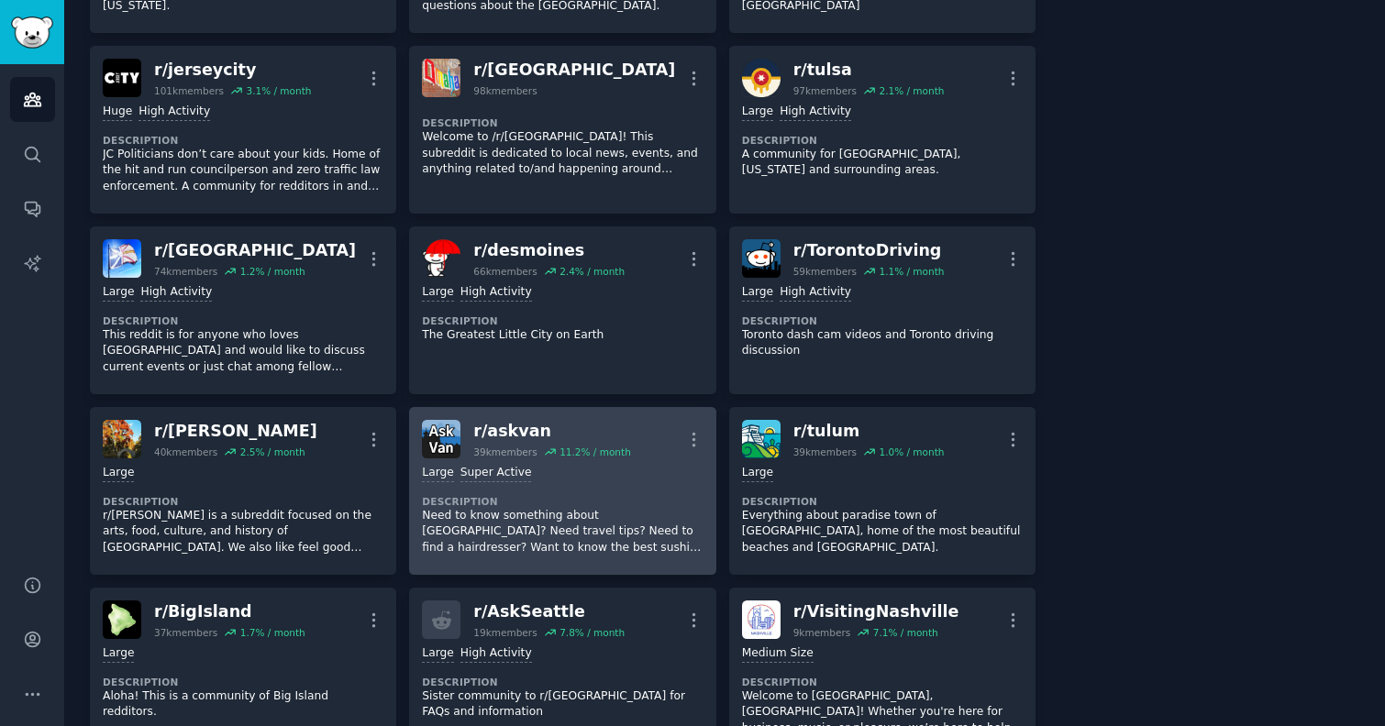
scroll to position [3850, 0]
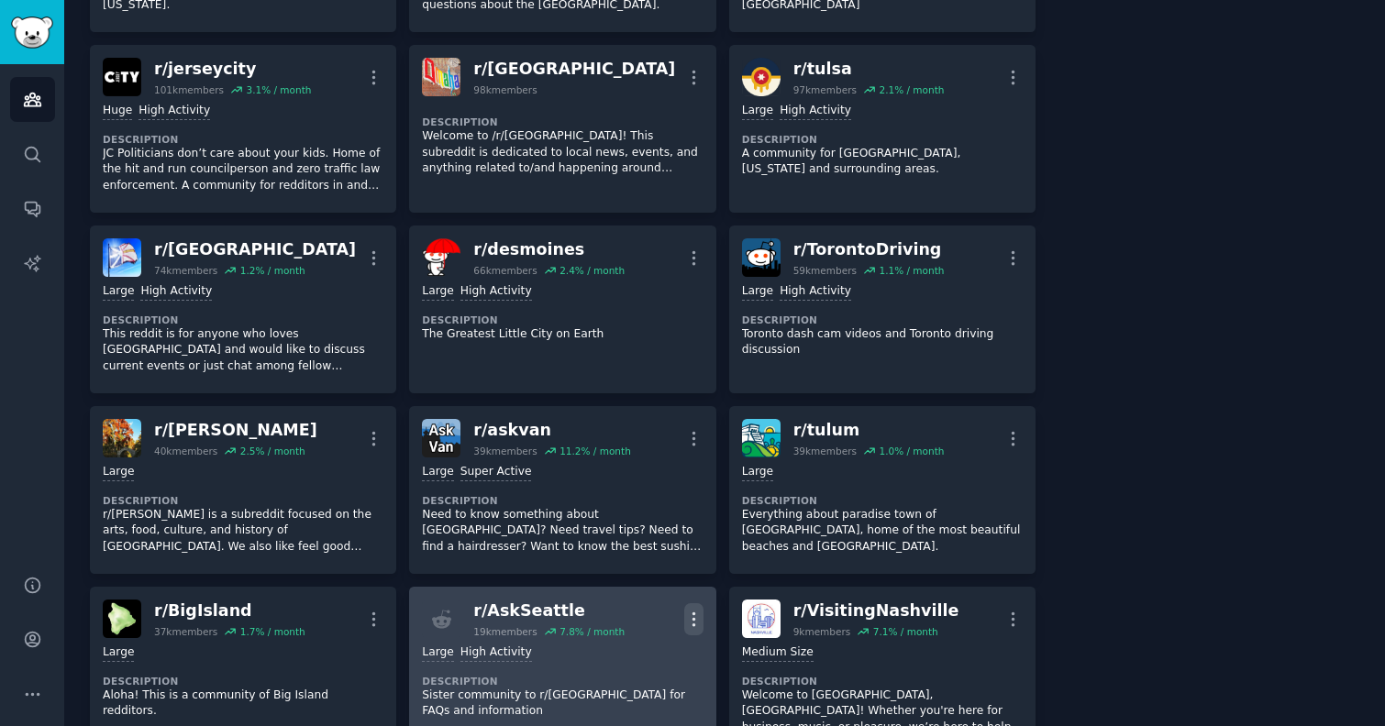
click at [689, 610] on icon "button" at bounding box center [693, 619] width 19 height 19
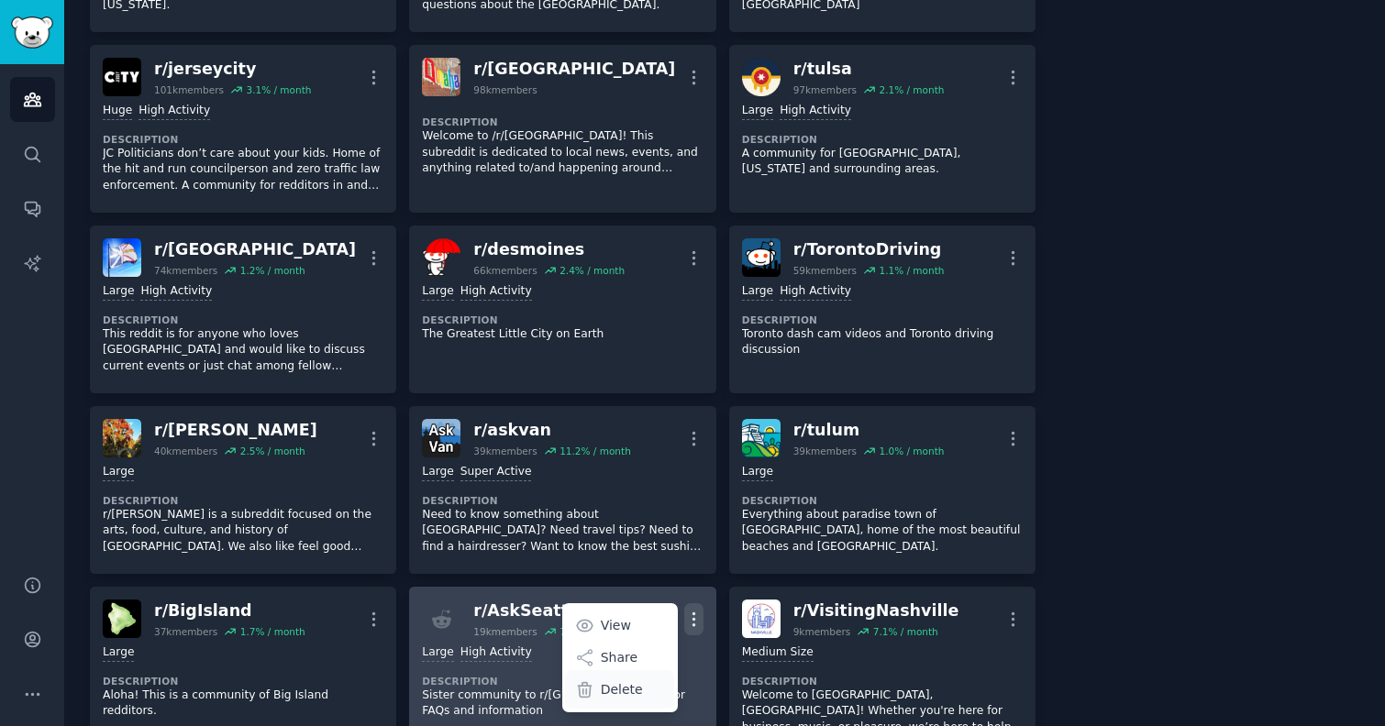
click at [636, 681] on p "Delete" at bounding box center [622, 690] width 42 height 19
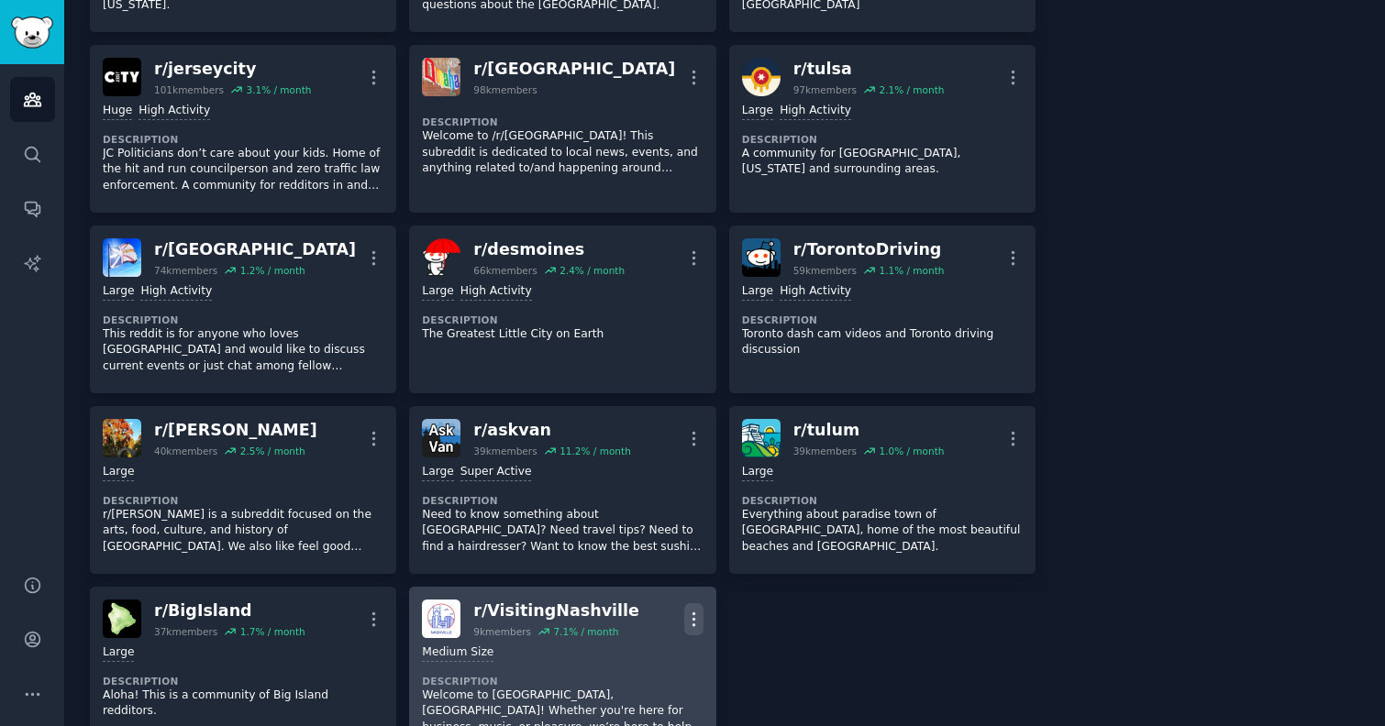
click at [690, 610] on icon "button" at bounding box center [693, 619] width 19 height 19
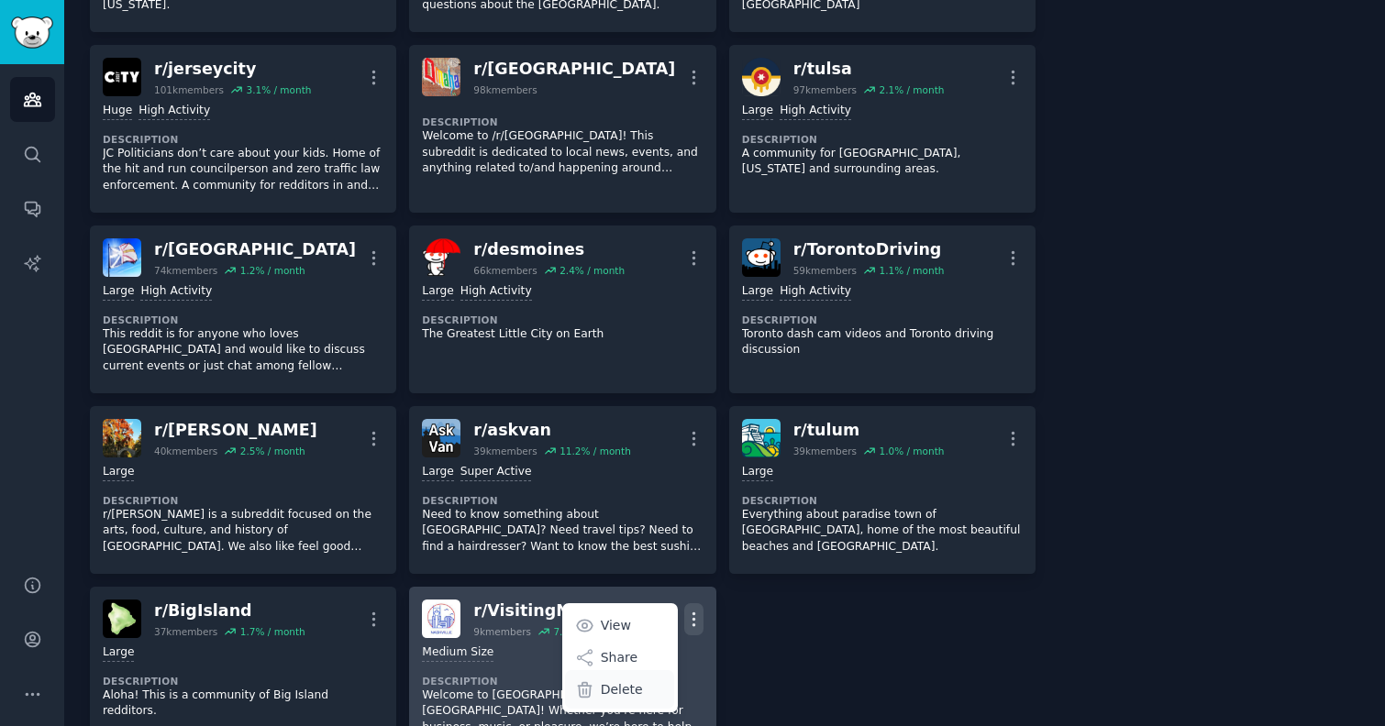
click at [630, 681] on p "Delete" at bounding box center [622, 690] width 42 height 19
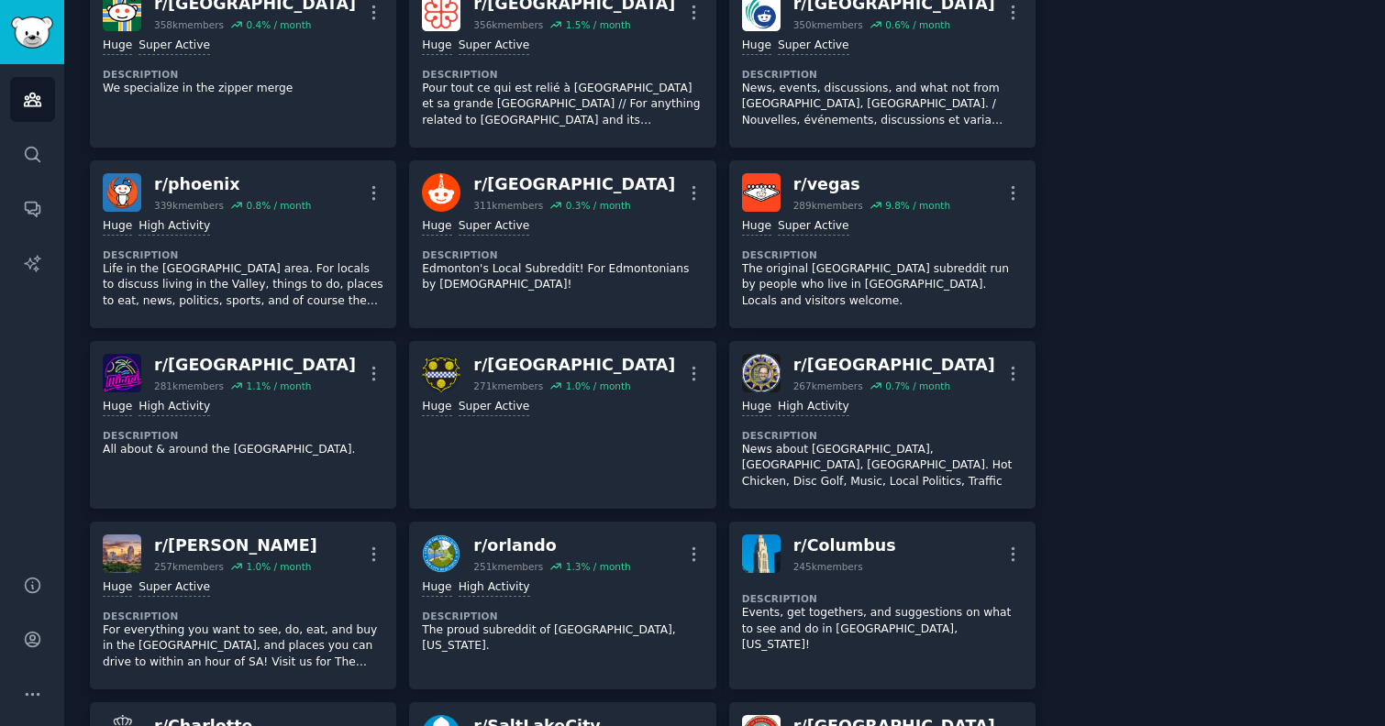
scroll to position [1496, 0]
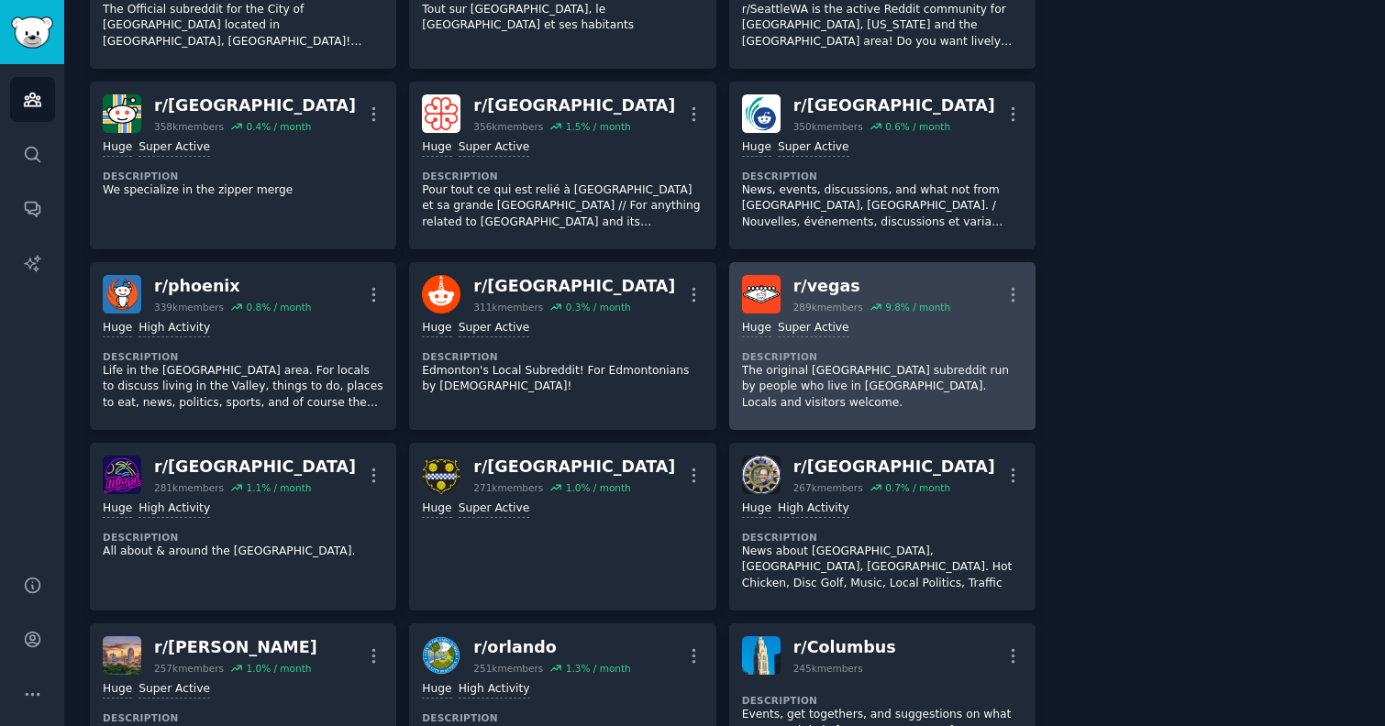
click at [821, 363] on p "The original [GEOGRAPHIC_DATA] subreddit run by people who live in [GEOGRAPHIC_…" at bounding box center [882, 387] width 281 height 49
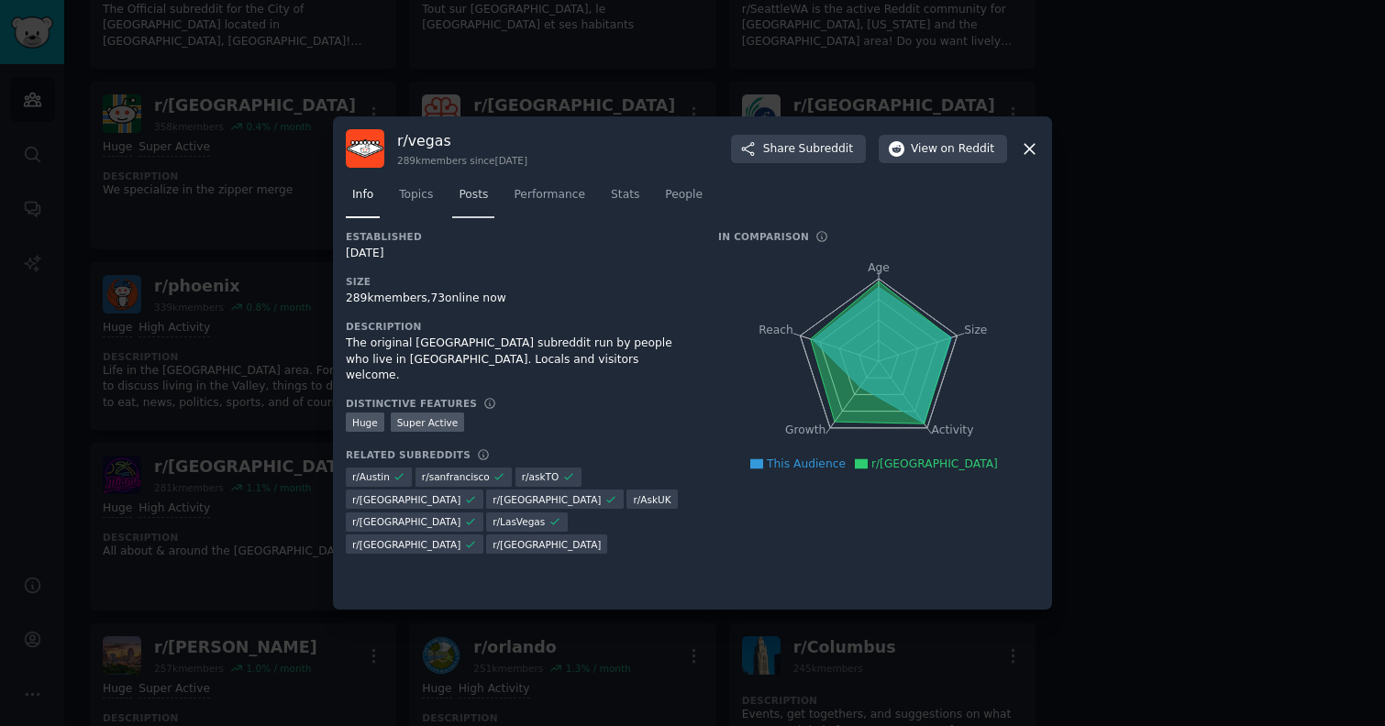
click at [471, 198] on span "Posts" at bounding box center [473, 195] width 29 height 17
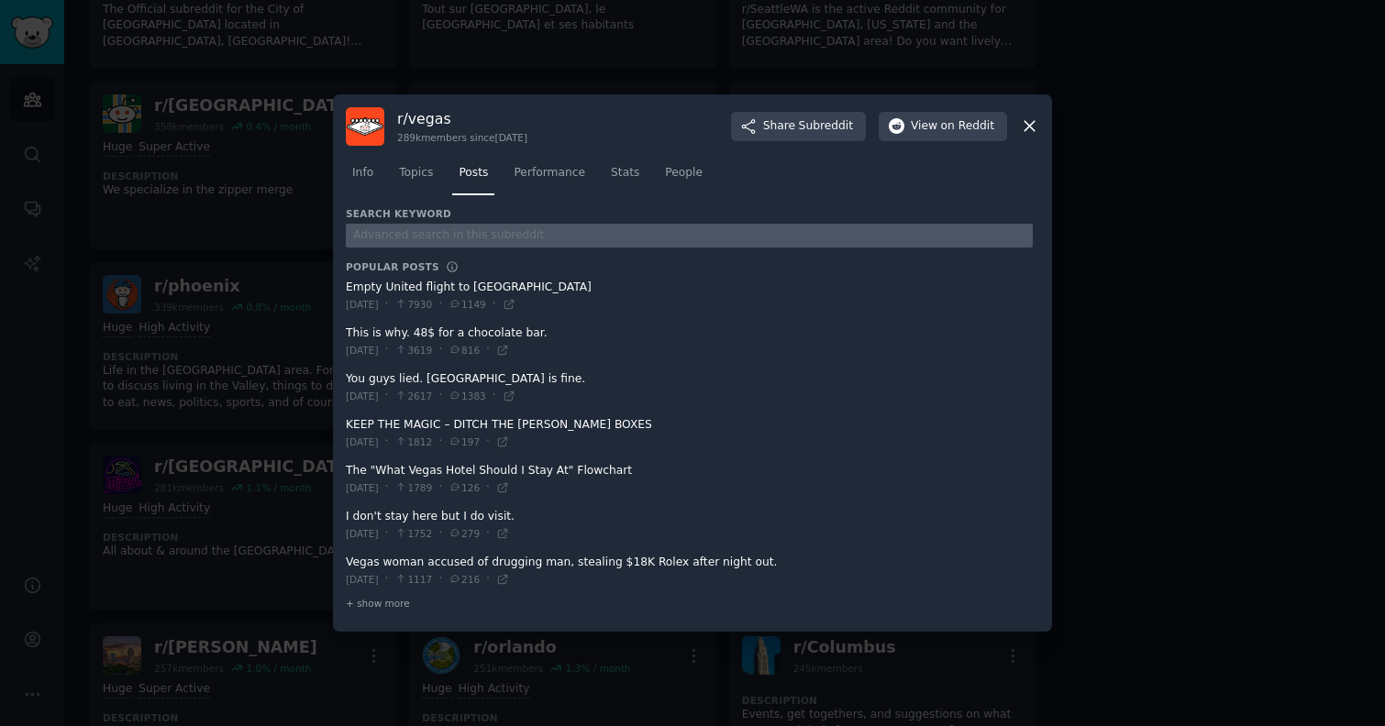
click at [463, 238] on input "text" at bounding box center [689, 236] width 687 height 25
type input "turo"
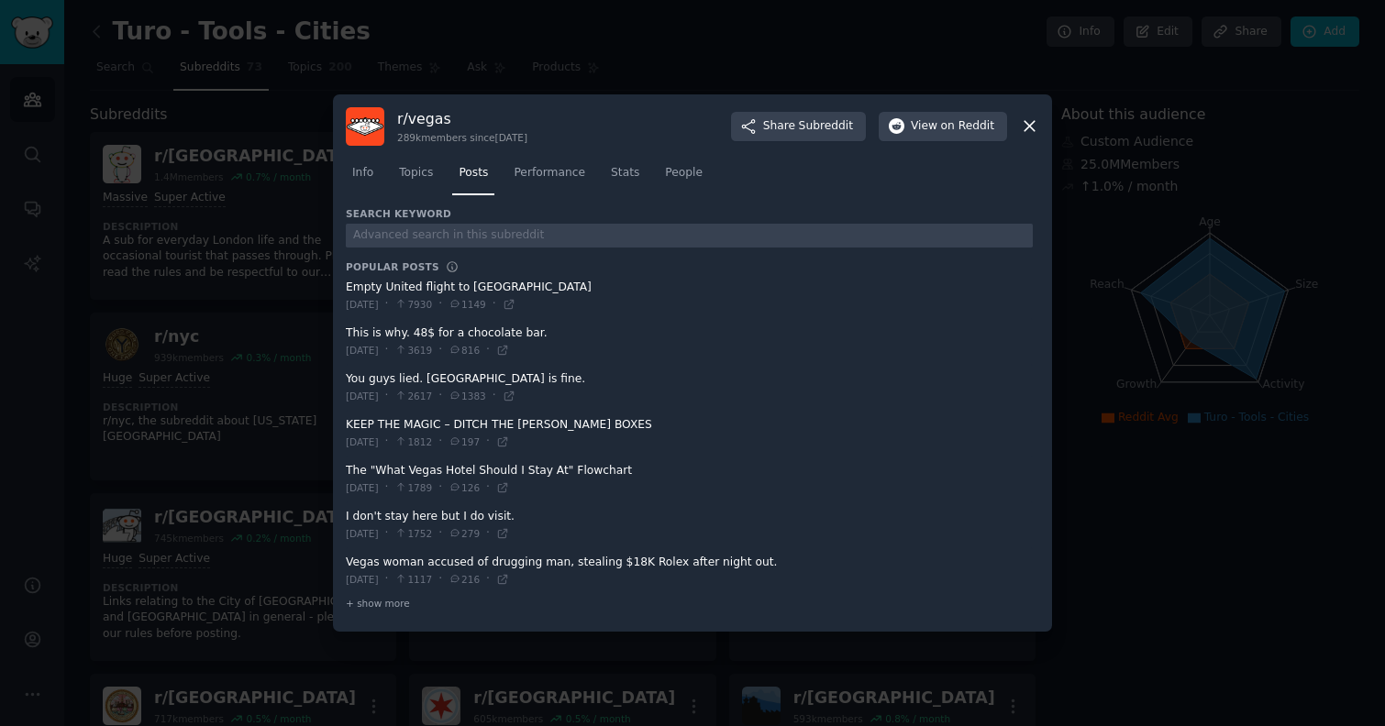
click at [1031, 129] on icon at bounding box center [1029, 125] width 19 height 19
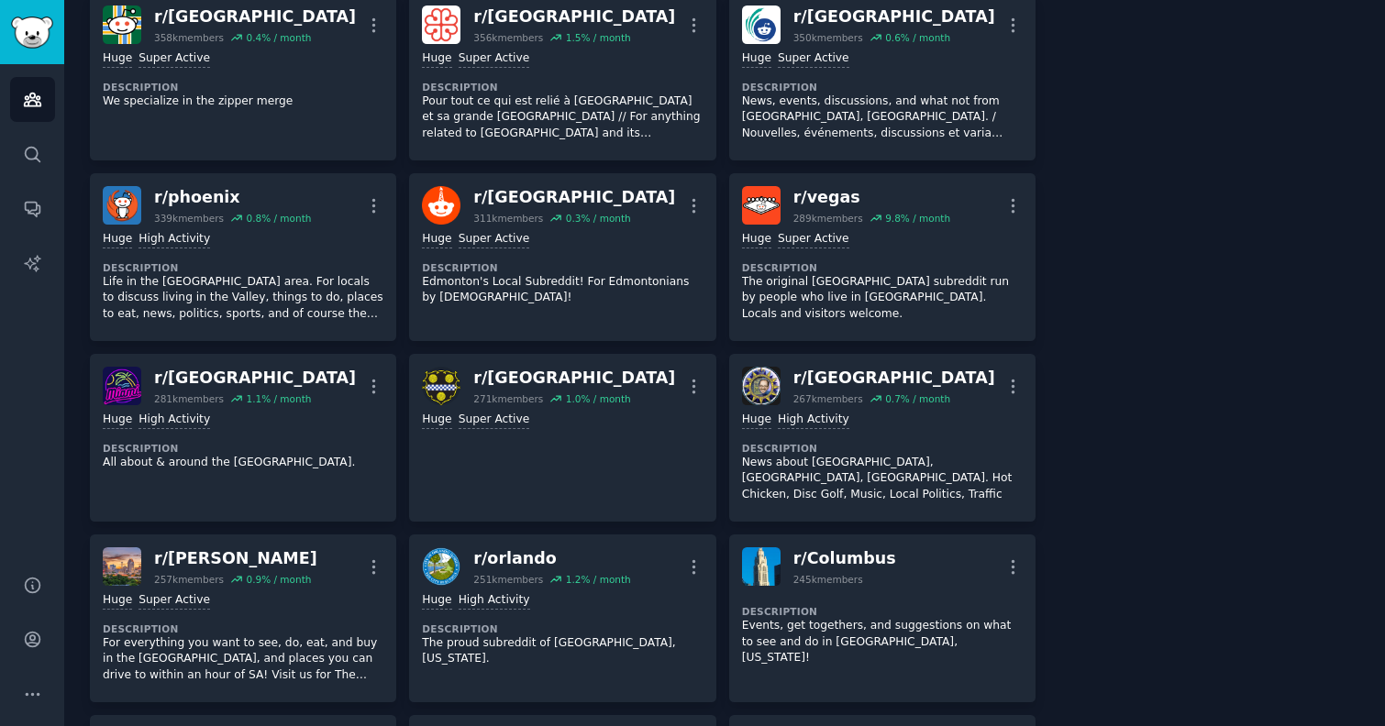
scroll to position [1559, 0]
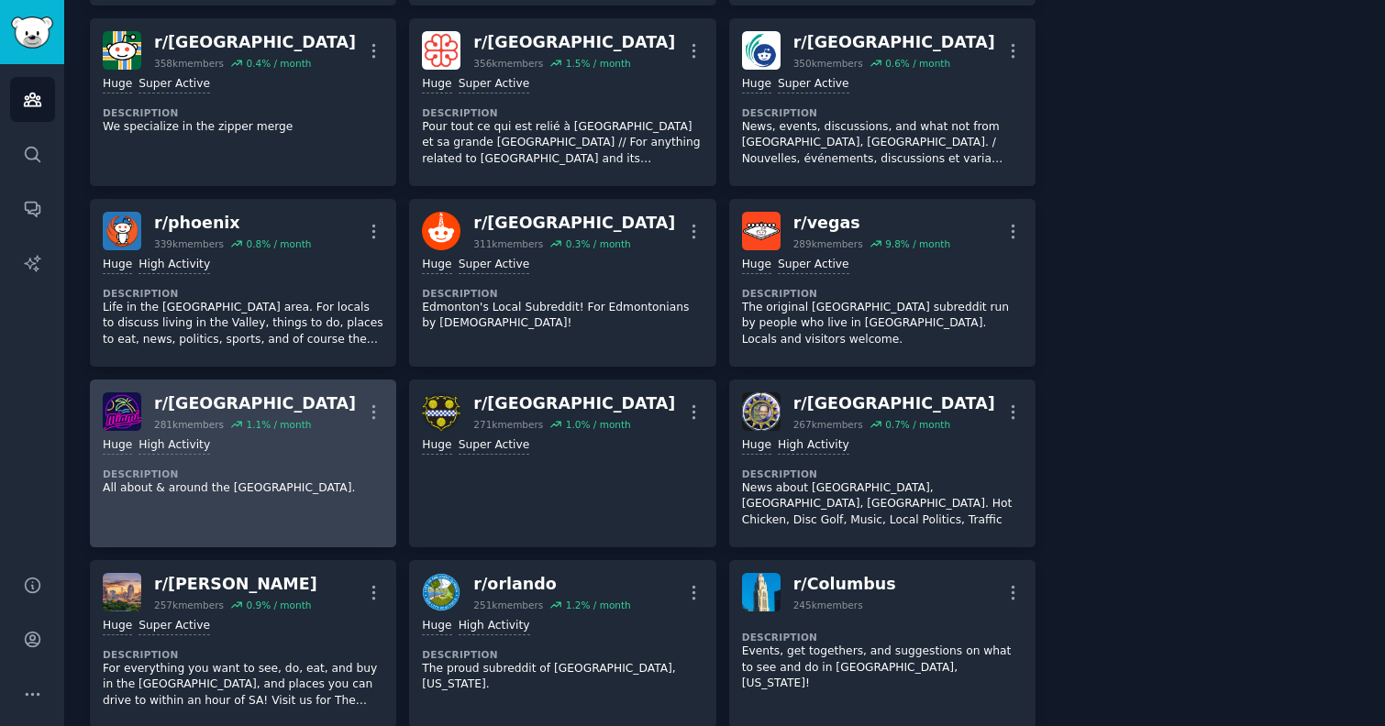
click at [355, 468] on dt "Description" at bounding box center [243, 474] width 281 height 13
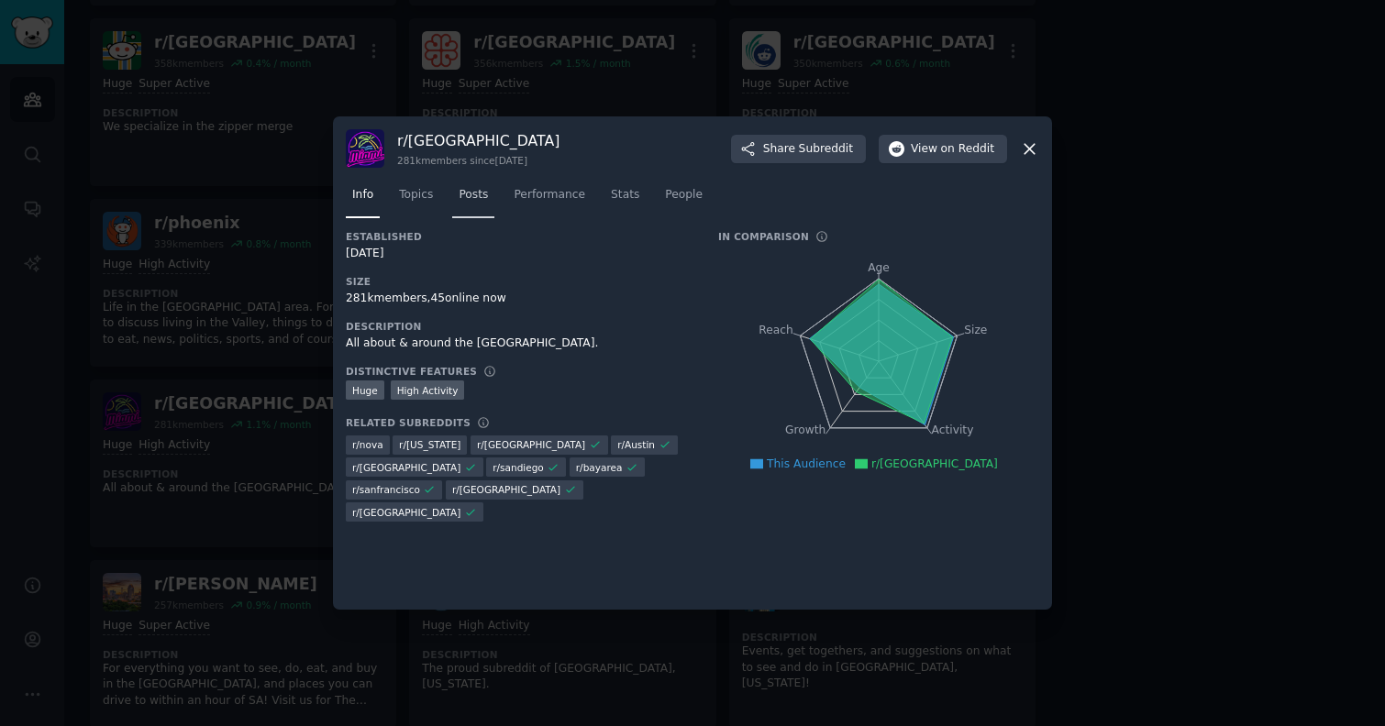
click at [464, 194] on span "Posts" at bounding box center [473, 195] width 29 height 17
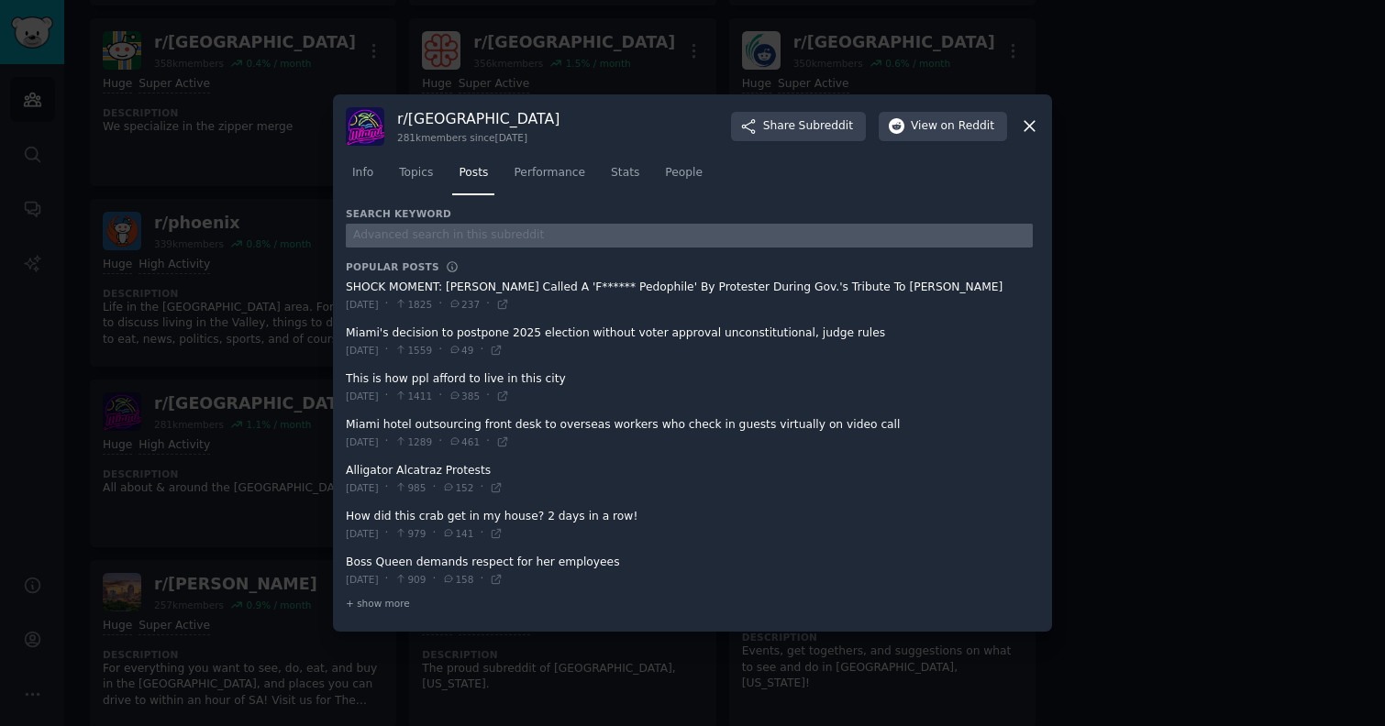
click at [425, 234] on input "text" at bounding box center [689, 236] width 687 height 25
type input "turo"
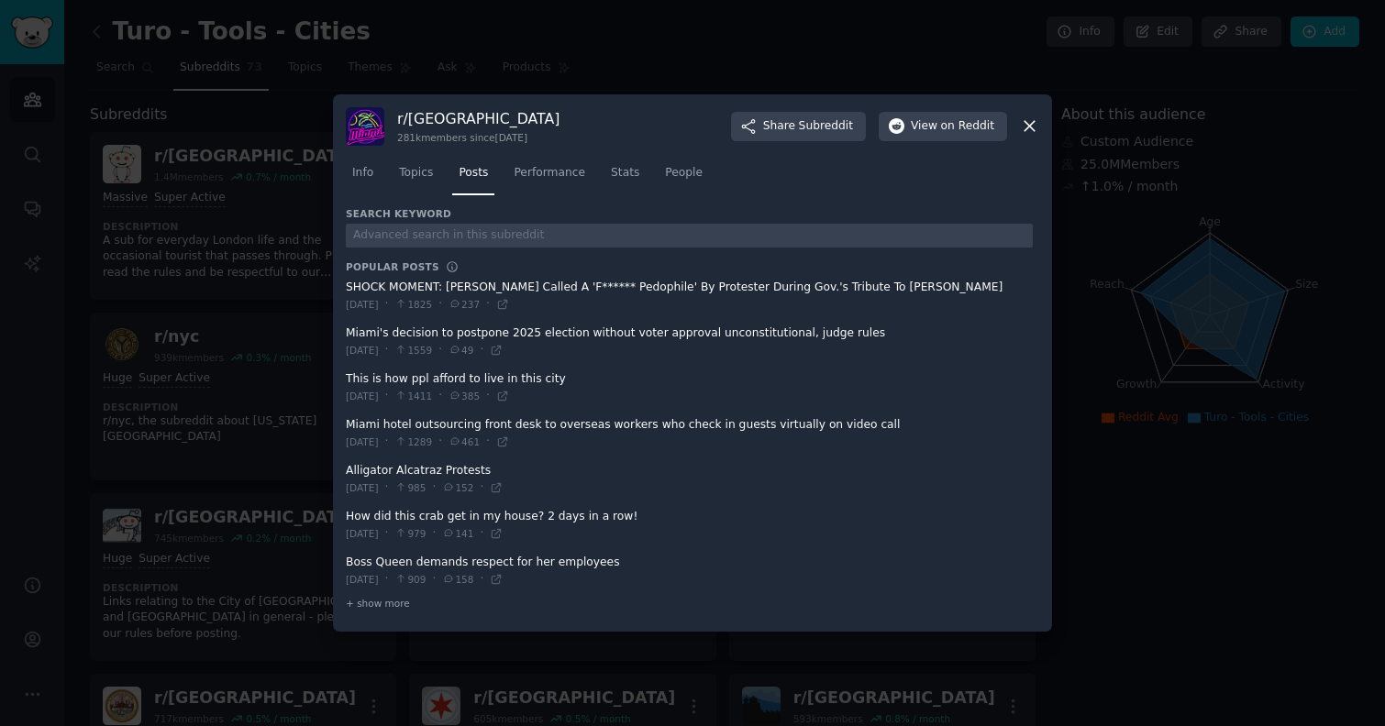
click at [1030, 134] on icon at bounding box center [1029, 125] width 19 height 19
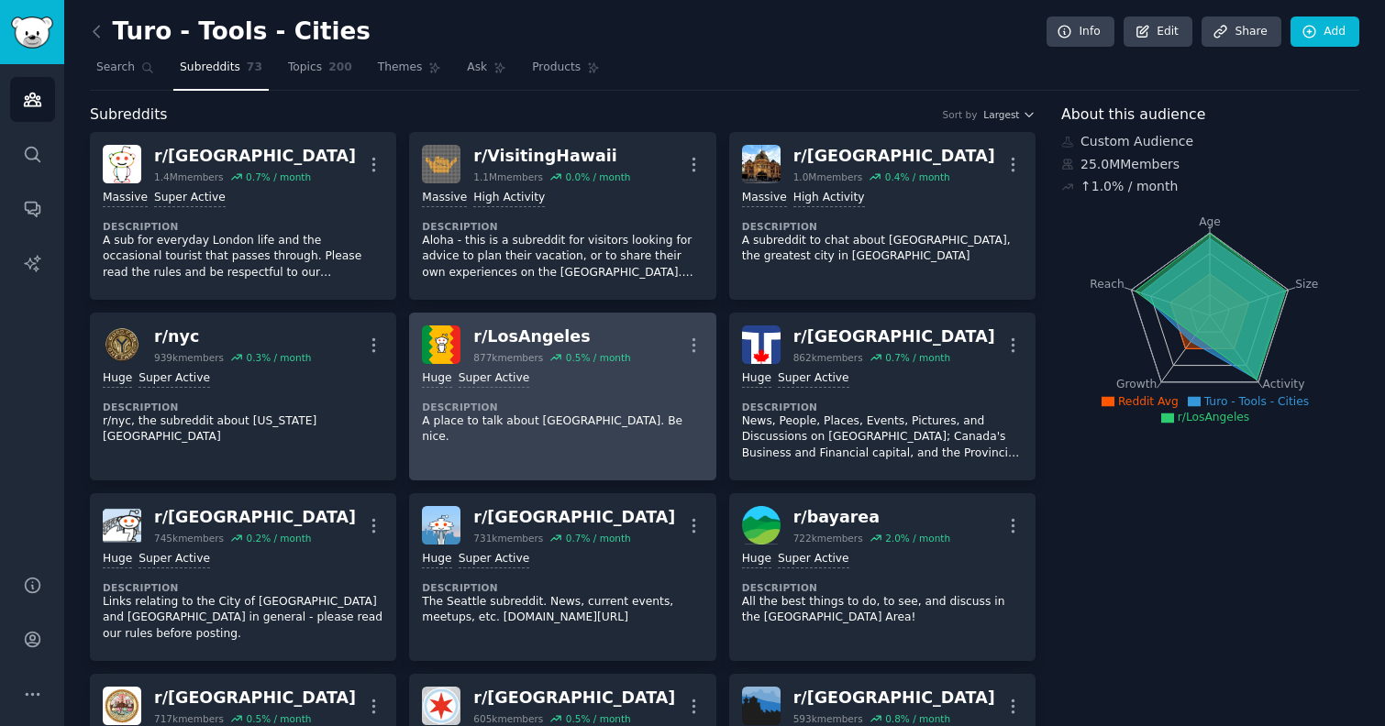
click at [668, 418] on p "A place to talk about [GEOGRAPHIC_DATA]. Be nice." at bounding box center [562, 430] width 281 height 32
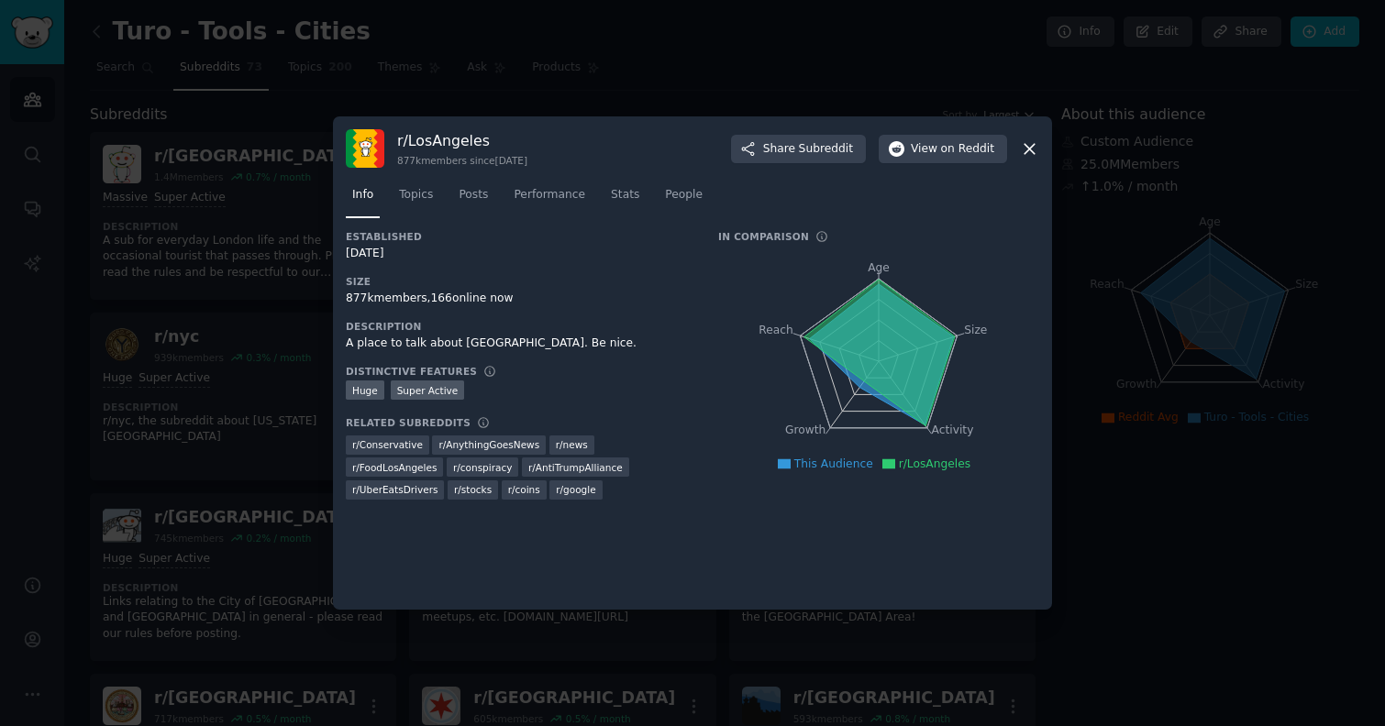
click at [1035, 153] on icon at bounding box center [1029, 148] width 19 height 19
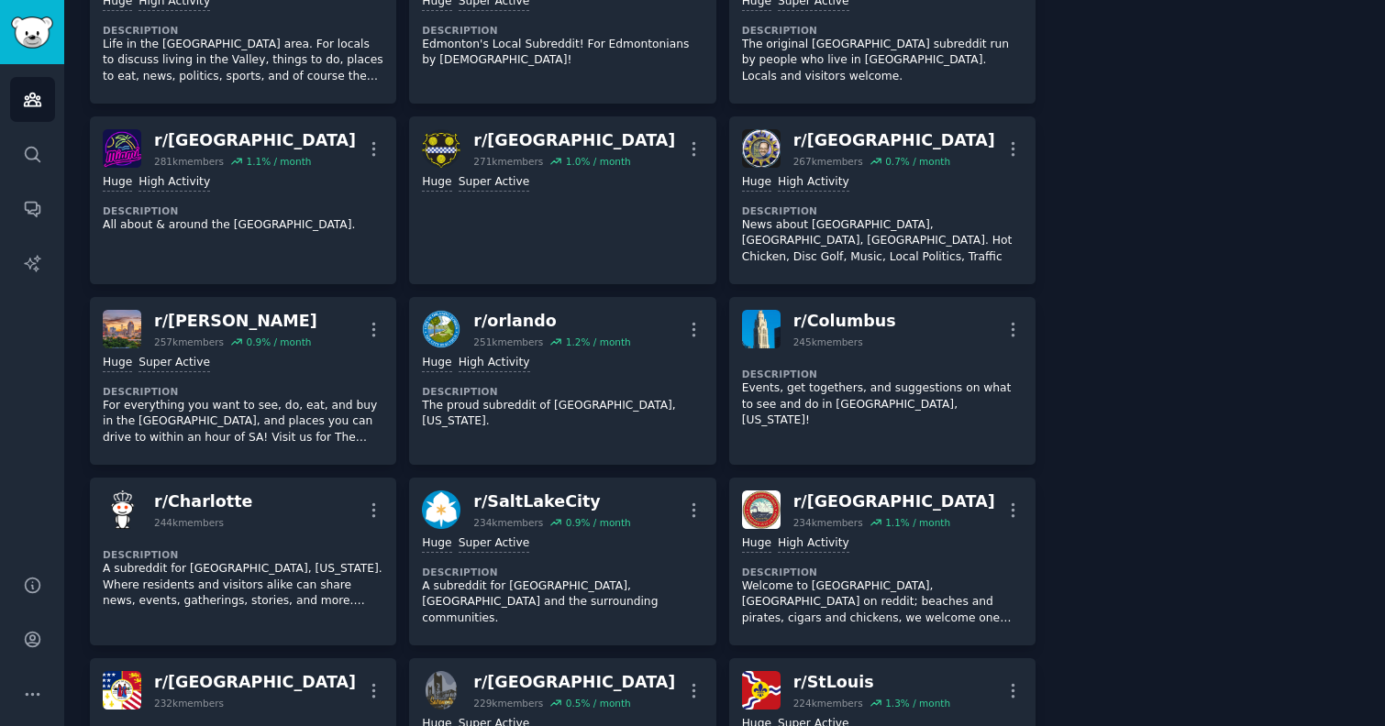
scroll to position [1820, 0]
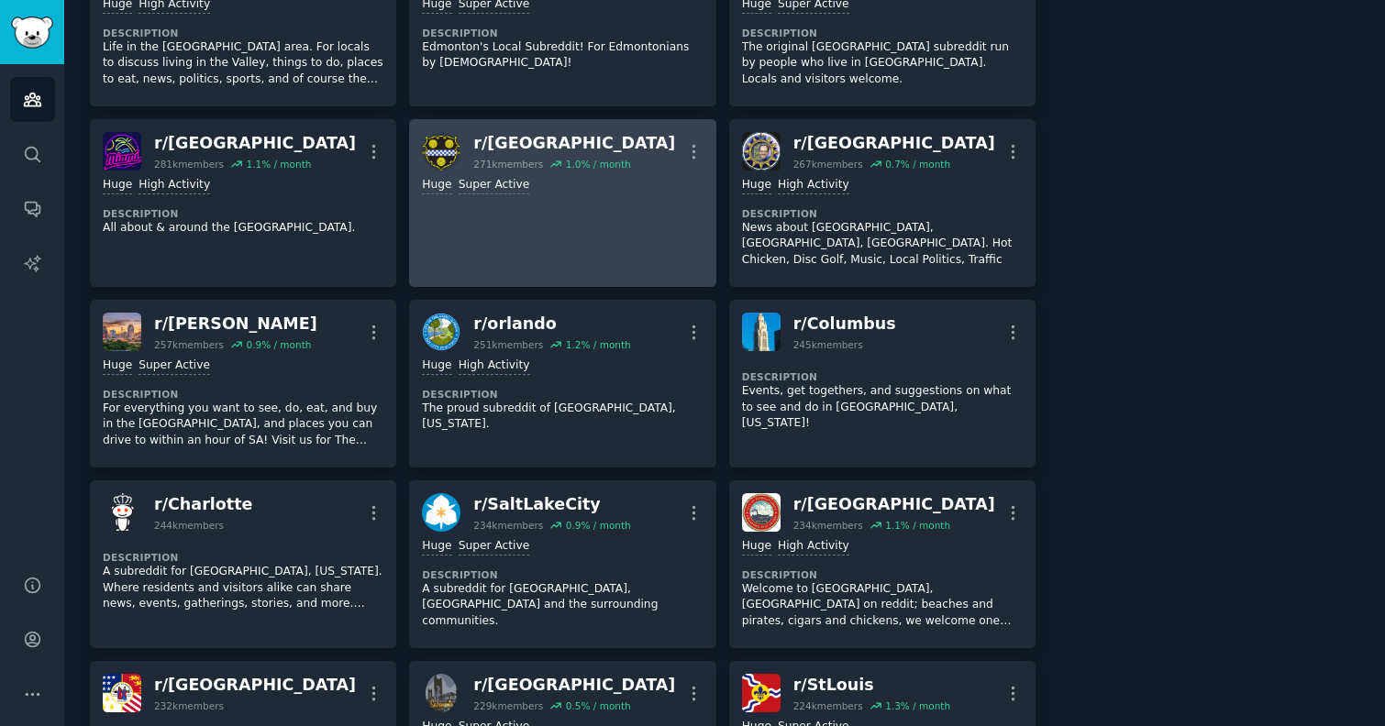
click at [540, 202] on link "r/ pittsburgh 271k members 1.0 % / month More Huge Super Active" at bounding box center [562, 203] width 306 height 168
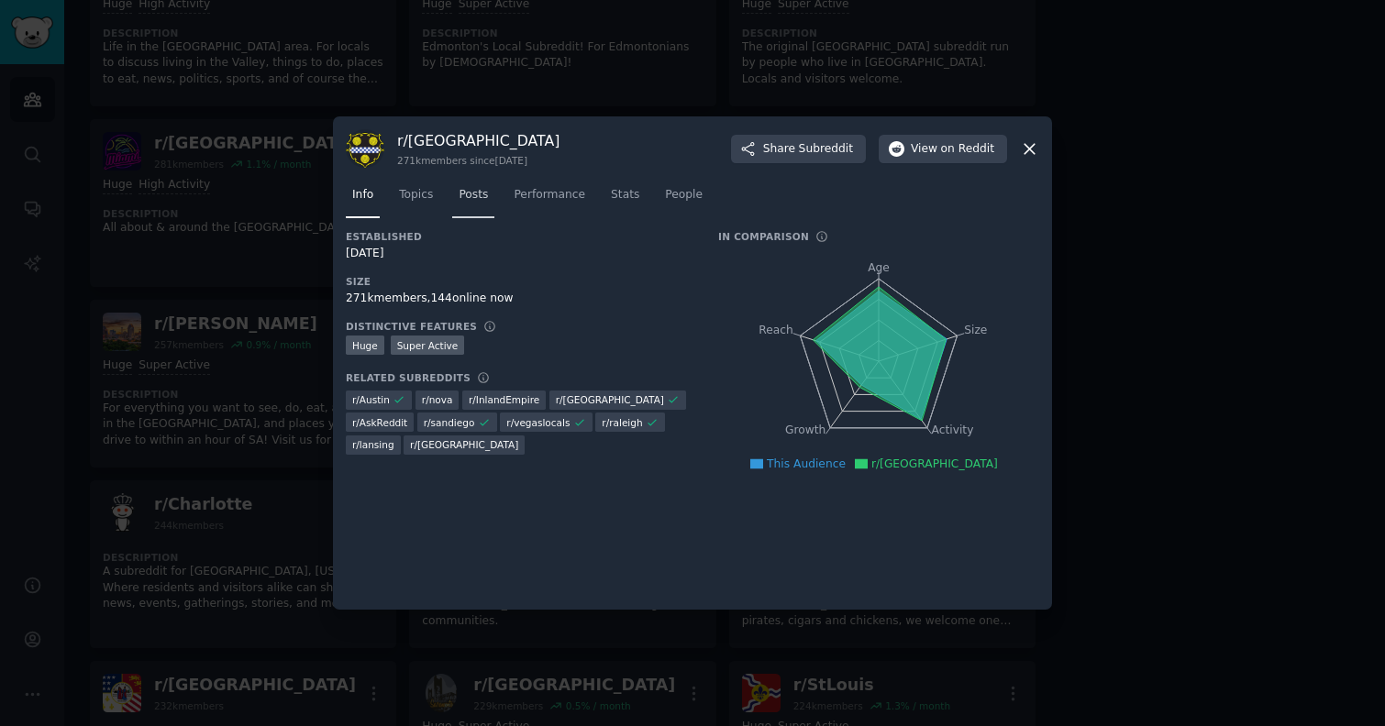
click at [476, 194] on span "Posts" at bounding box center [473, 195] width 29 height 17
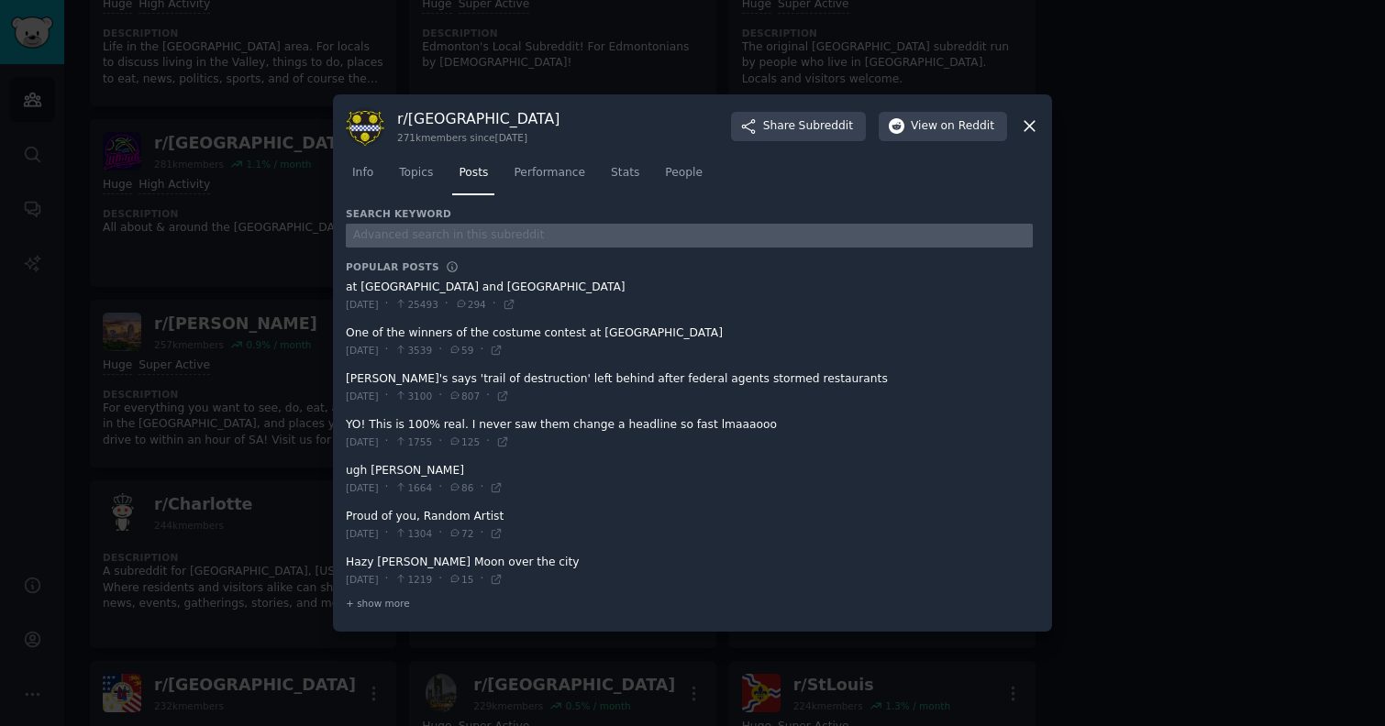
click at [503, 238] on input "text" at bounding box center [689, 236] width 687 height 25
type input "turo"
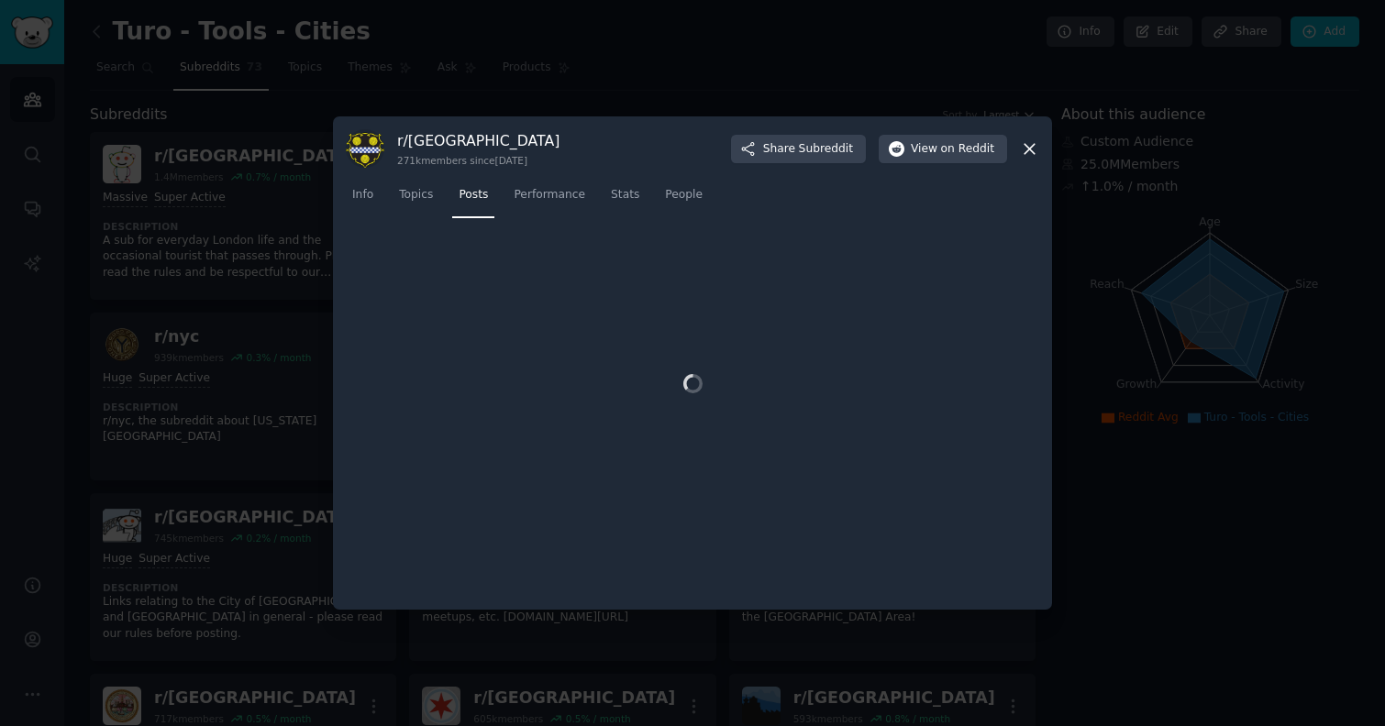
click at [1028, 148] on icon at bounding box center [1030, 149] width 10 height 10
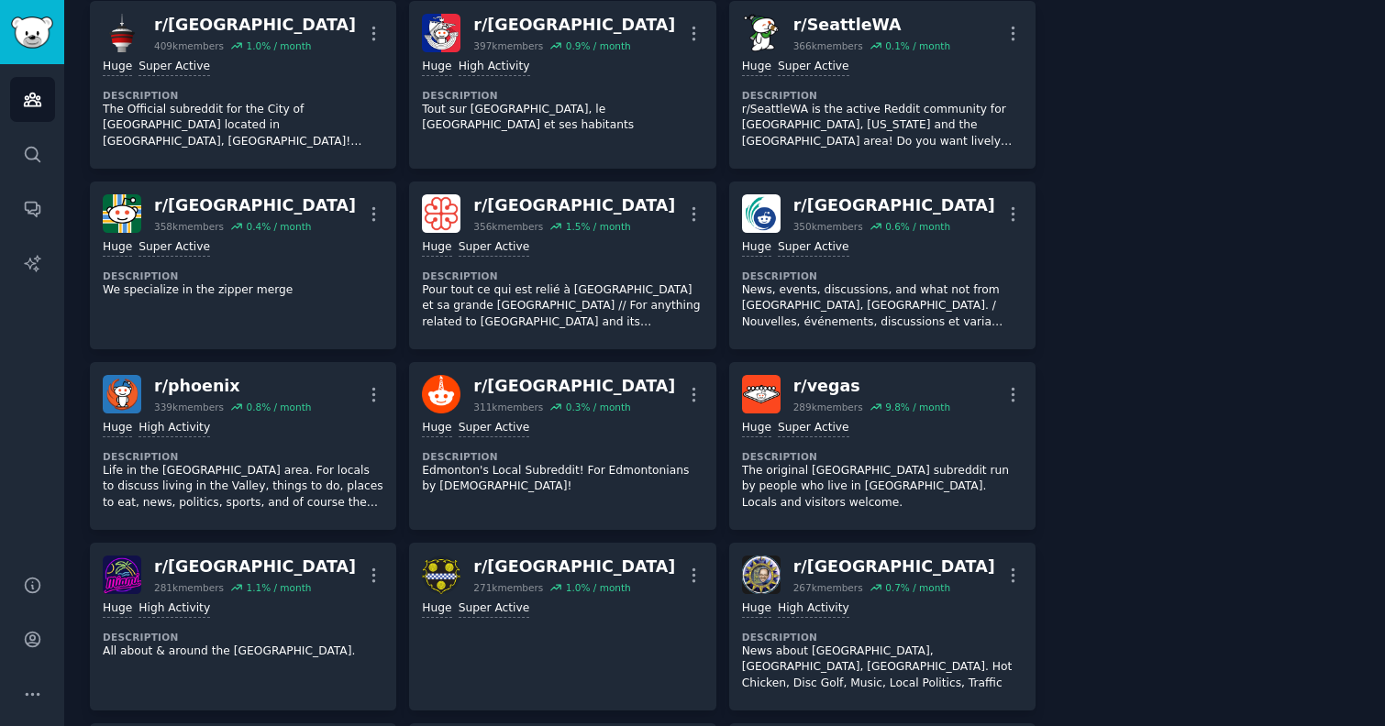
scroll to position [1717, 0]
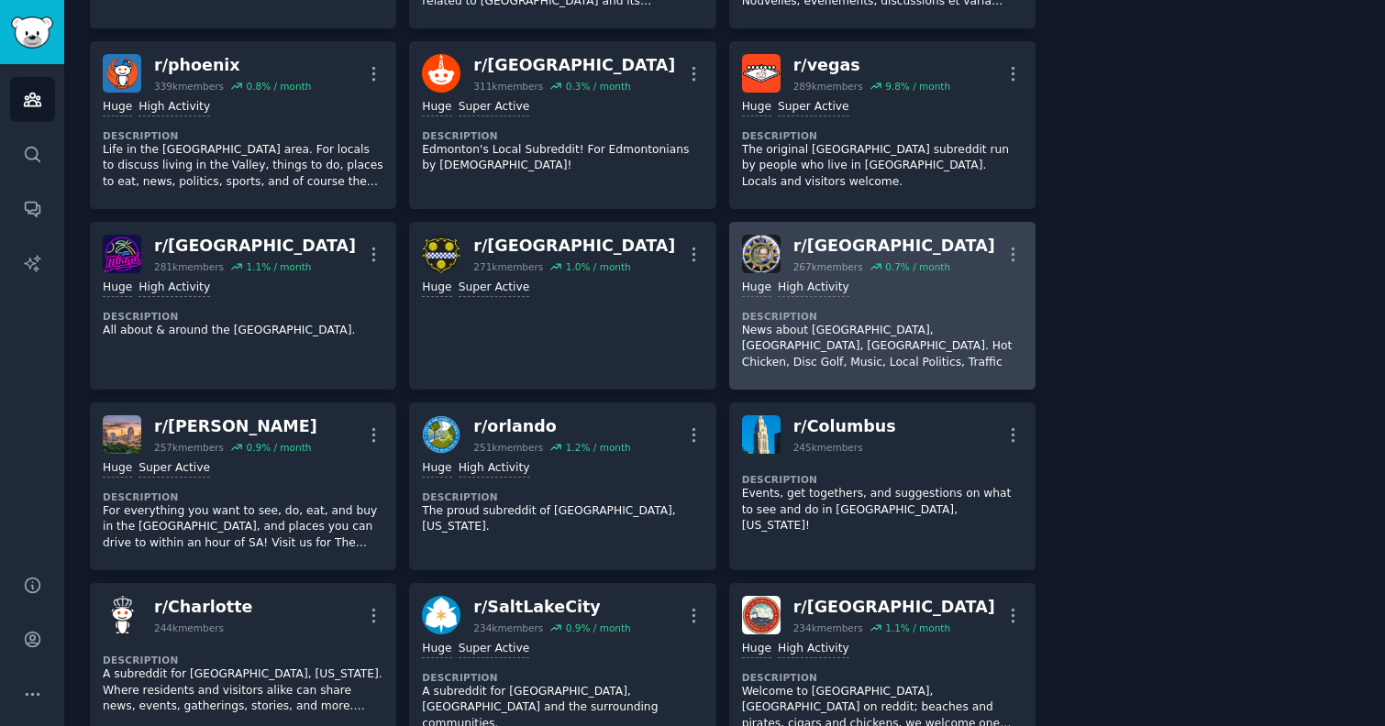
click at [920, 326] on p "News about [GEOGRAPHIC_DATA], [GEOGRAPHIC_DATA], [GEOGRAPHIC_DATA]. Hot Chicken…" at bounding box center [882, 347] width 281 height 49
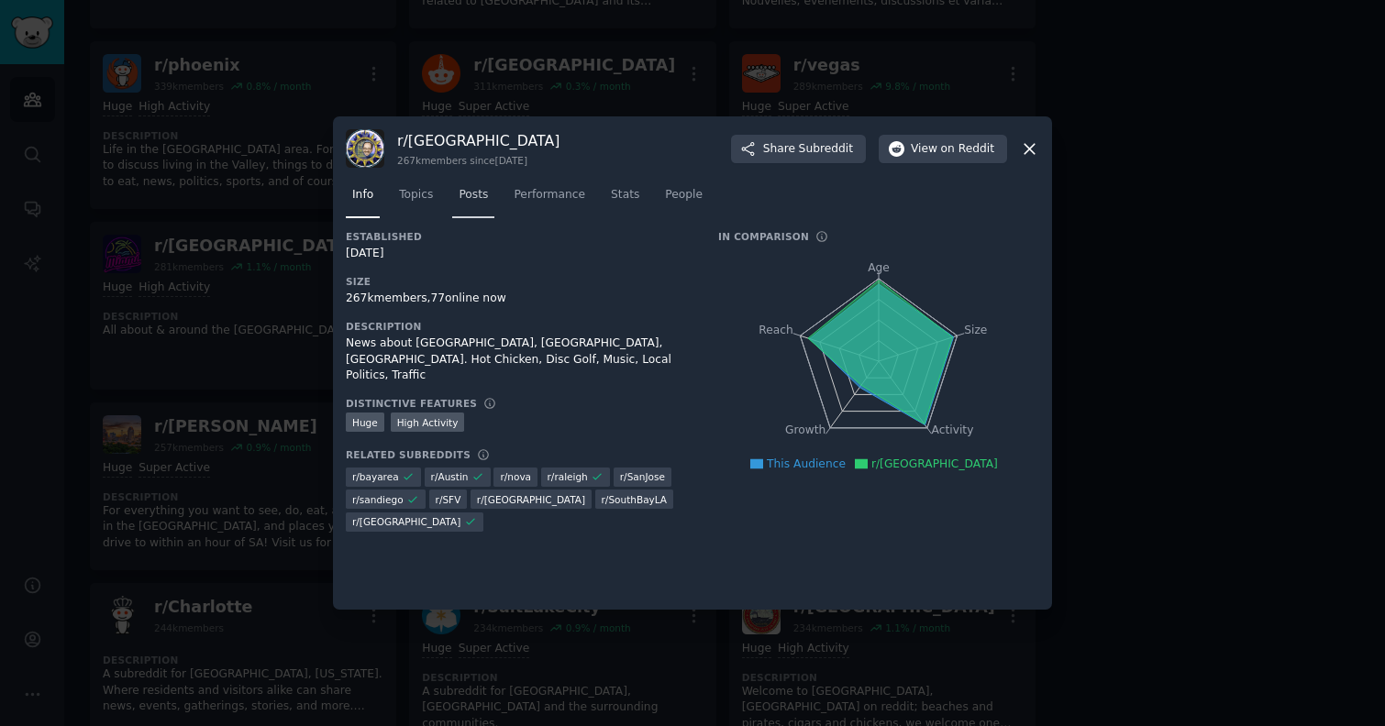
click at [470, 187] on span "Posts" at bounding box center [473, 195] width 29 height 17
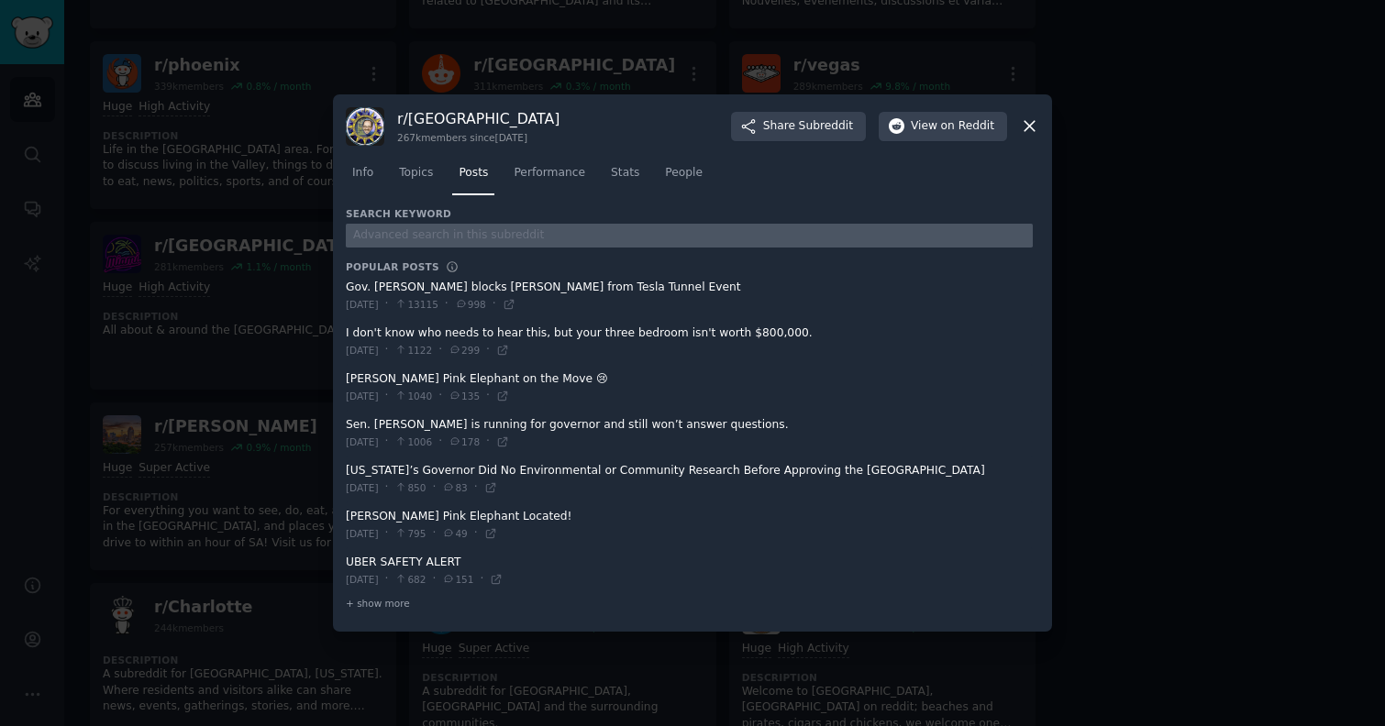
click at [477, 232] on input "text" at bounding box center [689, 236] width 687 height 25
type input "turo"
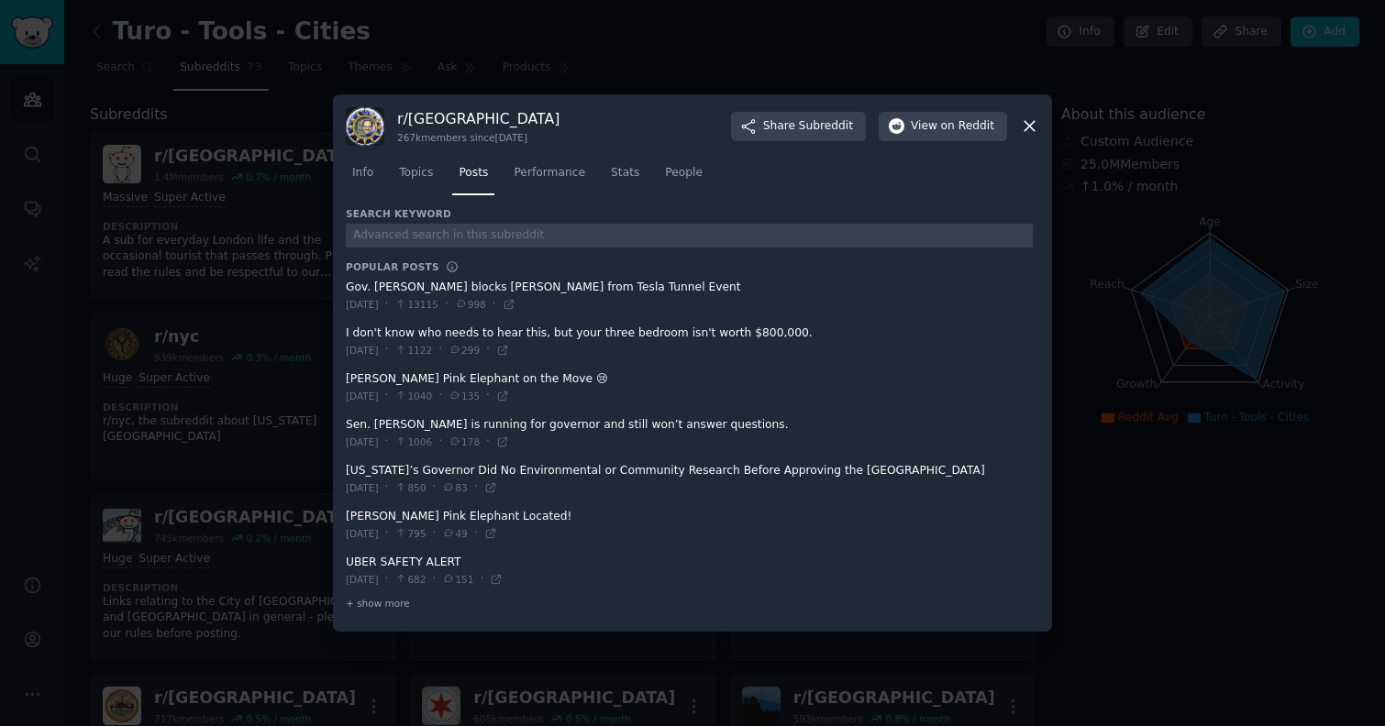
click at [1025, 117] on icon at bounding box center [1029, 125] width 19 height 19
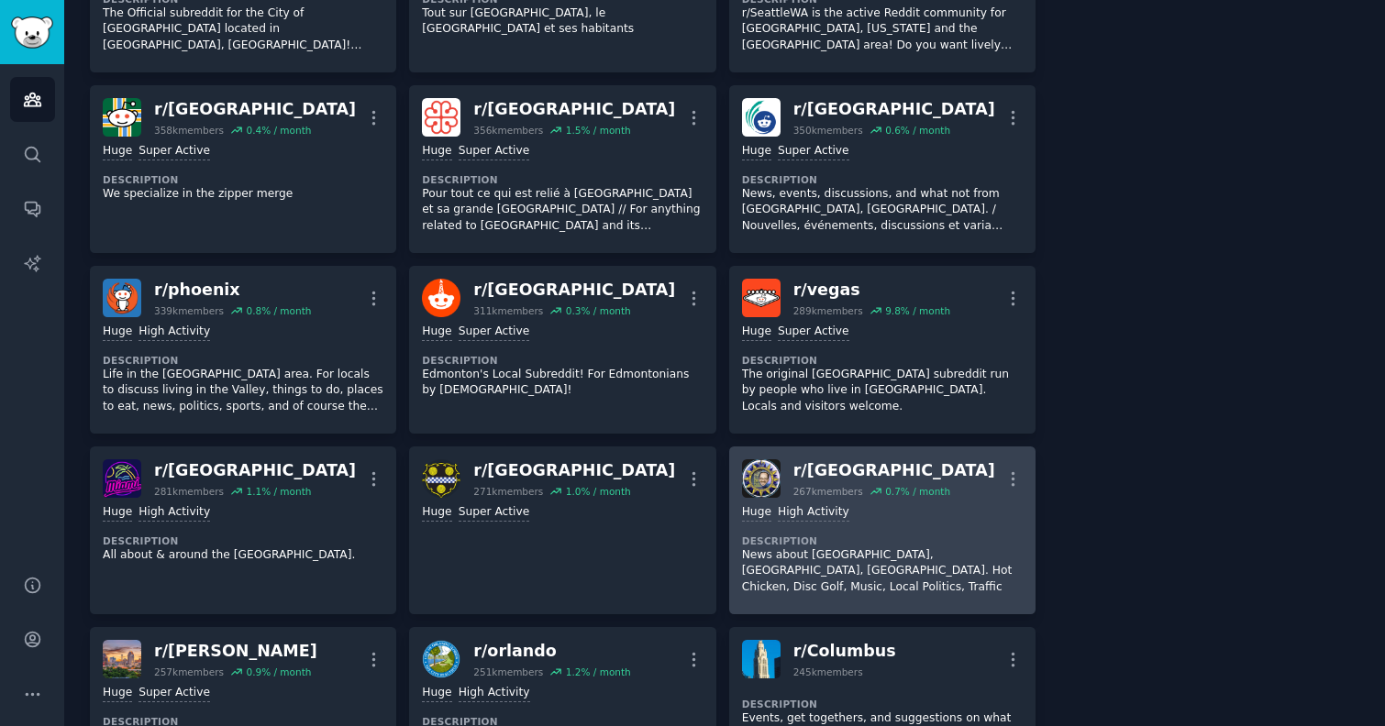
scroll to position [1646, 0]
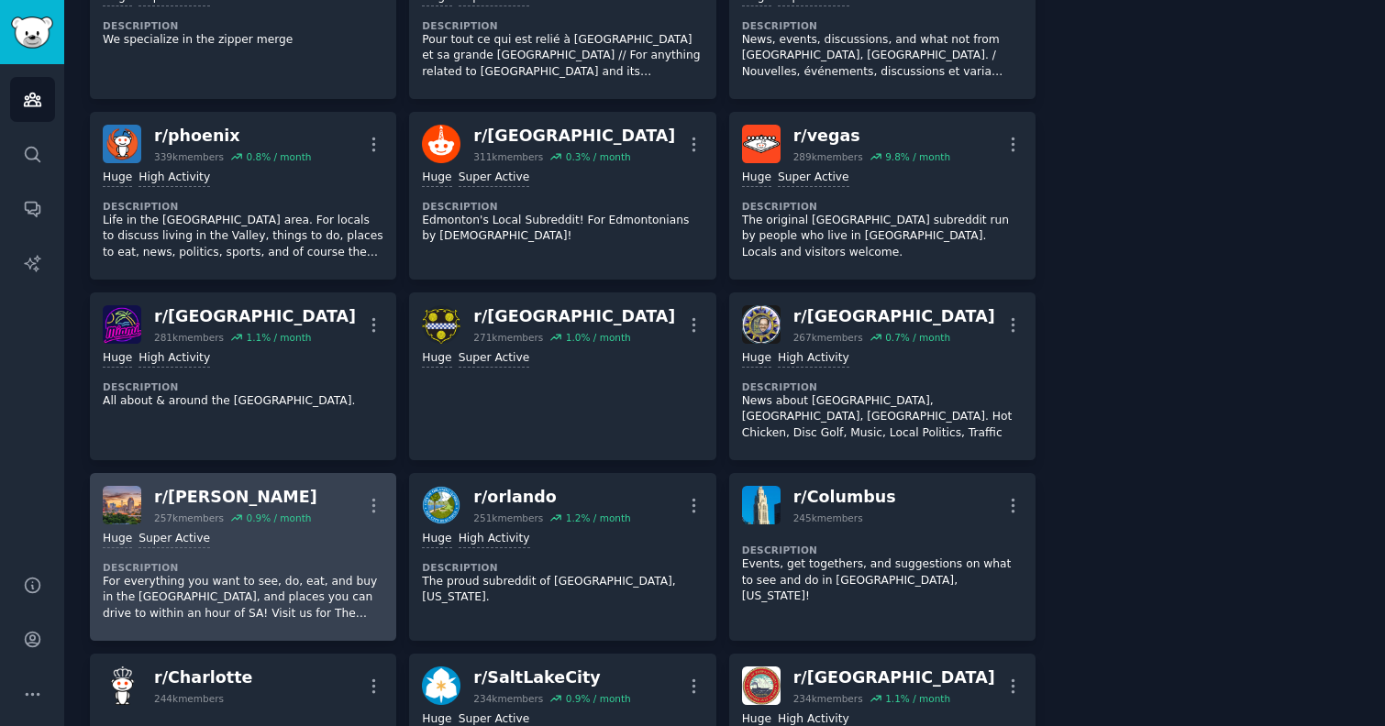
click at [205, 574] on p "For everything you want to see, do, eat, and buy in the [GEOGRAPHIC_DATA], and …" at bounding box center [243, 598] width 281 height 49
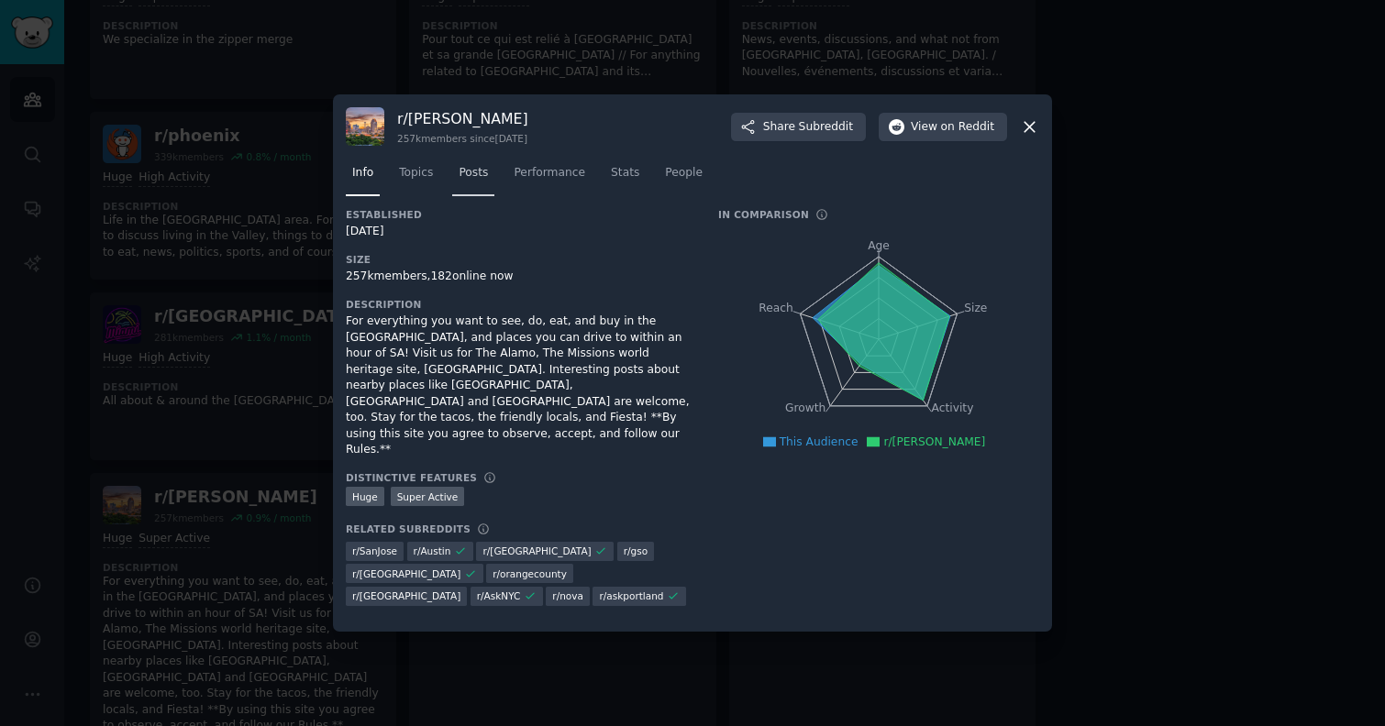
click at [490, 196] on link "Posts" at bounding box center [473, 178] width 42 height 38
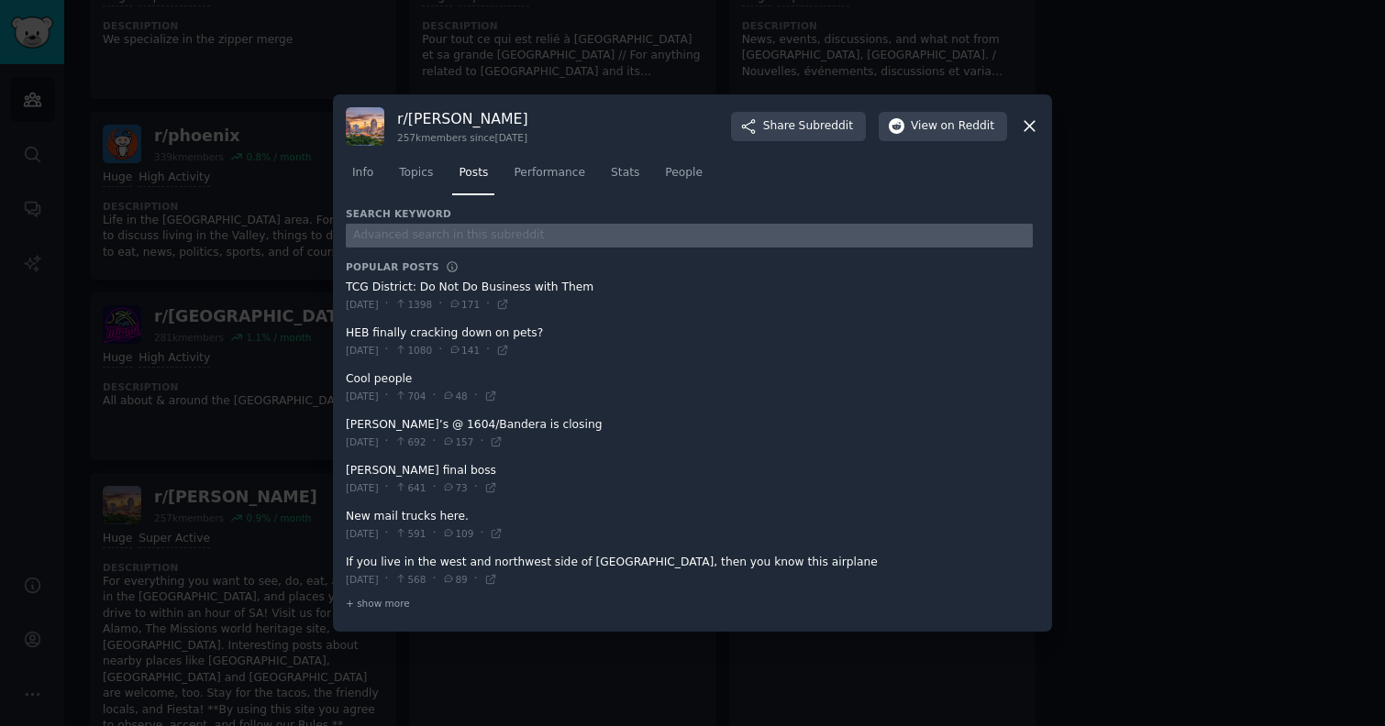
click at [508, 234] on input "text" at bounding box center [689, 236] width 687 height 25
type input "turo"
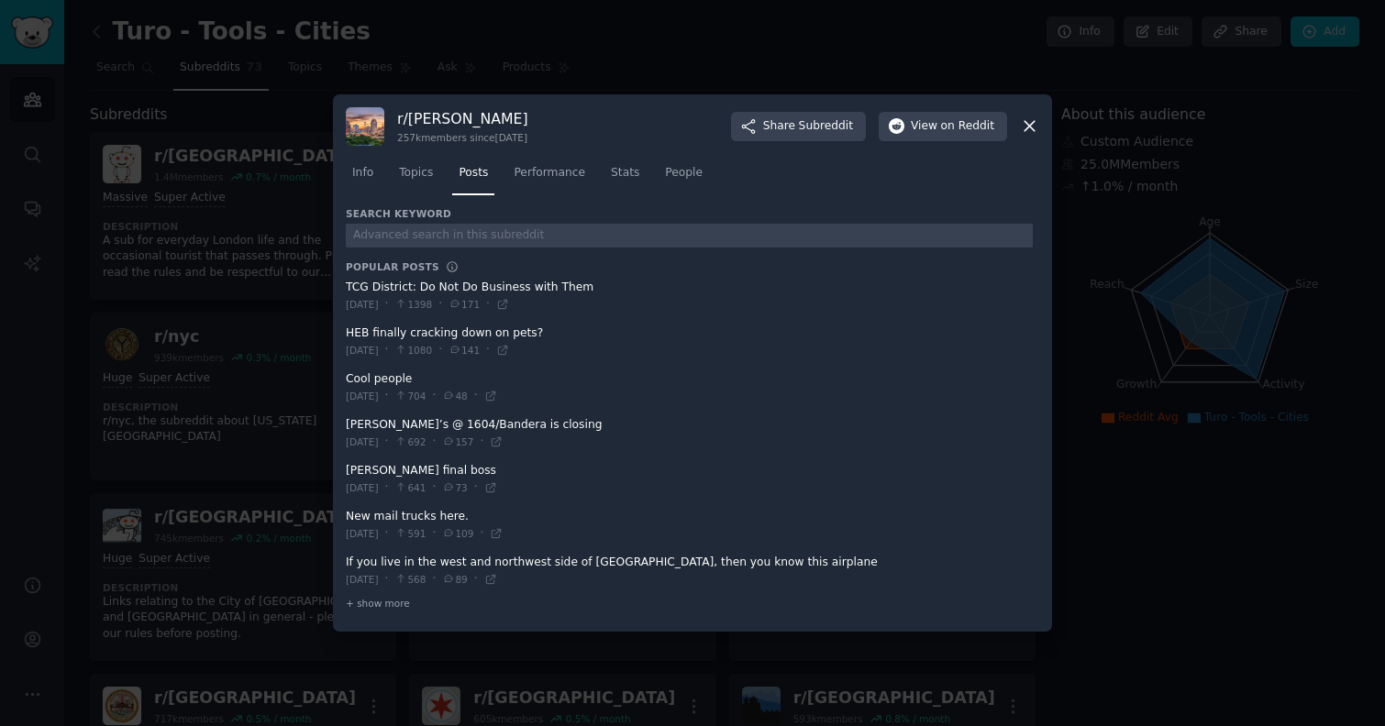
click at [1123, 381] on div at bounding box center [692, 363] width 1385 height 726
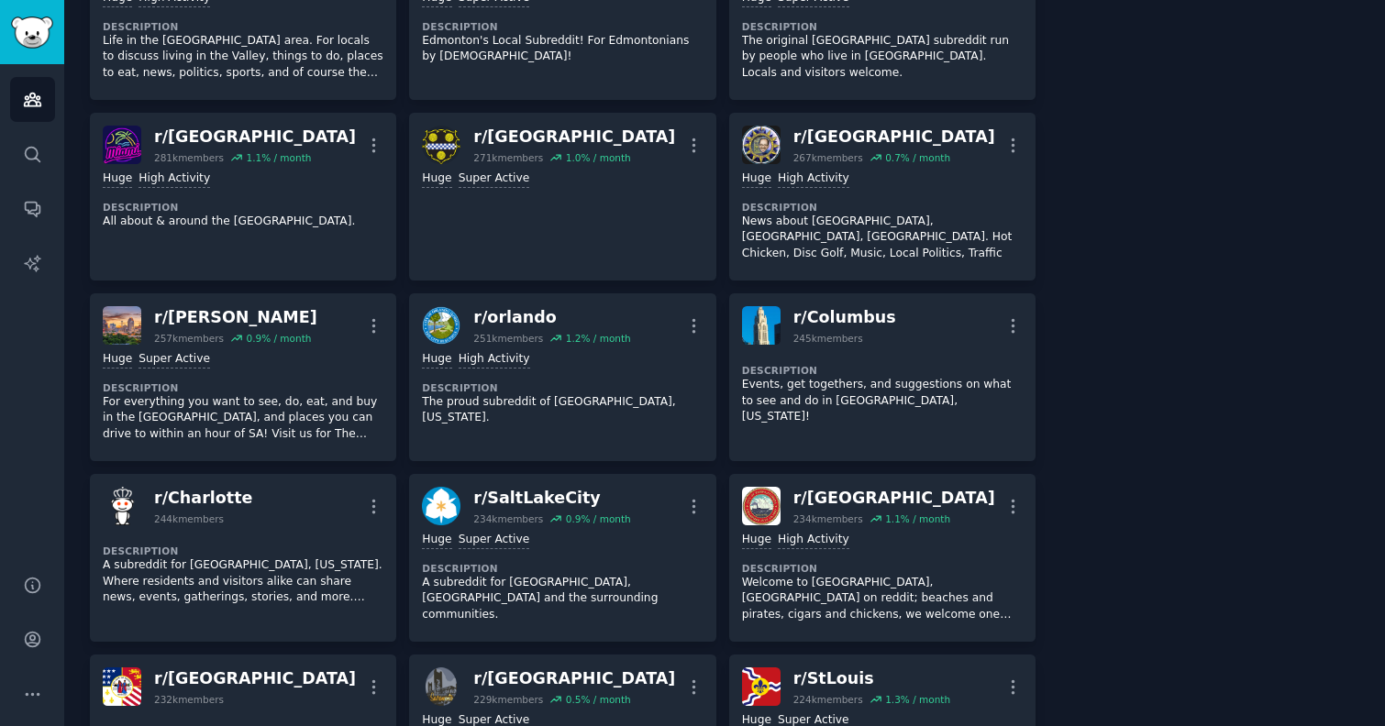
scroll to position [1823, 0]
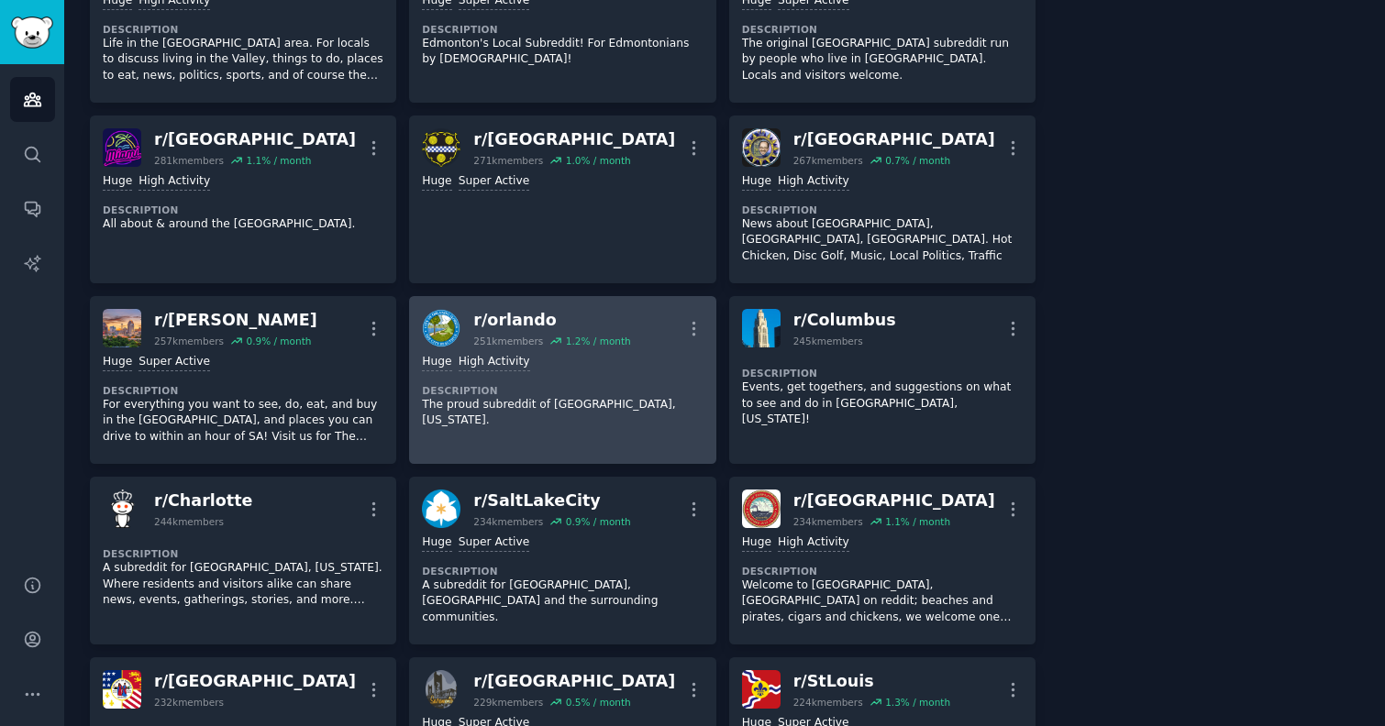
click at [492, 381] on div "Huge High Activity Description The proud subreddit of [GEOGRAPHIC_DATA], [US_ST…" at bounding box center [562, 392] width 281 height 88
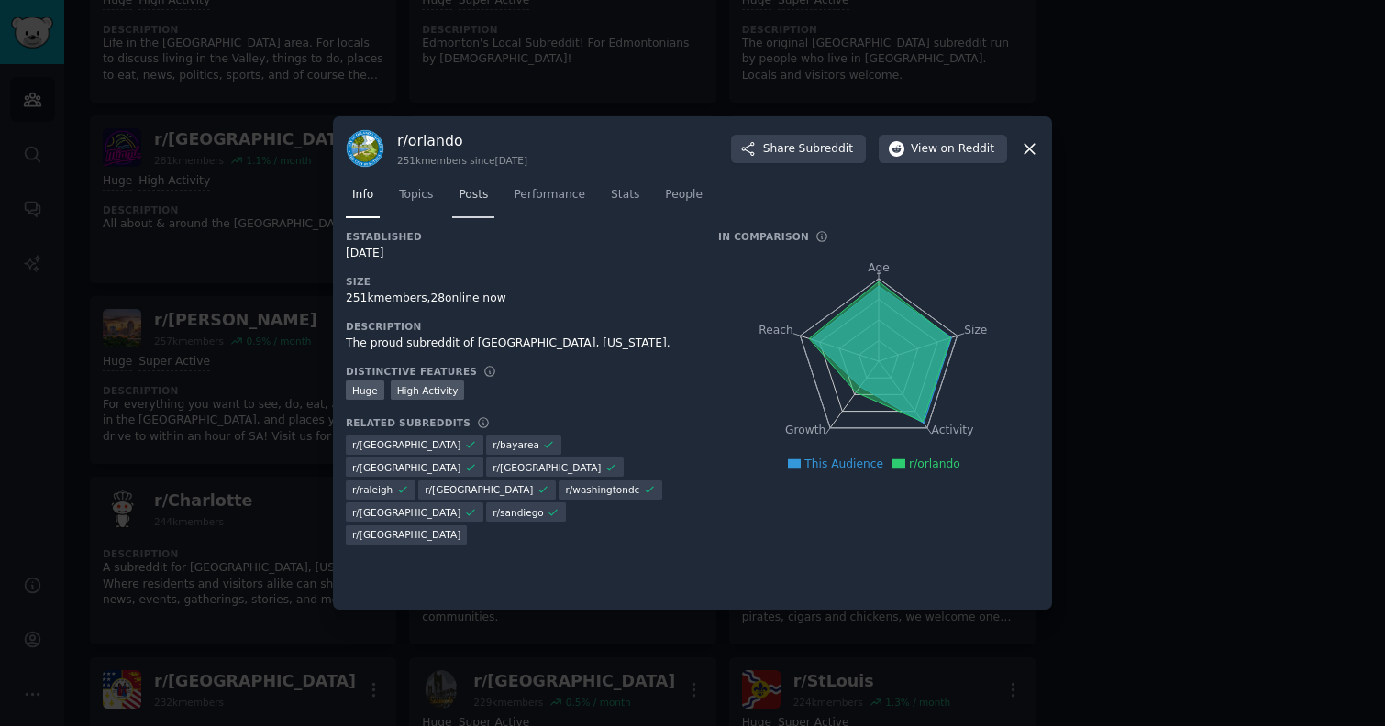
click at [470, 190] on span "Posts" at bounding box center [473, 195] width 29 height 17
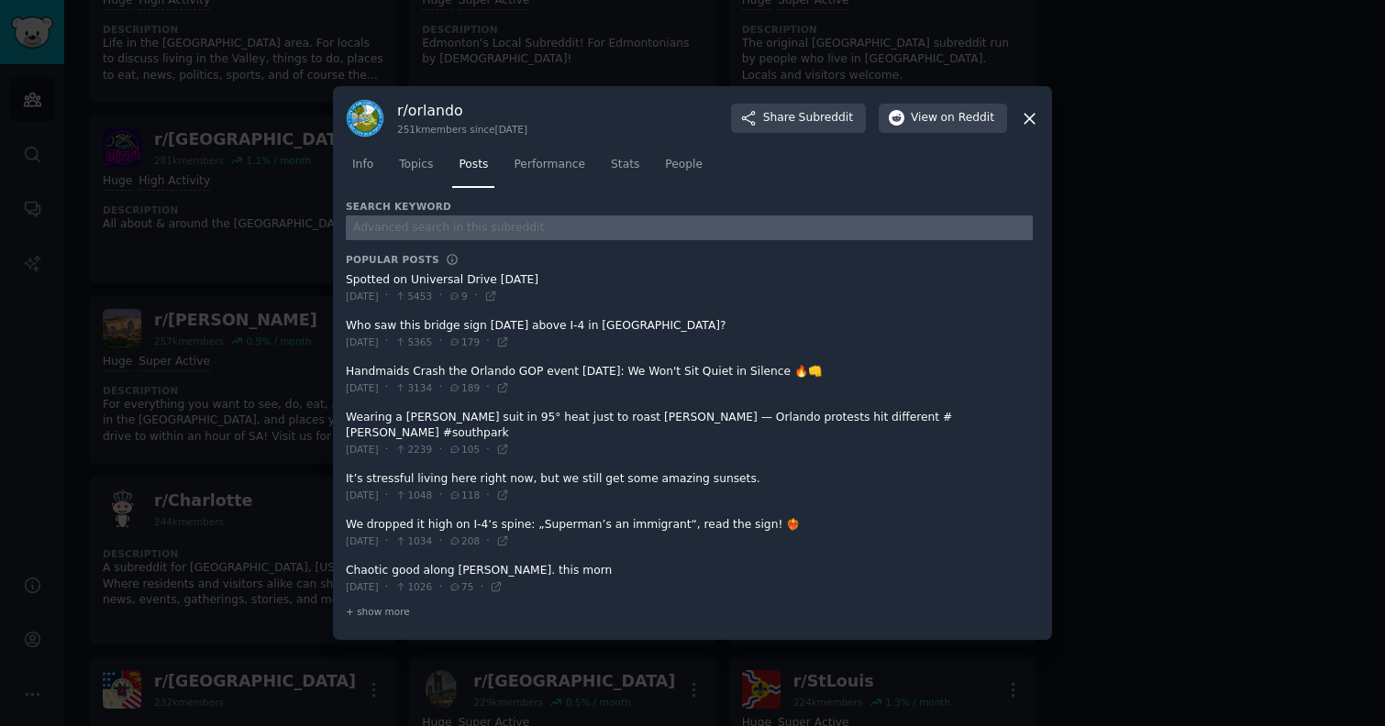
click at [441, 238] on input "text" at bounding box center [689, 228] width 687 height 25
type input "turo"
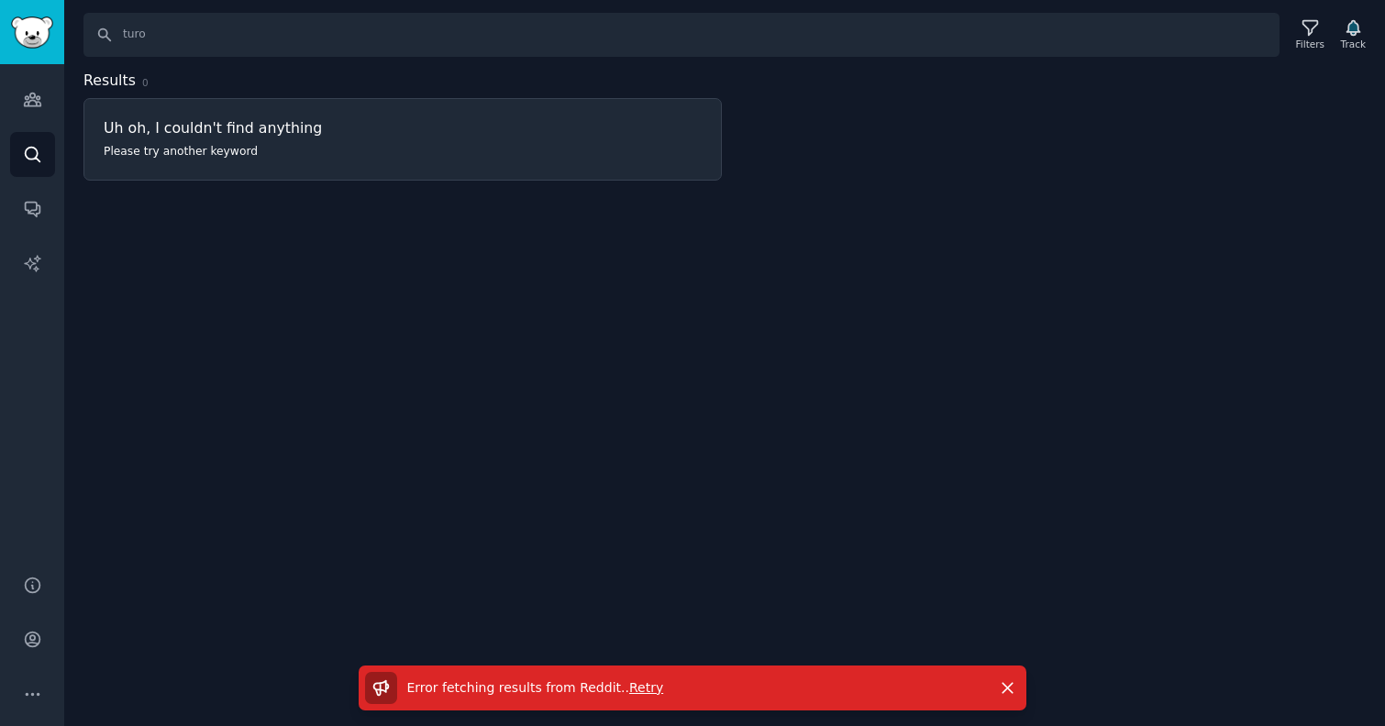
click at [638, 691] on span "Retry" at bounding box center [646, 688] width 34 height 15
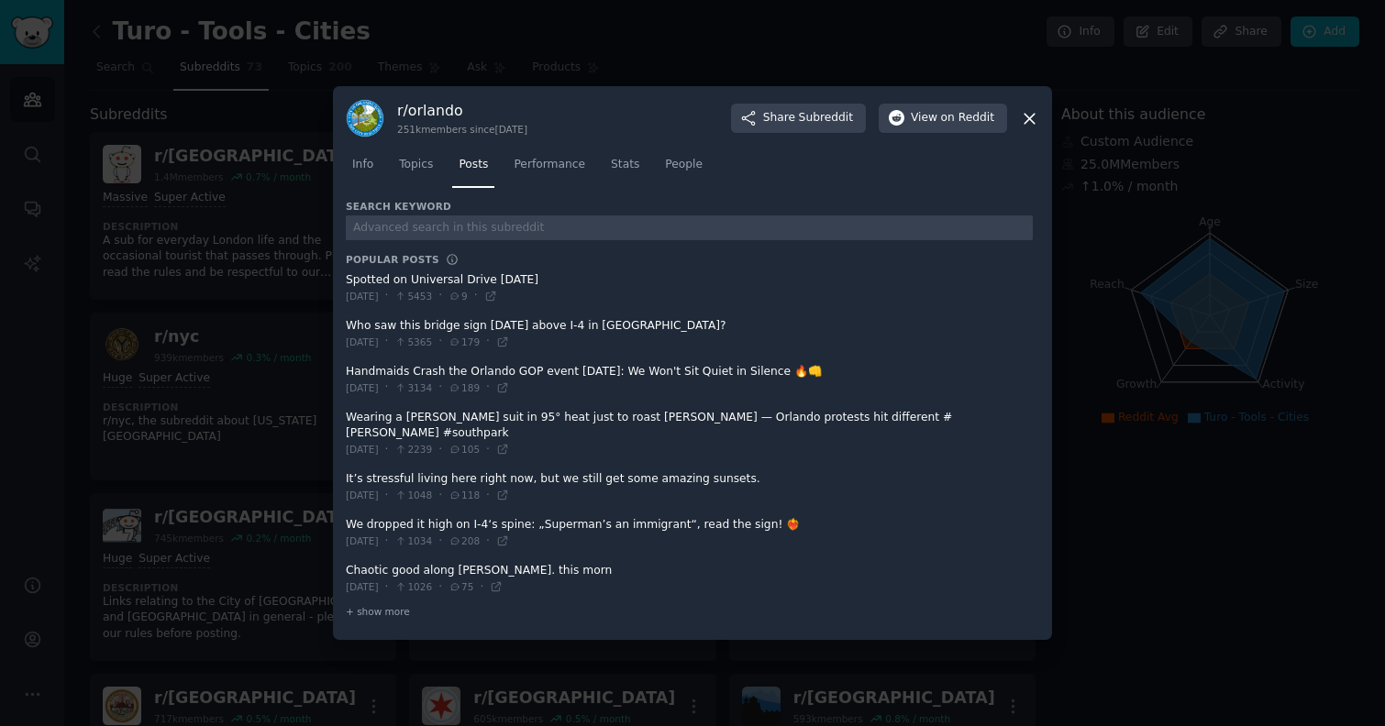
click at [1028, 127] on icon at bounding box center [1029, 118] width 19 height 19
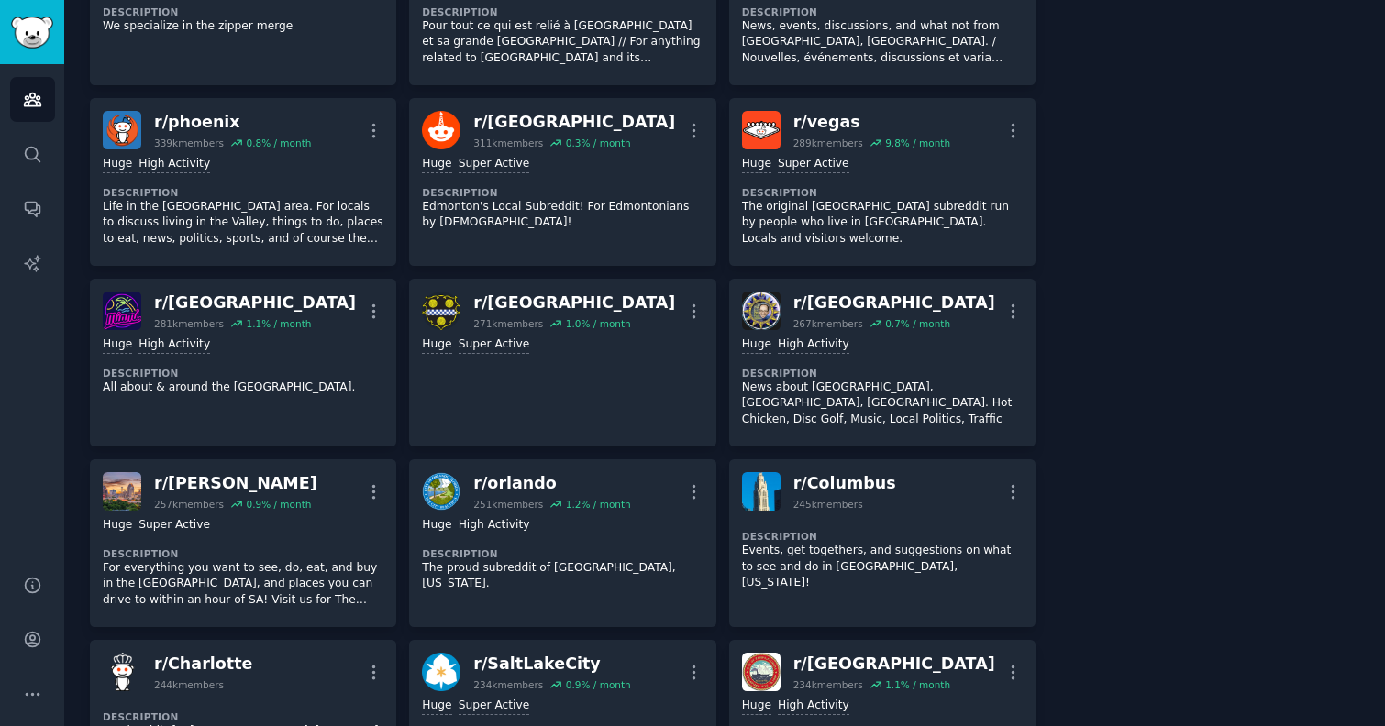
scroll to position [1657, 0]
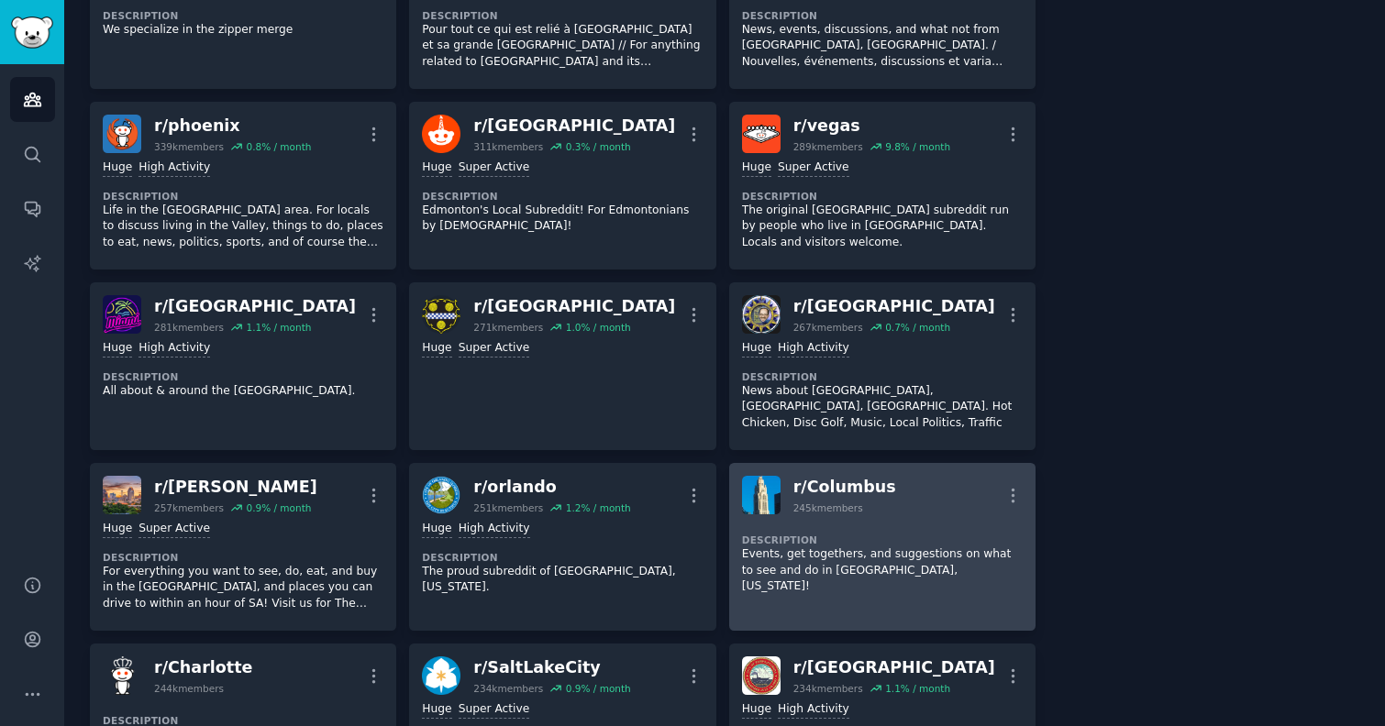
click at [830, 547] on p "Events, get togethers, and suggestions on what to see and do in [GEOGRAPHIC_DAT…" at bounding box center [882, 571] width 281 height 49
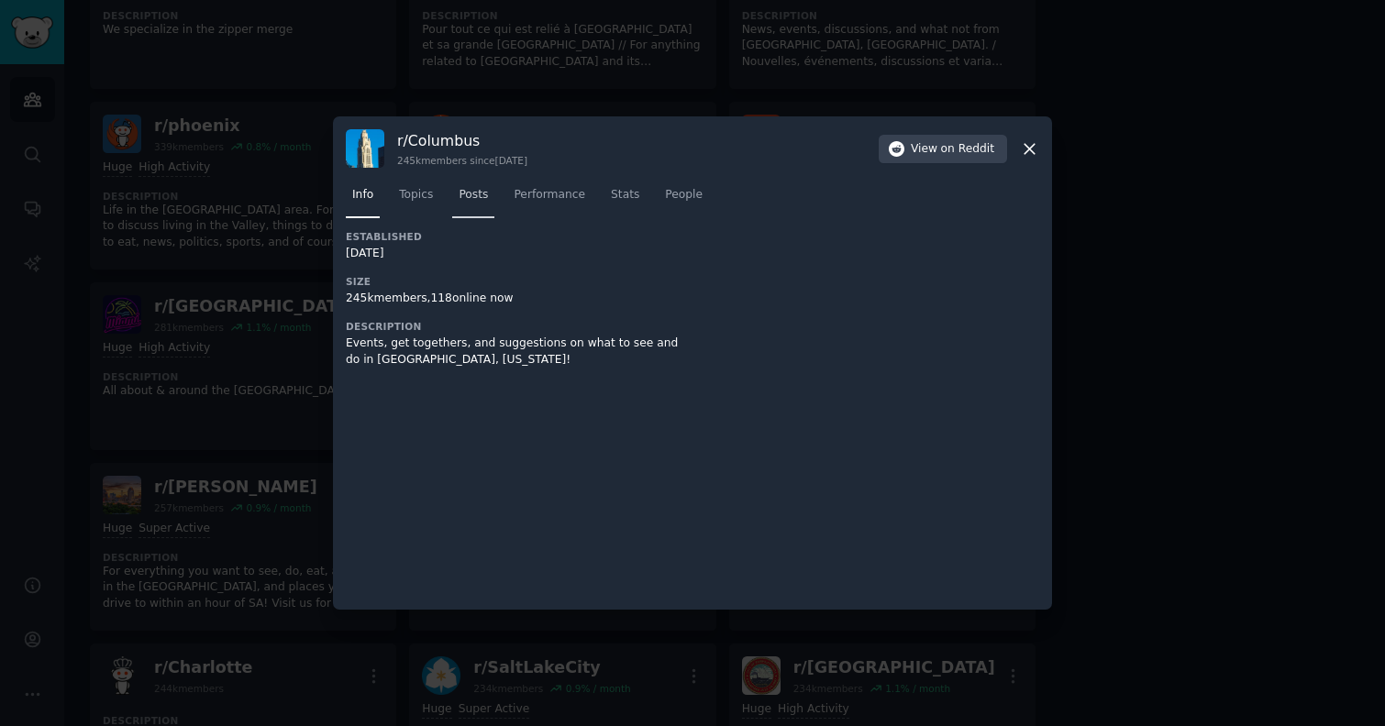
click at [466, 195] on span "Posts" at bounding box center [473, 195] width 29 height 17
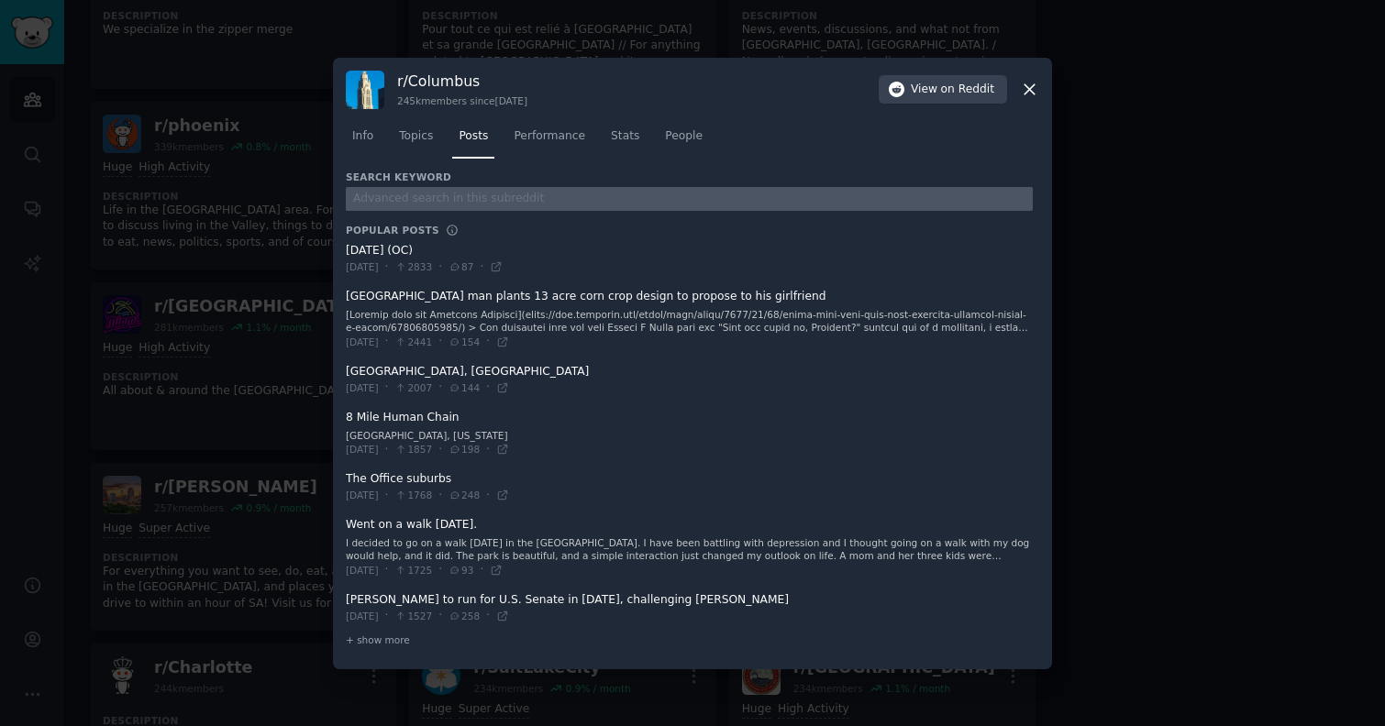
click at [466, 200] on input "text" at bounding box center [689, 199] width 687 height 25
type input "turo"
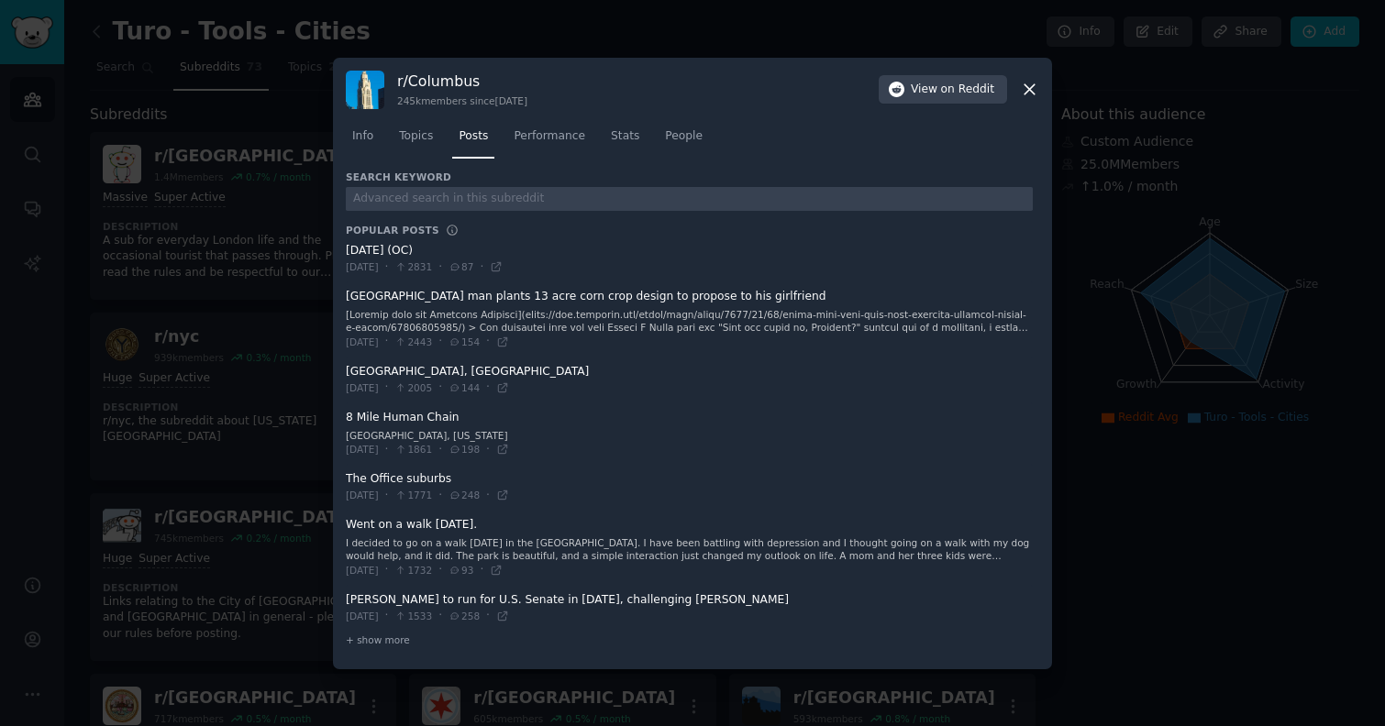
click at [1028, 91] on icon at bounding box center [1030, 89] width 10 height 10
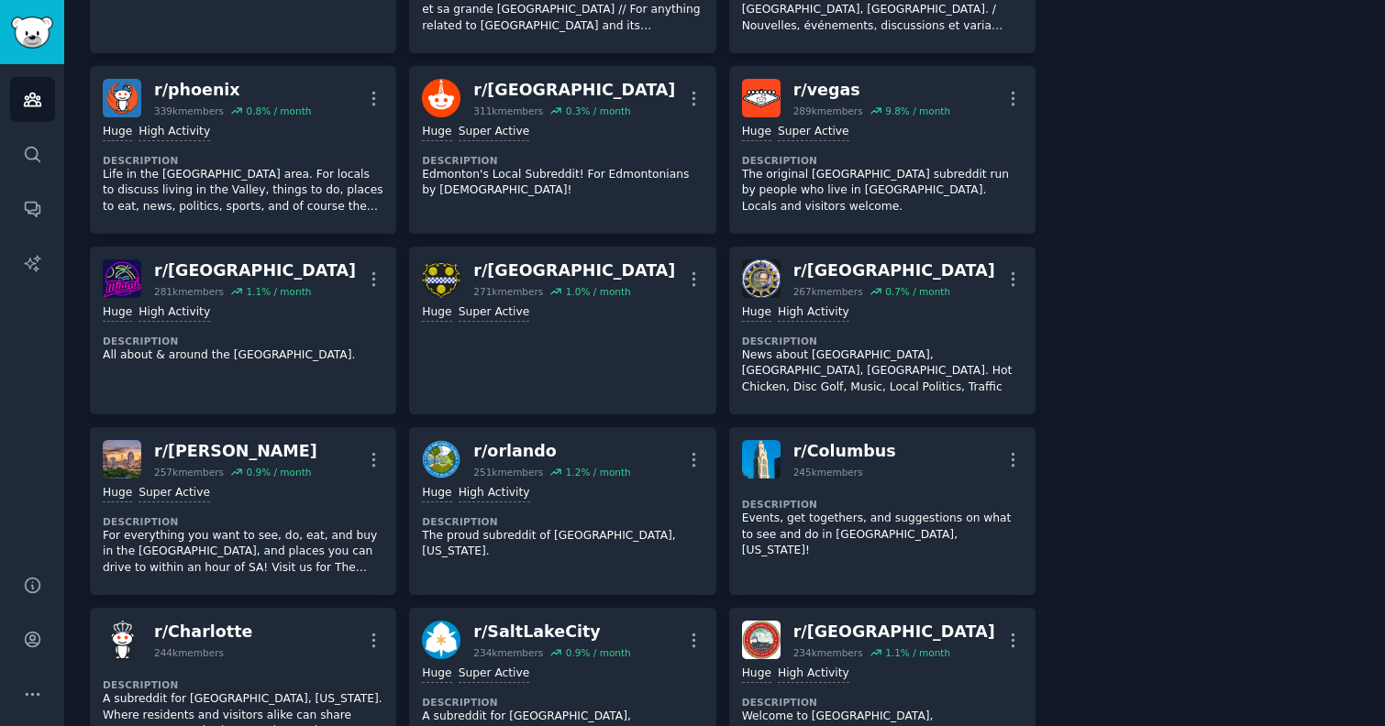
scroll to position [1846, 0]
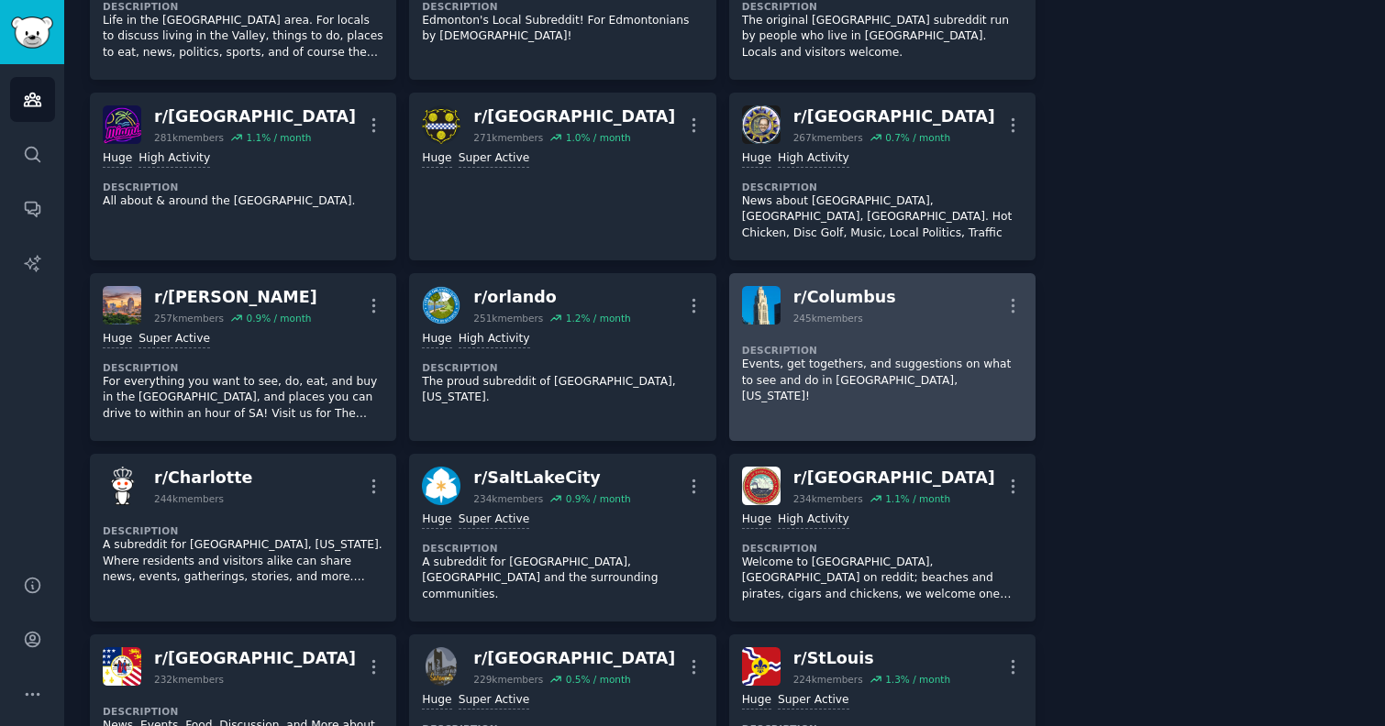
click at [870, 344] on dt "Description" at bounding box center [882, 350] width 281 height 13
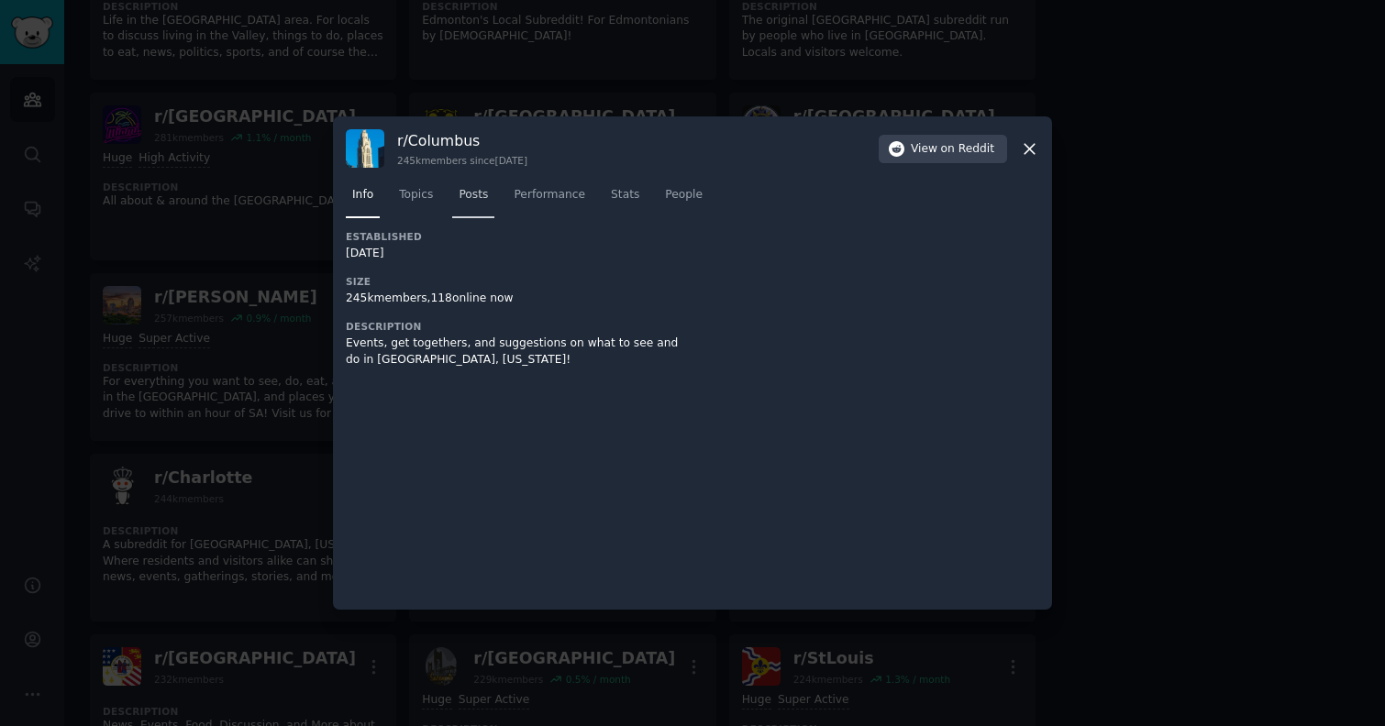
click at [457, 194] on link "Posts" at bounding box center [473, 200] width 42 height 38
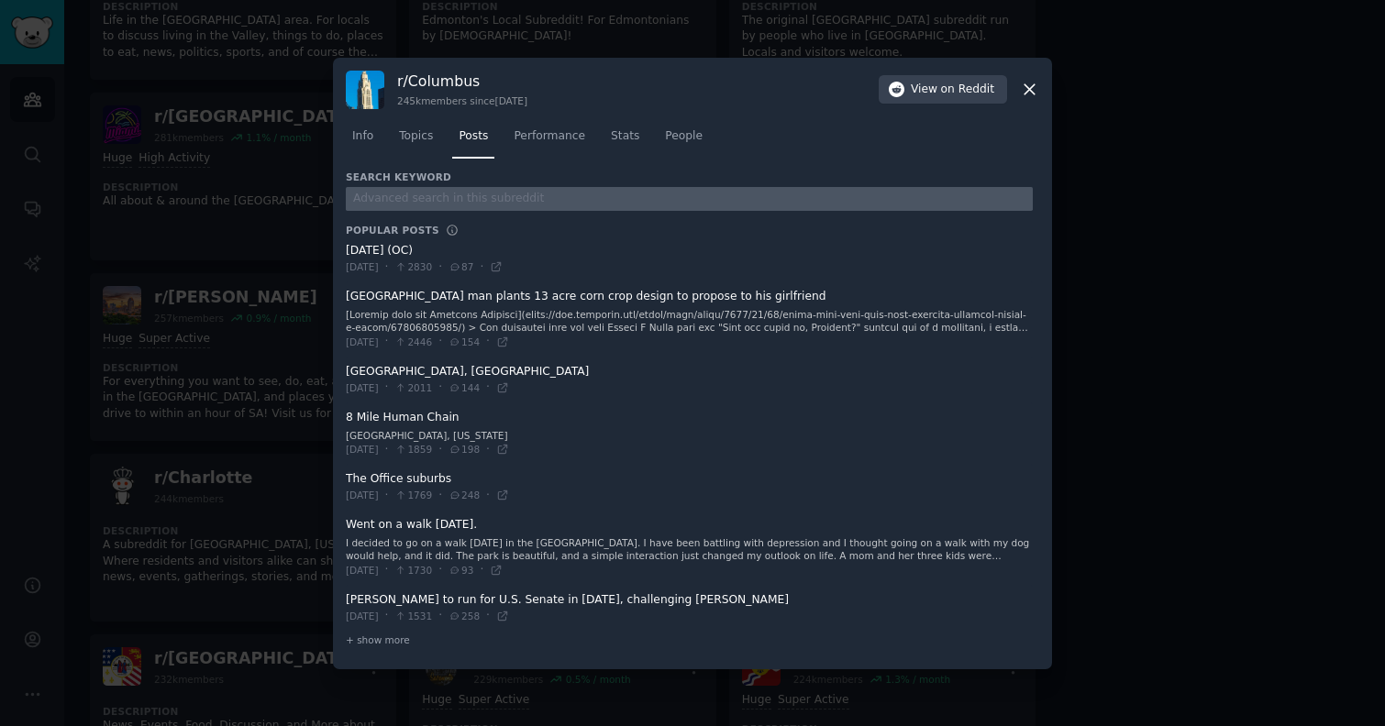
click at [447, 202] on input "text" at bounding box center [689, 199] width 687 height 25
type input "turo"
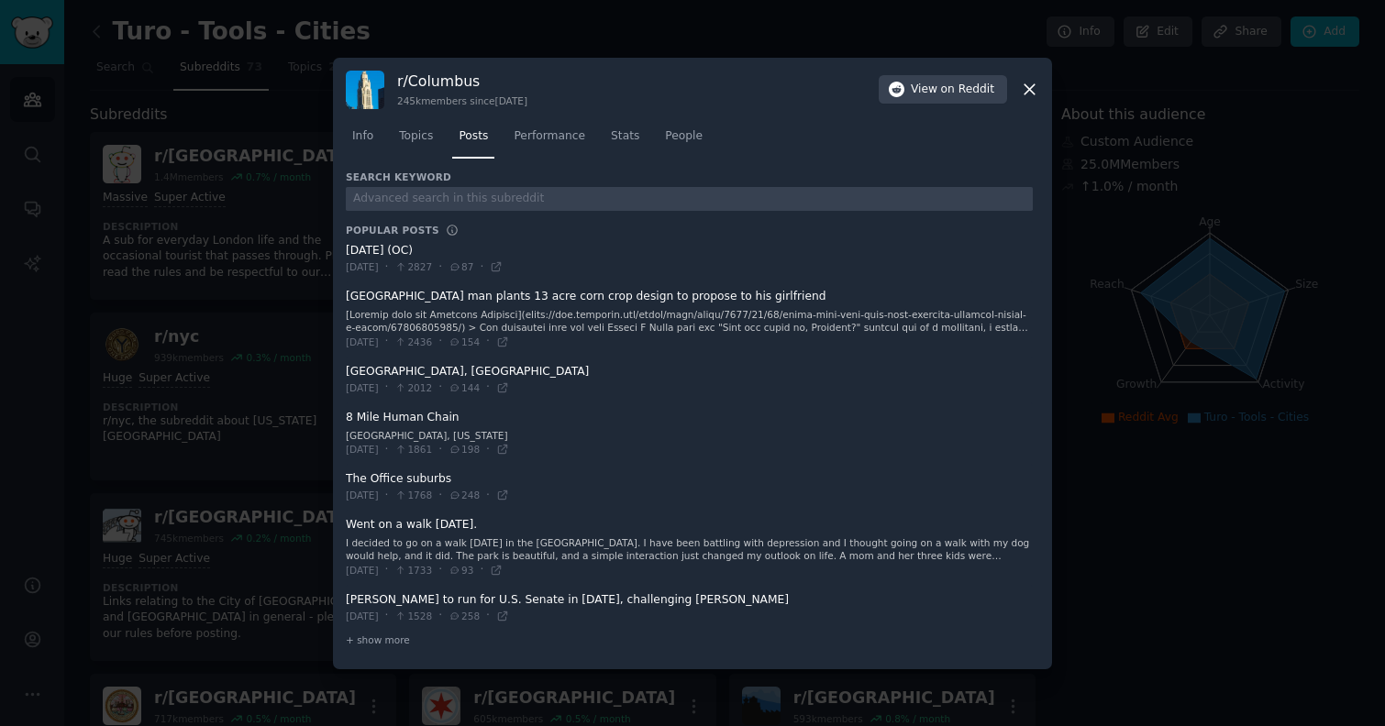
click at [216, 301] on div at bounding box center [692, 363] width 1385 height 726
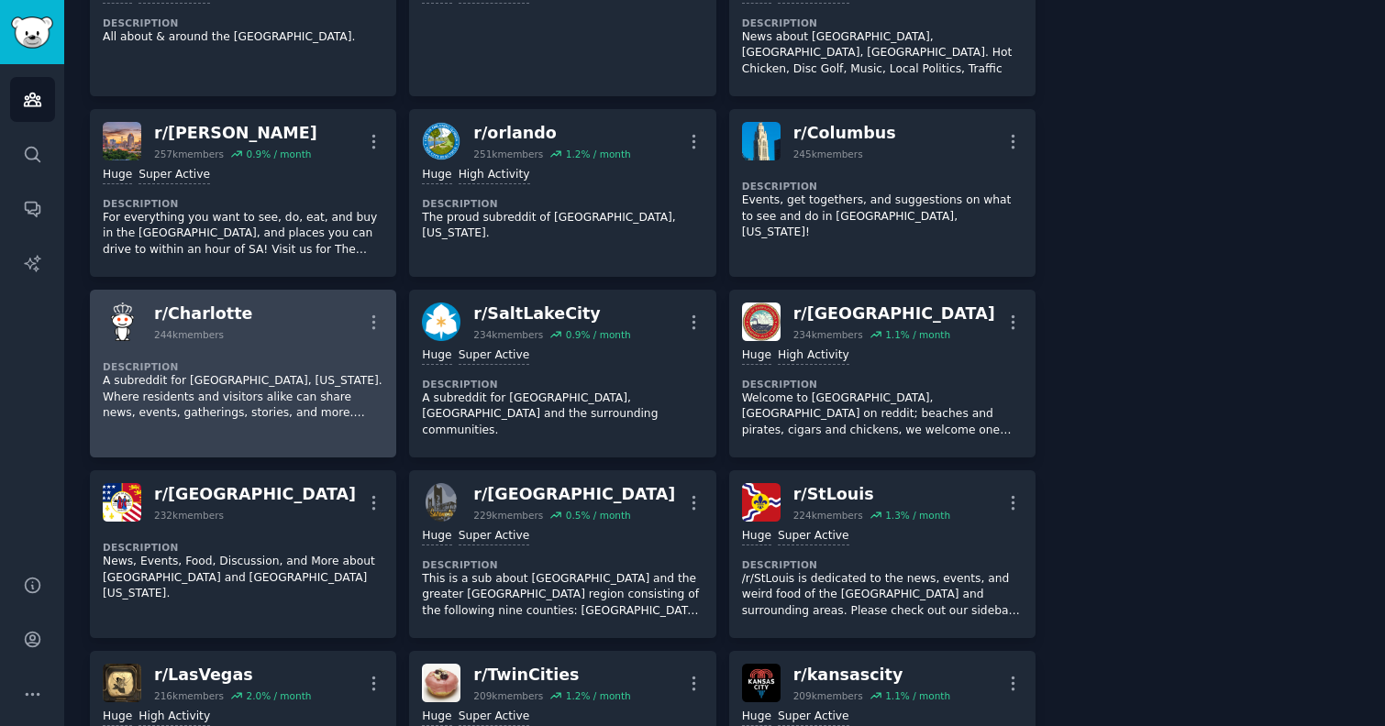
scroll to position [2012, 0]
